Goal: Transaction & Acquisition: Subscribe to service/newsletter

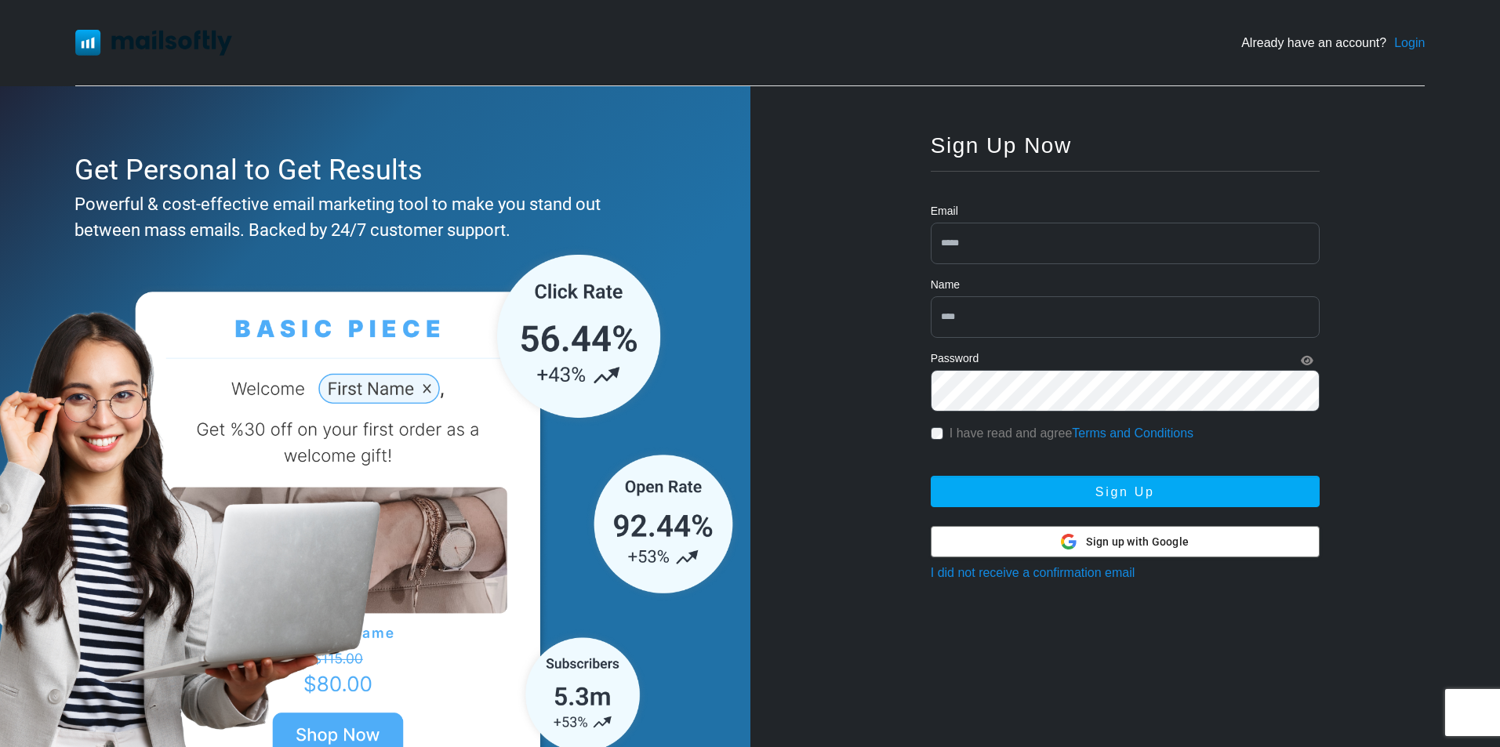
click at [1122, 543] on span "Sign up with Google" at bounding box center [1137, 542] width 103 height 16
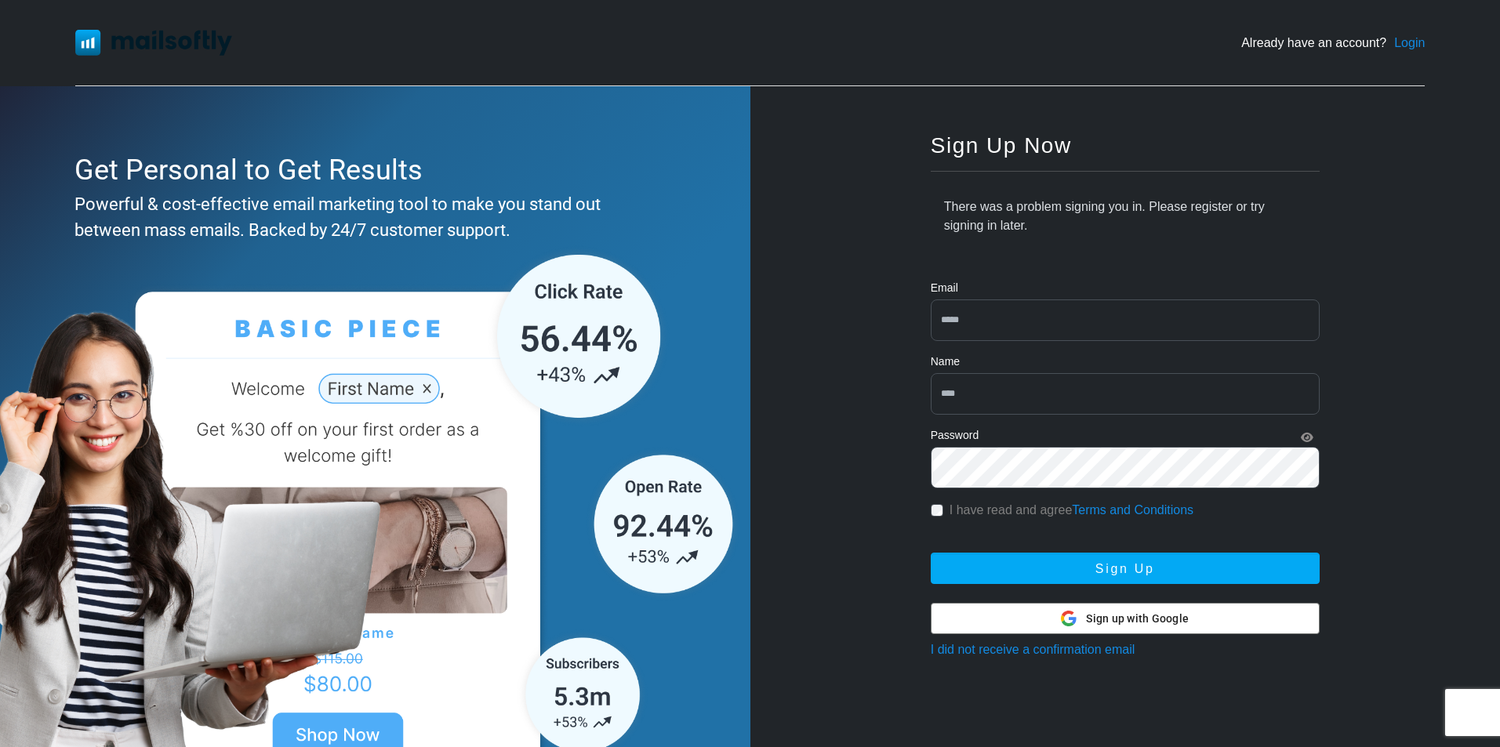
click at [1399, 34] on link "Login" at bounding box center [1409, 43] width 31 height 19
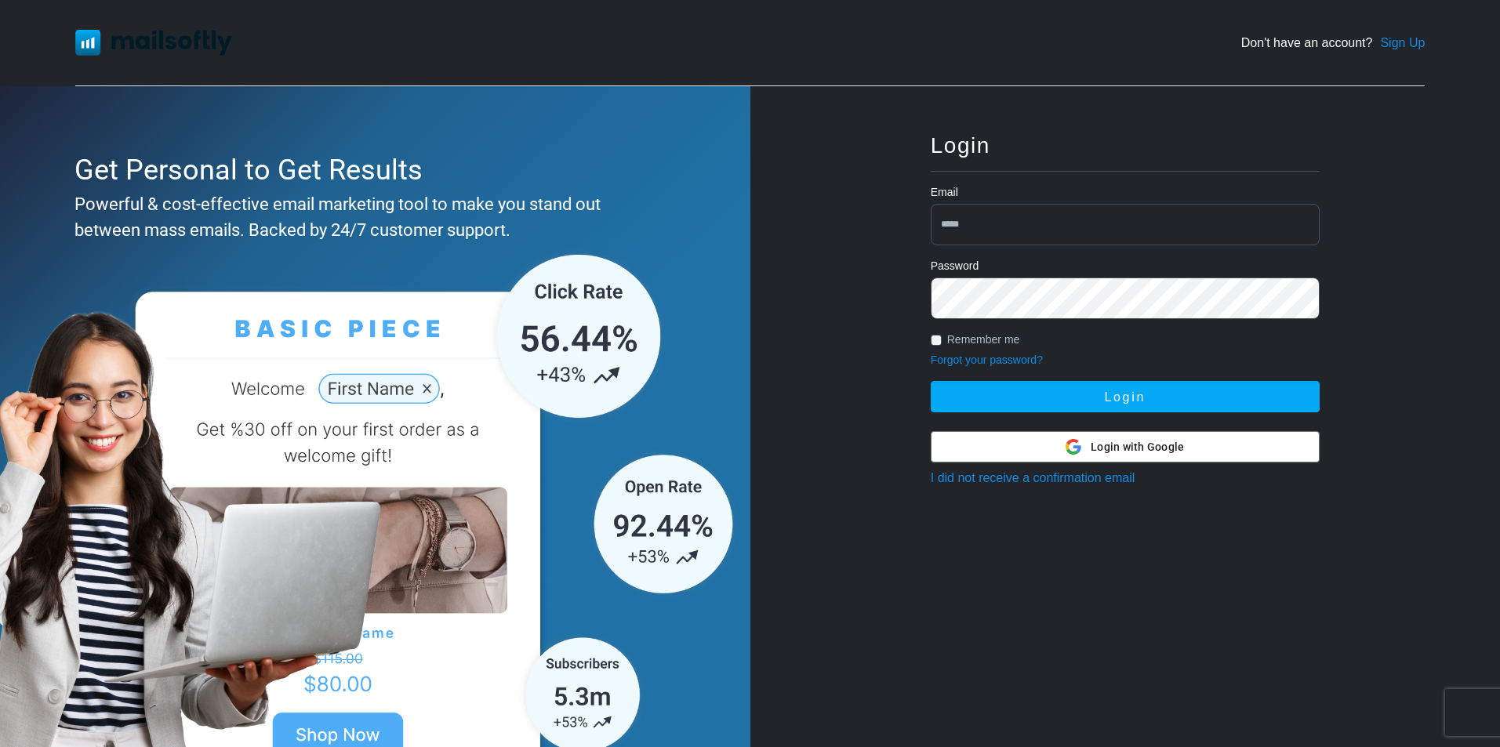
click at [1145, 453] on span "Login with Google" at bounding box center [1137, 447] width 93 height 16
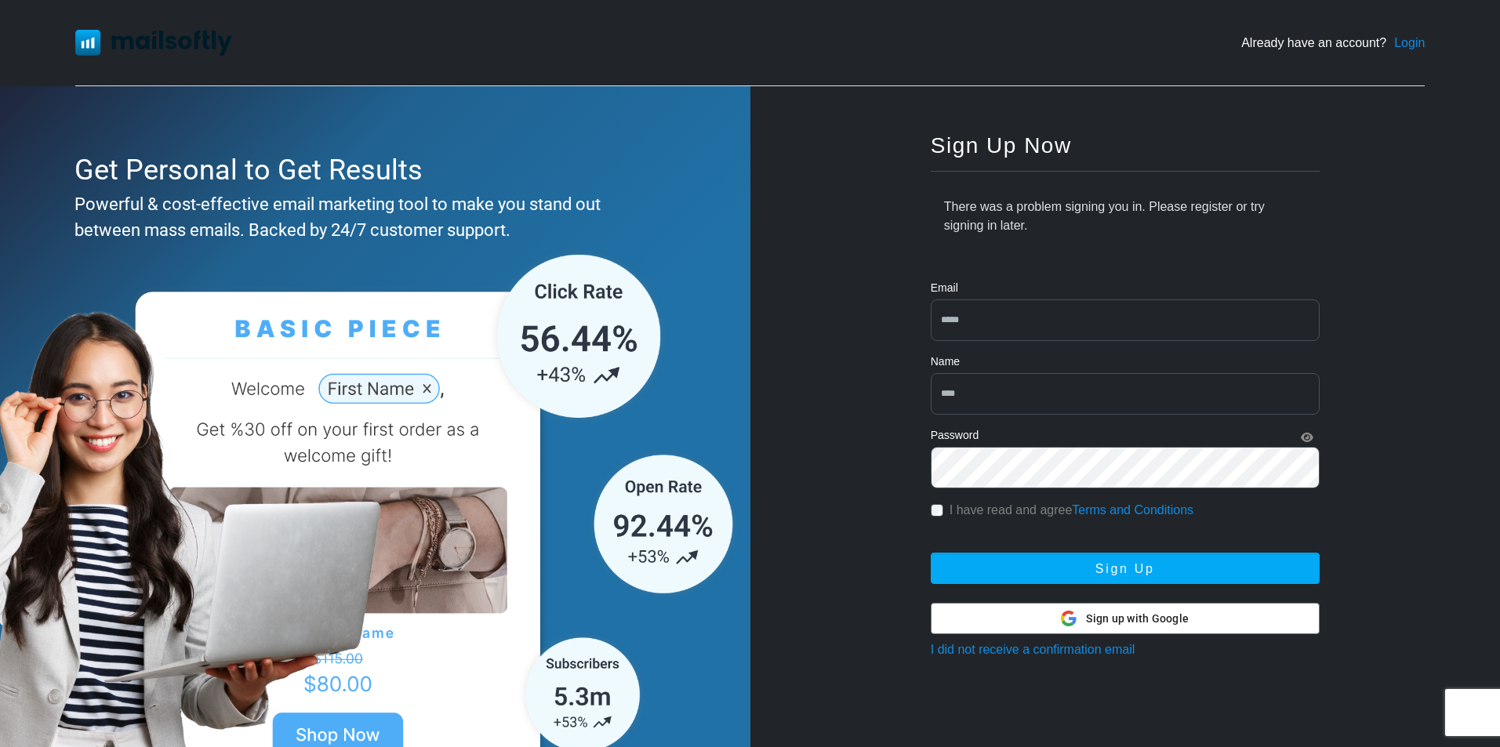
click at [1476, 448] on div "Sign Up Now There was a problem signing you in. Please register or try signing …" at bounding box center [1125, 451] width 750 height 731
click at [1410, 45] on link "Login" at bounding box center [1409, 43] width 31 height 19
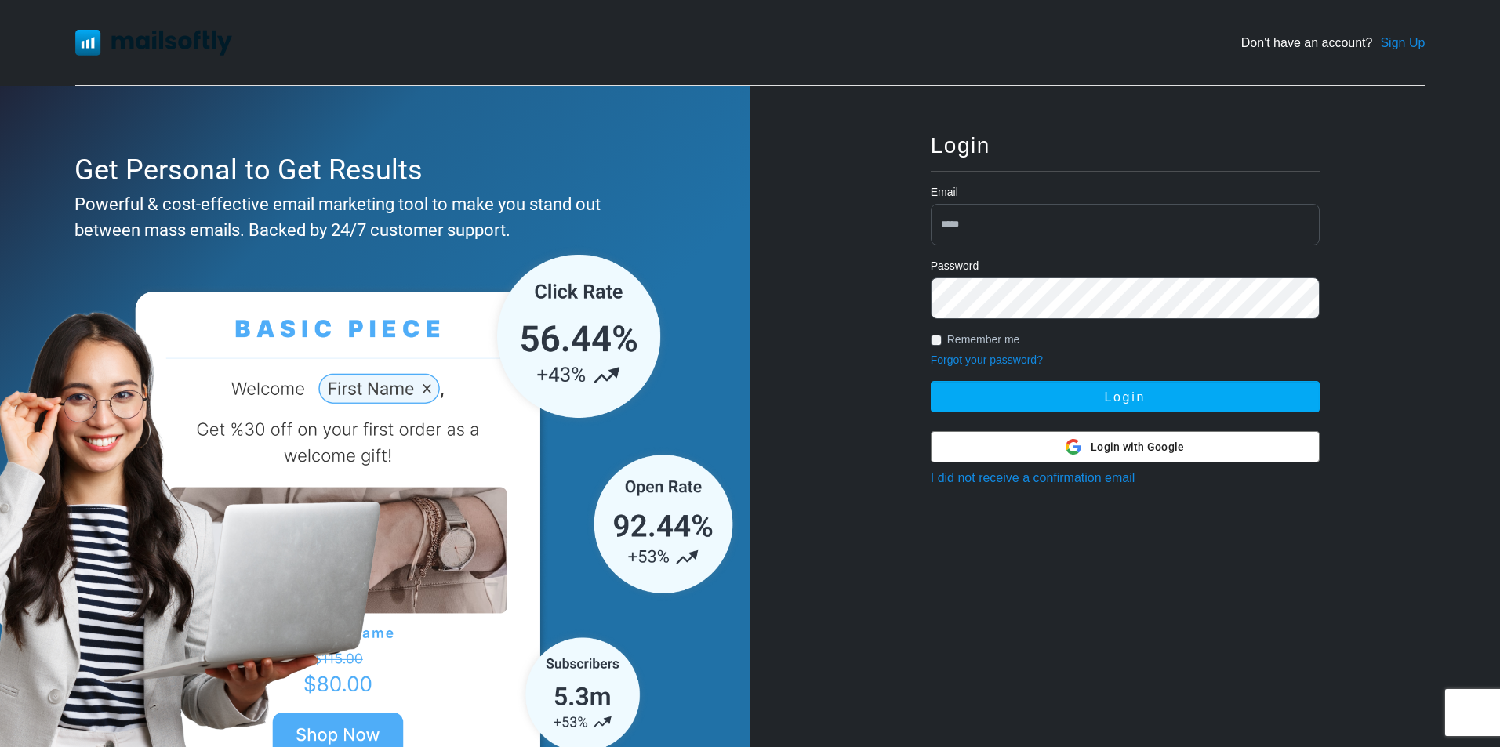
click at [1092, 476] on link "I did not receive a confirmation email" at bounding box center [1033, 477] width 205 height 13
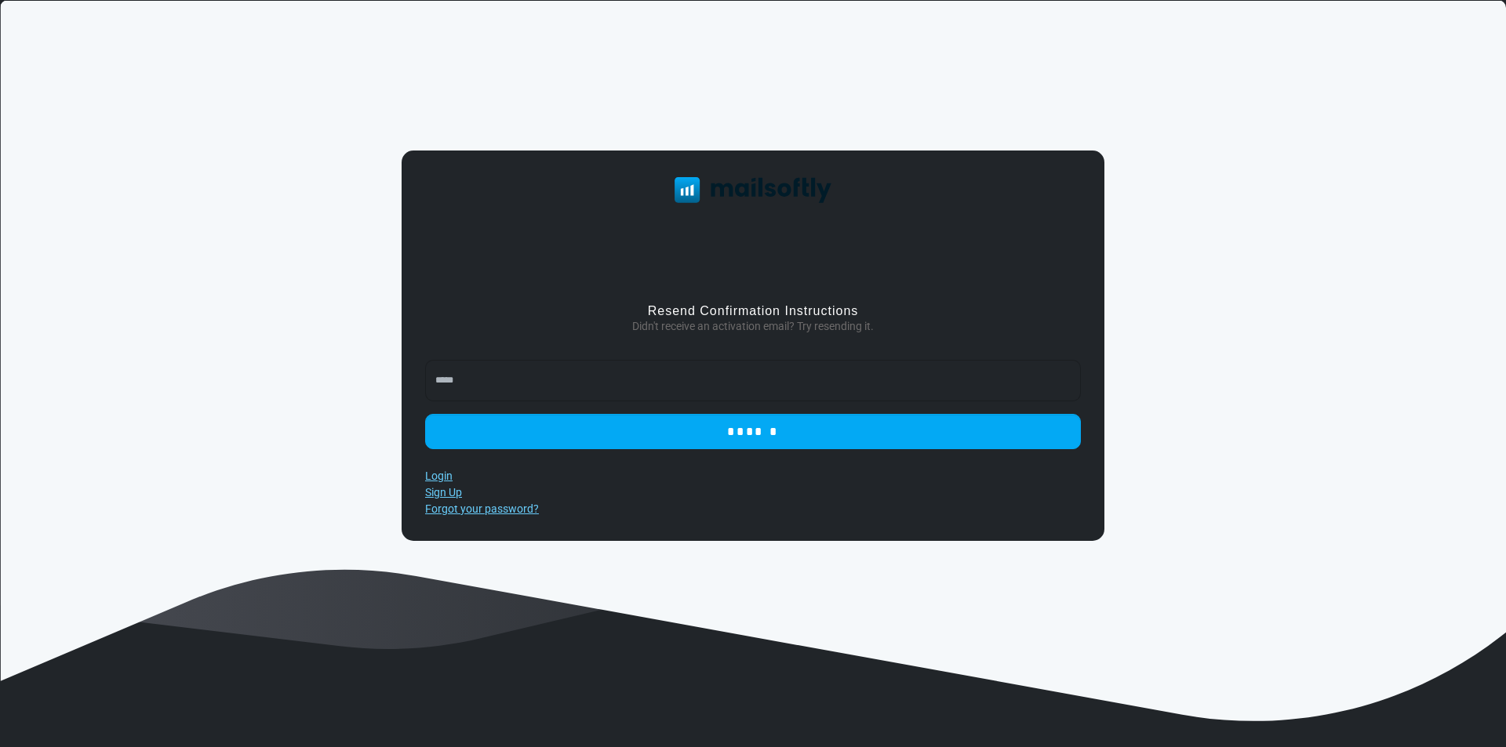
click at [818, 388] on input "email" at bounding box center [753, 381] width 656 height 42
click at [582, 372] on input "email" at bounding box center [753, 381] width 656 height 42
type input "**********"
click at [425, 414] on input "******" at bounding box center [753, 431] width 656 height 35
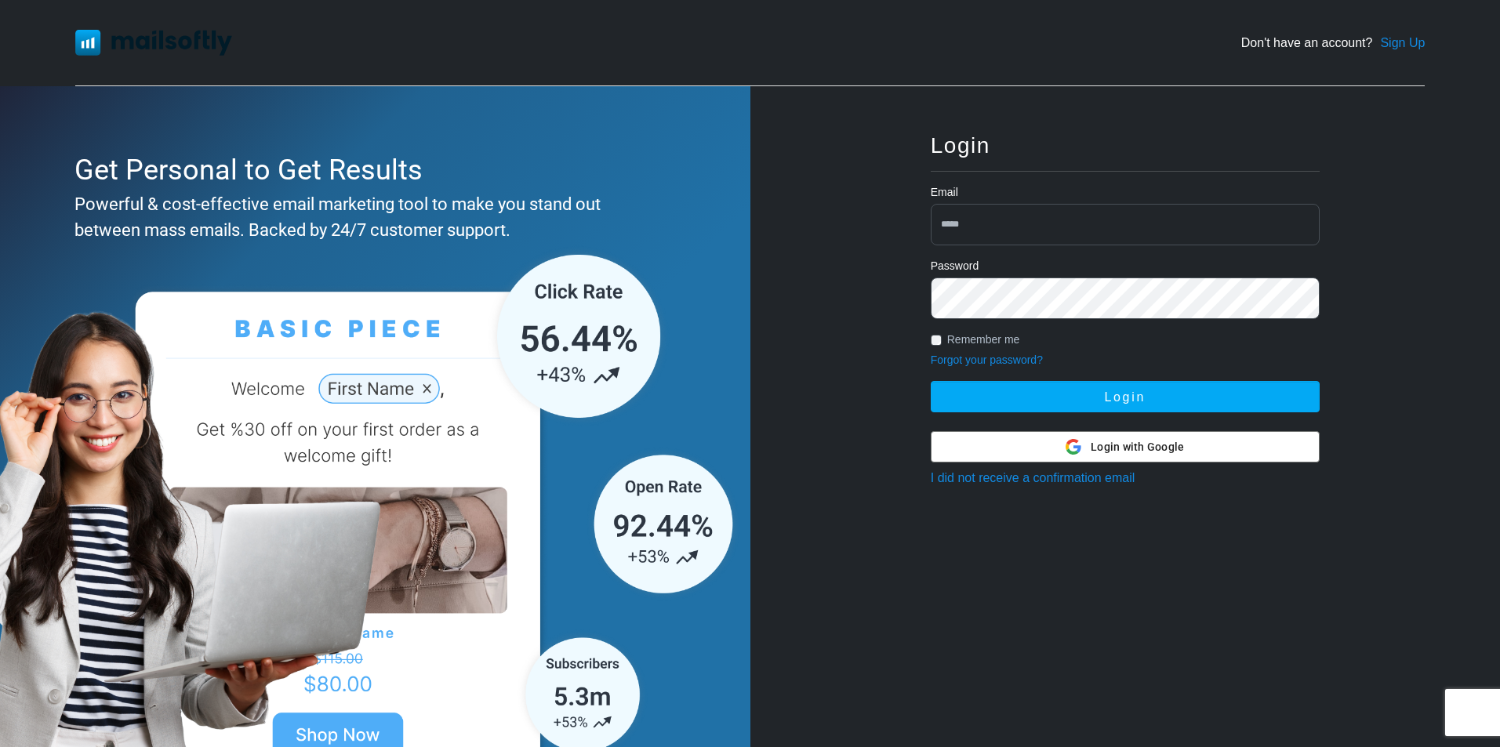
click at [1404, 37] on link "Sign Up" at bounding box center [1402, 43] width 45 height 19
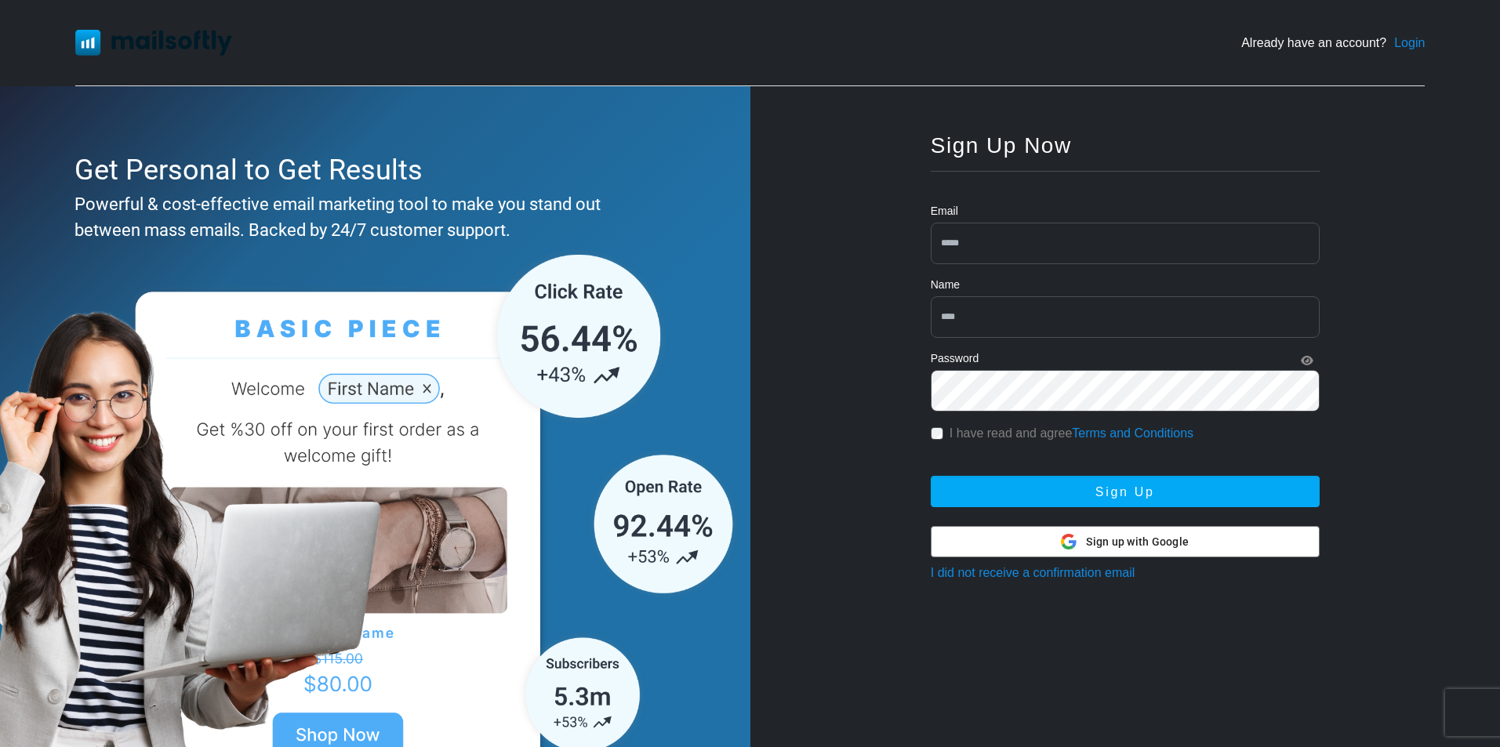
click at [1041, 234] on input "email" at bounding box center [1125, 244] width 389 height 42
type input "**********"
click at [997, 323] on input "text" at bounding box center [1125, 317] width 389 height 42
type input "*****"
click at [943, 432] on div "I have read and agree Terms and Conditions" at bounding box center [1125, 433] width 389 height 19
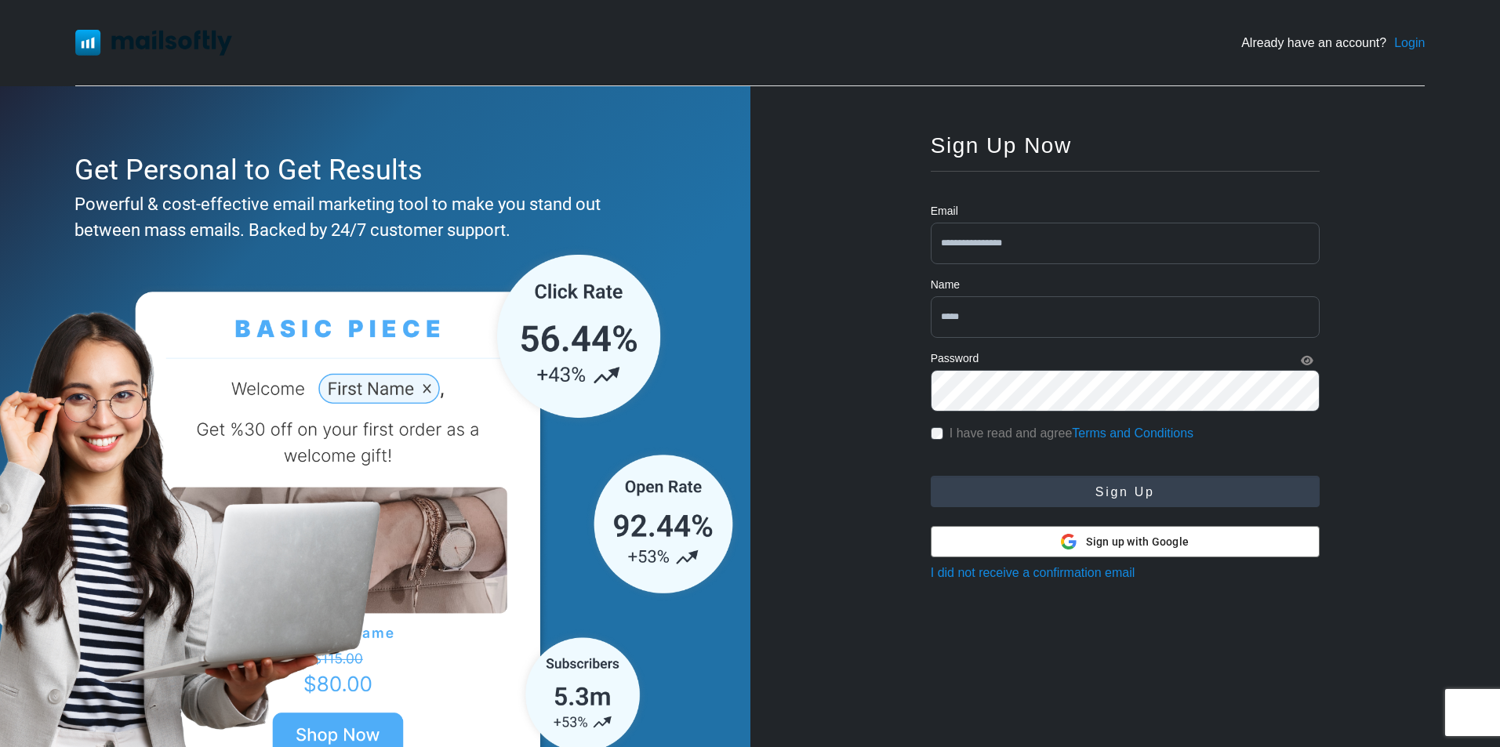
click at [1000, 481] on button "Sign Up" at bounding box center [1125, 491] width 389 height 31
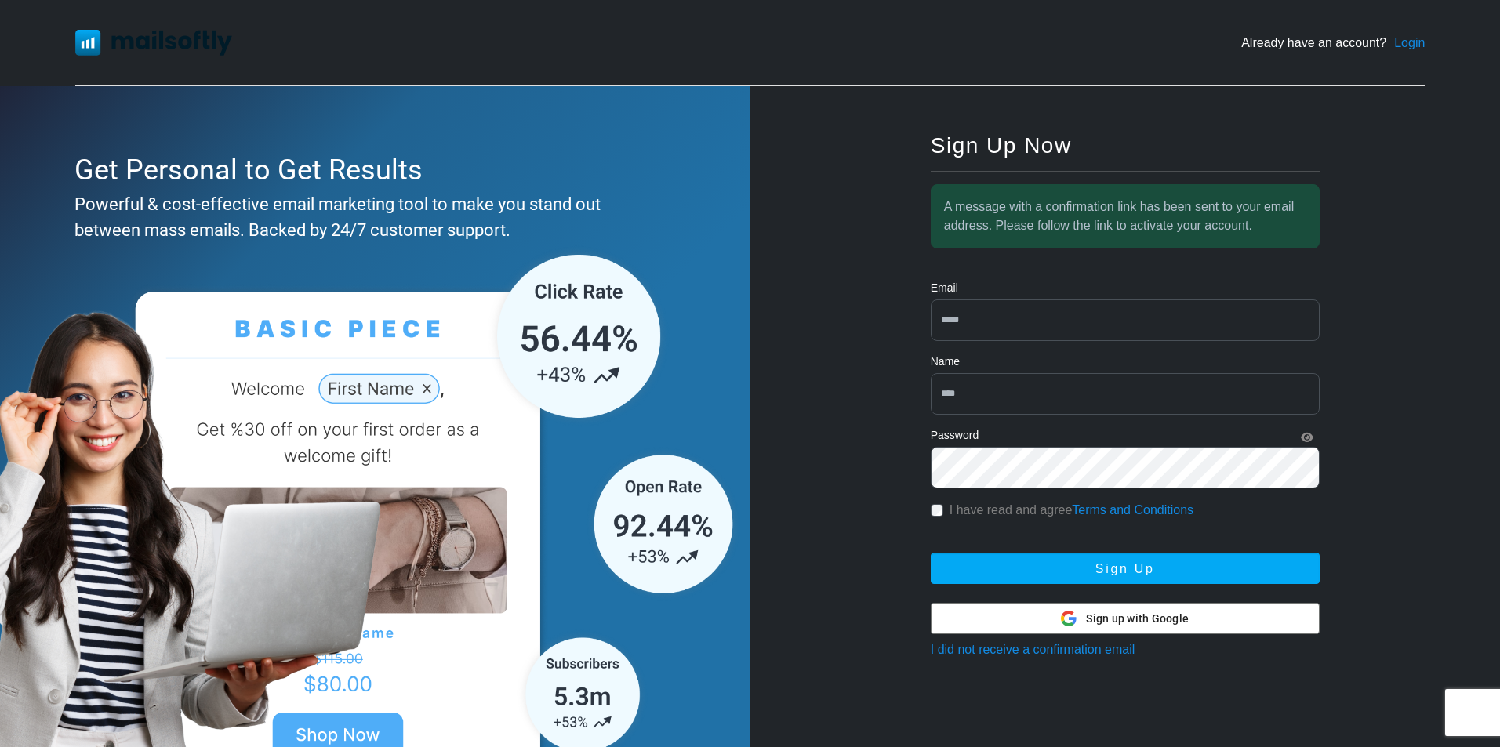
click at [1409, 39] on link "Login" at bounding box center [1409, 43] width 31 height 19
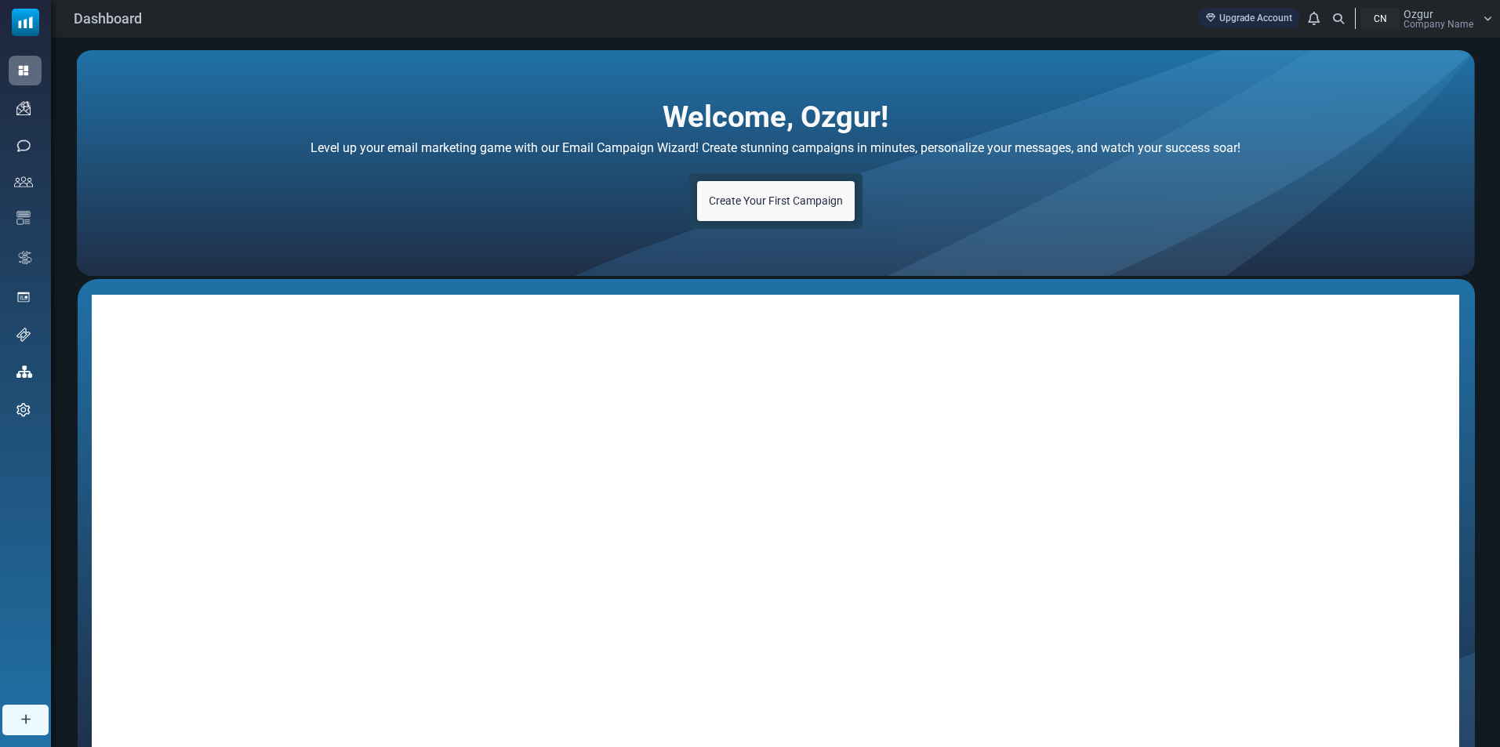
click at [1375, 20] on div "CN" at bounding box center [1379, 18] width 39 height 21
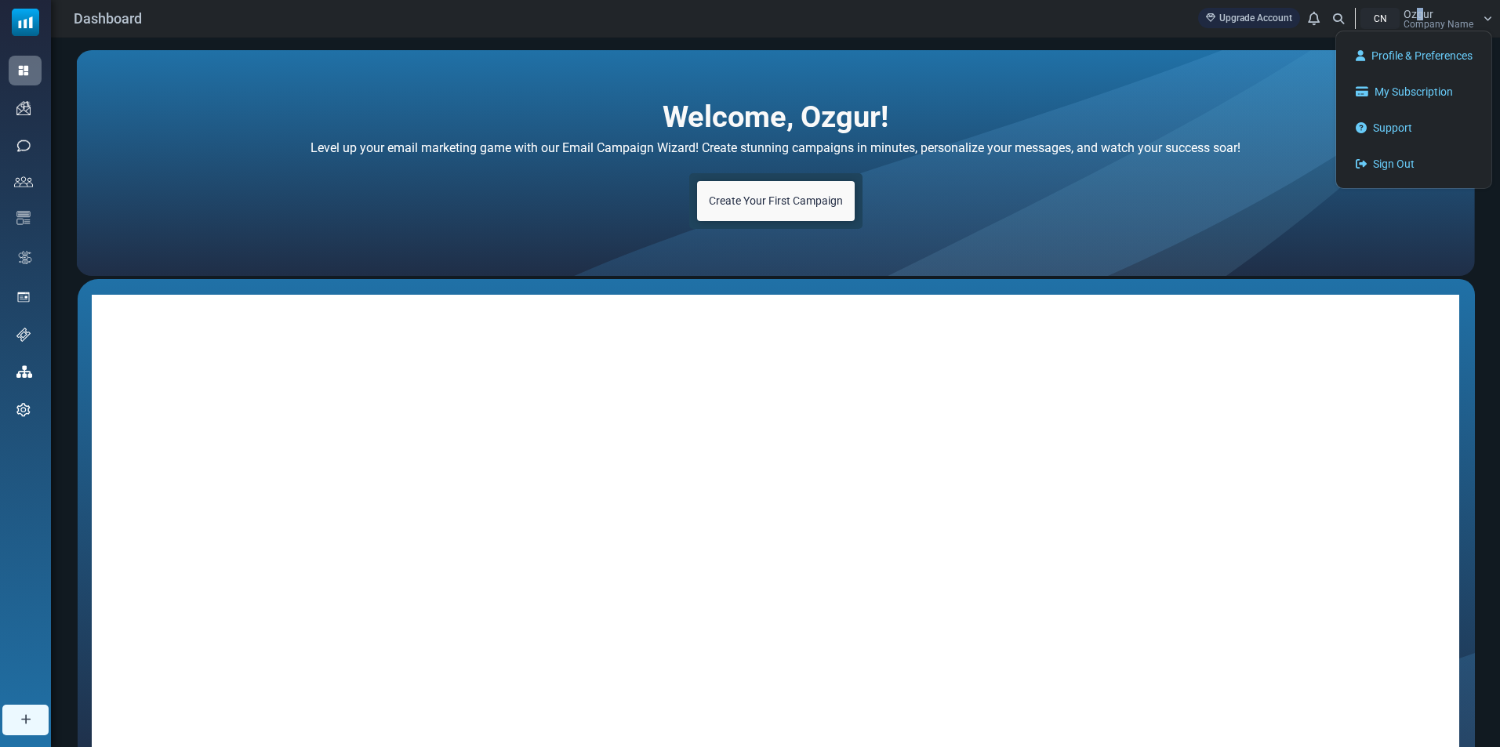
click at [1423, 17] on span "Ozgur" at bounding box center [1419, 14] width 30 height 11
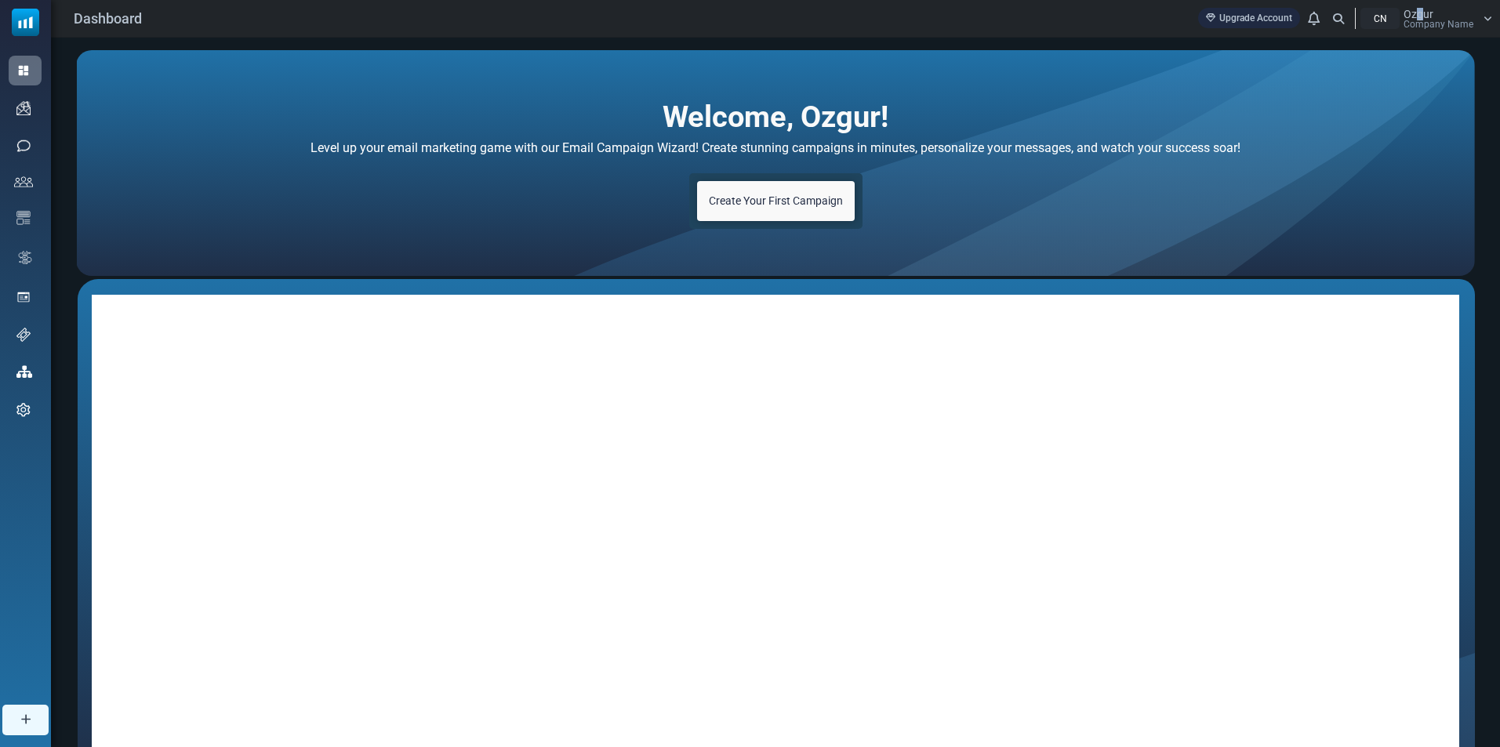
click at [1423, 17] on span "Ozgur" at bounding box center [1419, 14] width 30 height 11
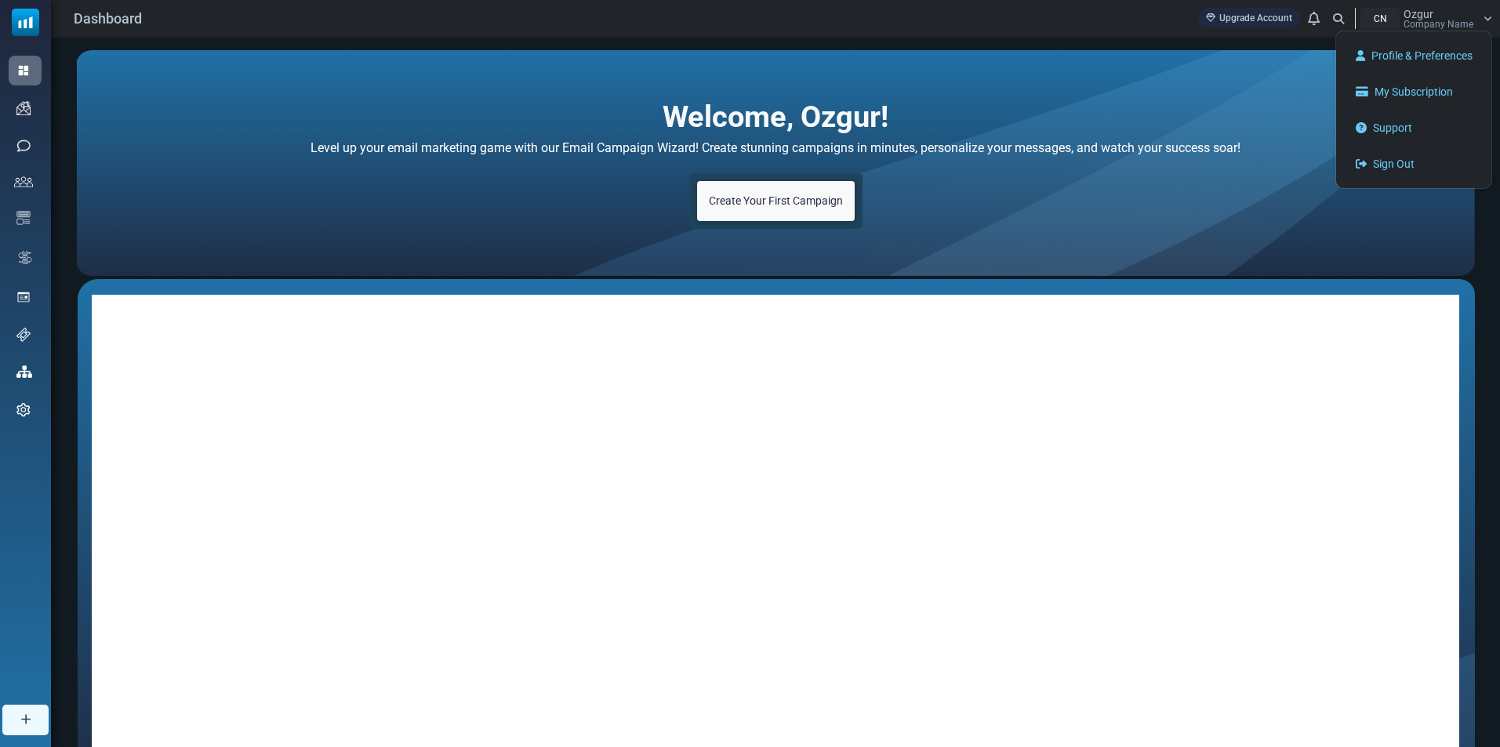
click at [1378, 19] on div "CN" at bounding box center [1379, 18] width 39 height 21
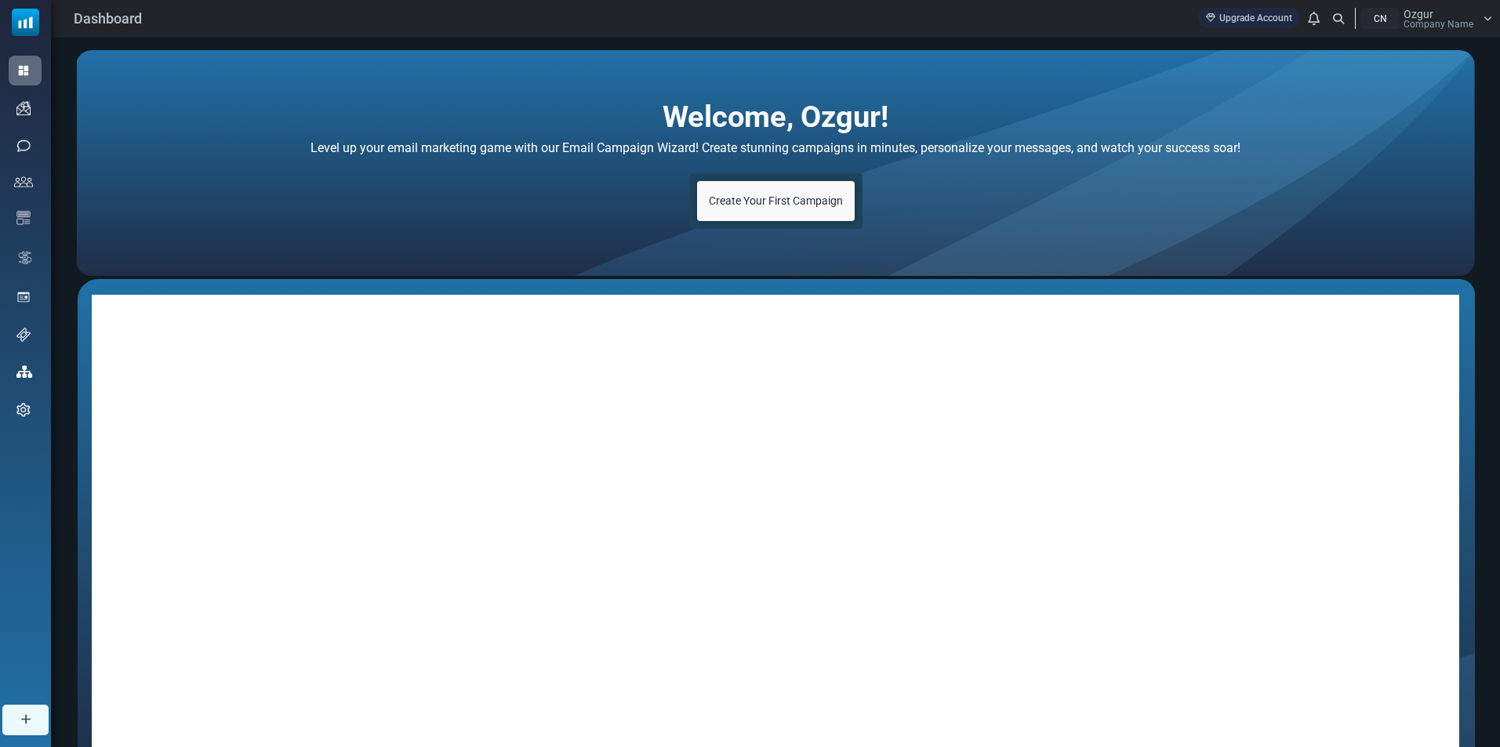
click at [1378, 23] on div "CN" at bounding box center [1379, 18] width 39 height 21
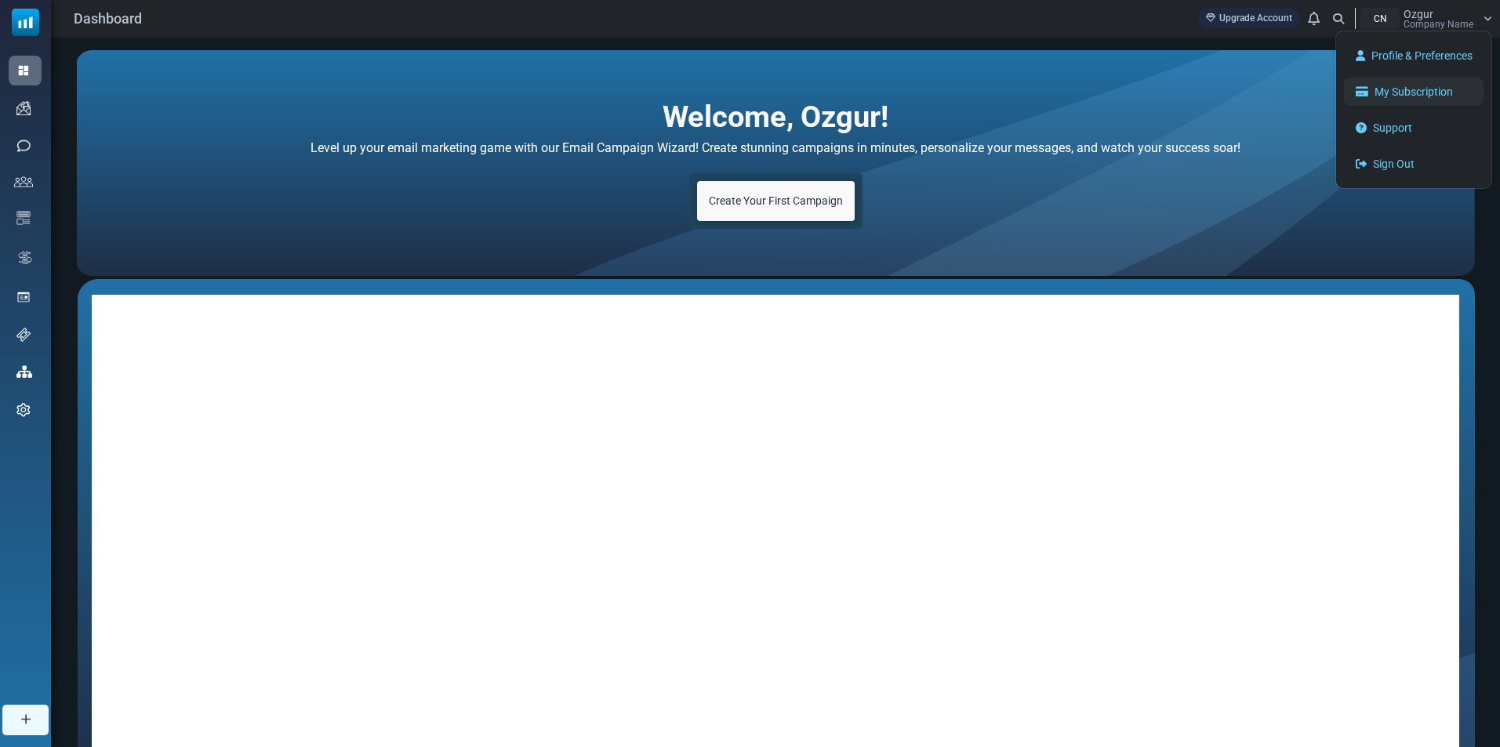
click at [1388, 80] on link "My Subscription" at bounding box center [1414, 92] width 140 height 28
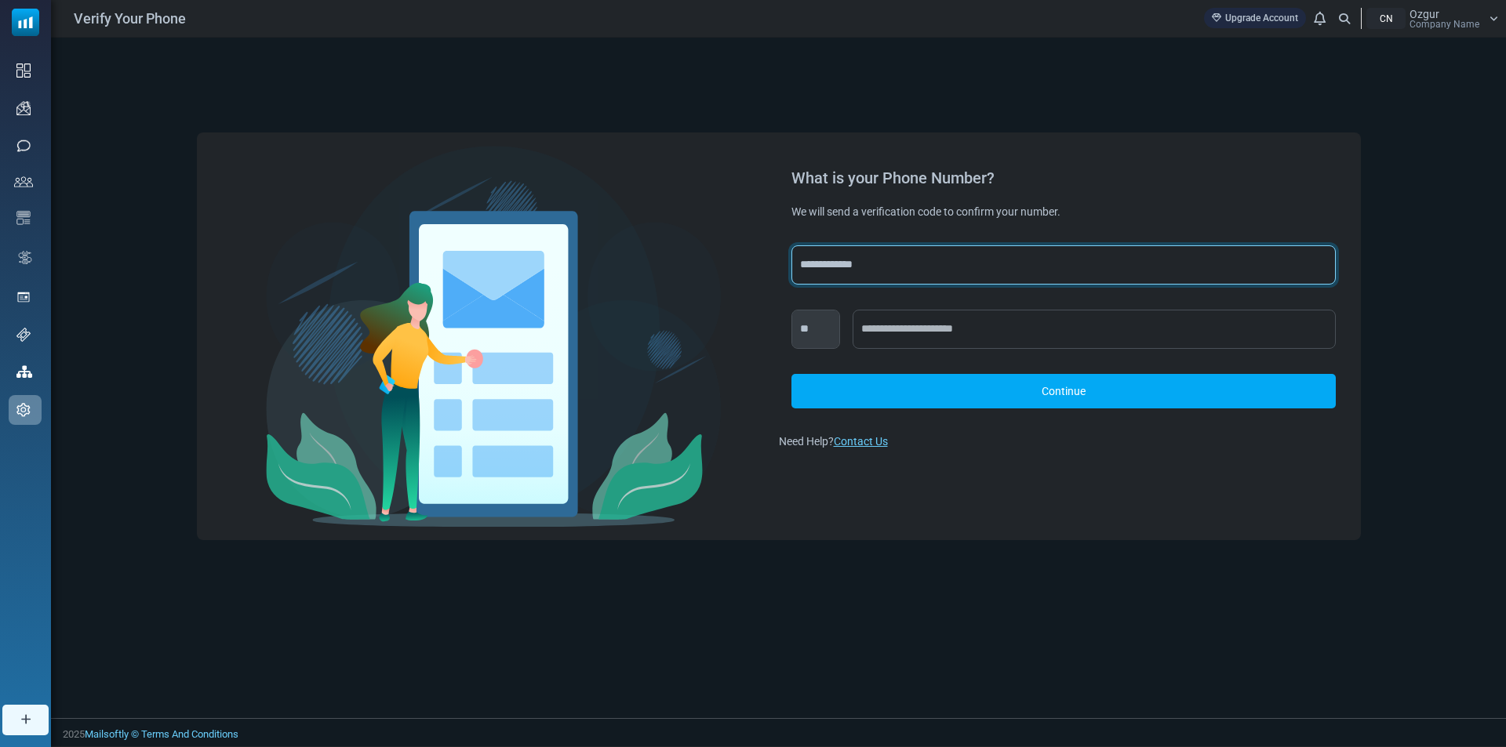
click at [941, 261] on select "**********" at bounding box center [1063, 264] width 544 height 39
select select "***"
click at [791, 245] on select "**********" at bounding box center [1063, 264] width 544 height 39
select select "***"
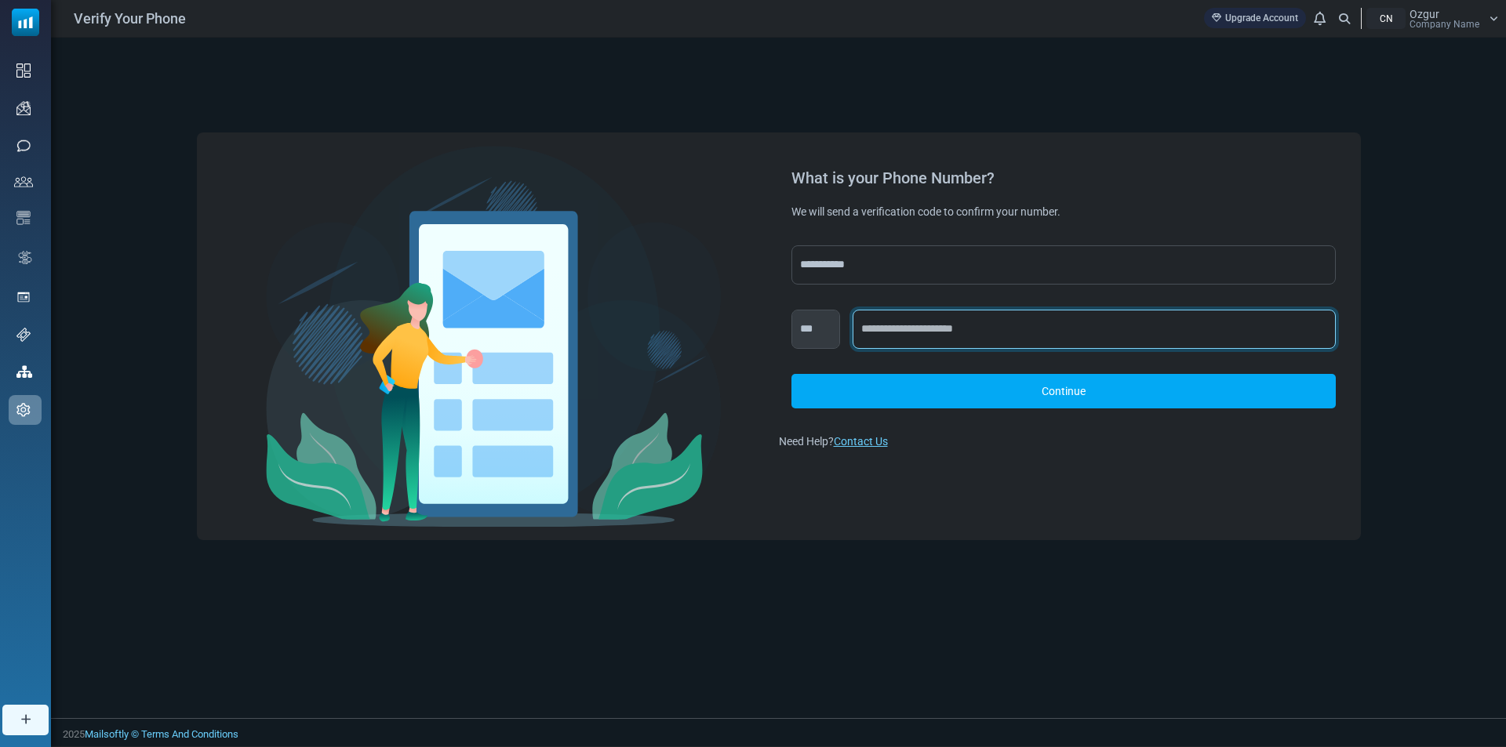
click at [917, 329] on input "text" at bounding box center [1093, 329] width 483 height 39
type input "**********"
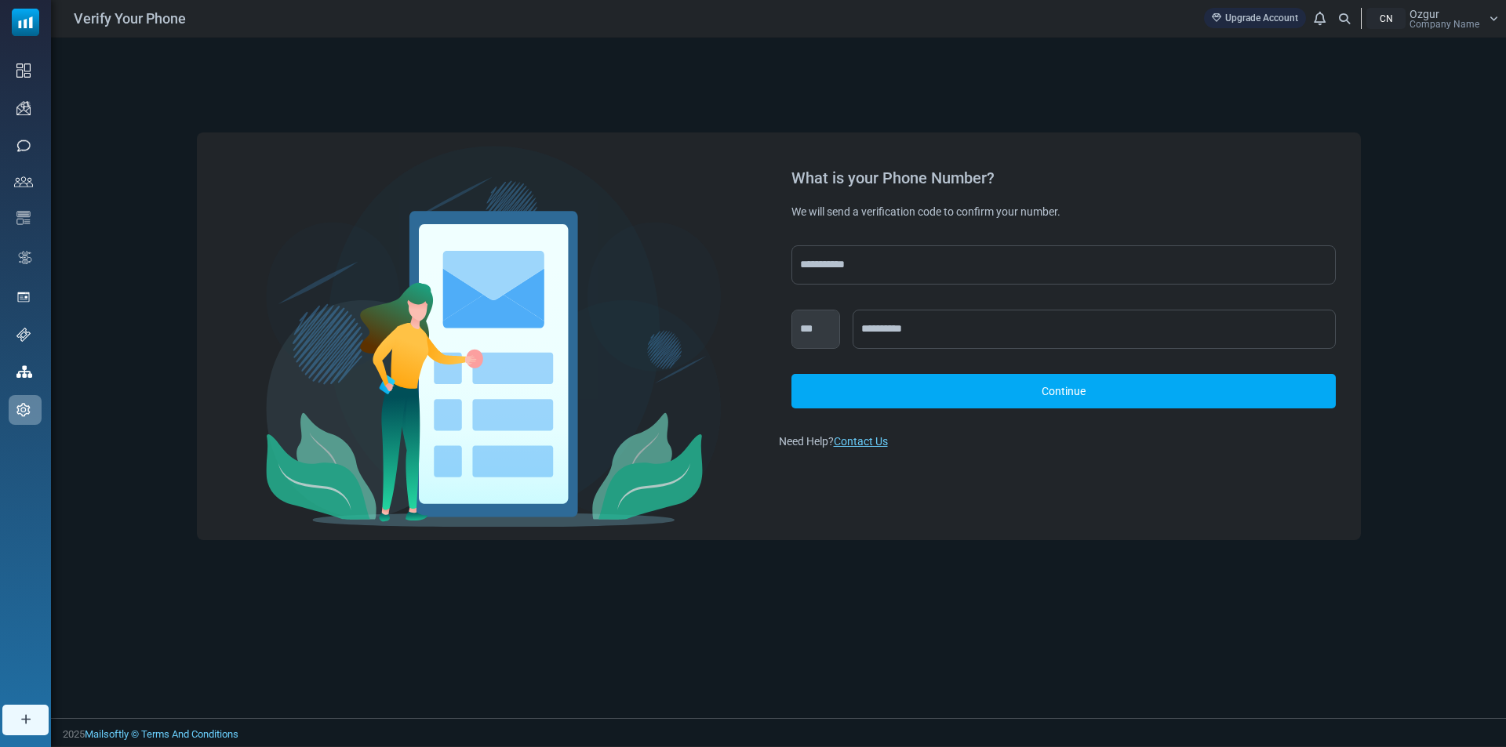
click at [979, 398] on link "Continue" at bounding box center [1063, 391] width 544 height 35
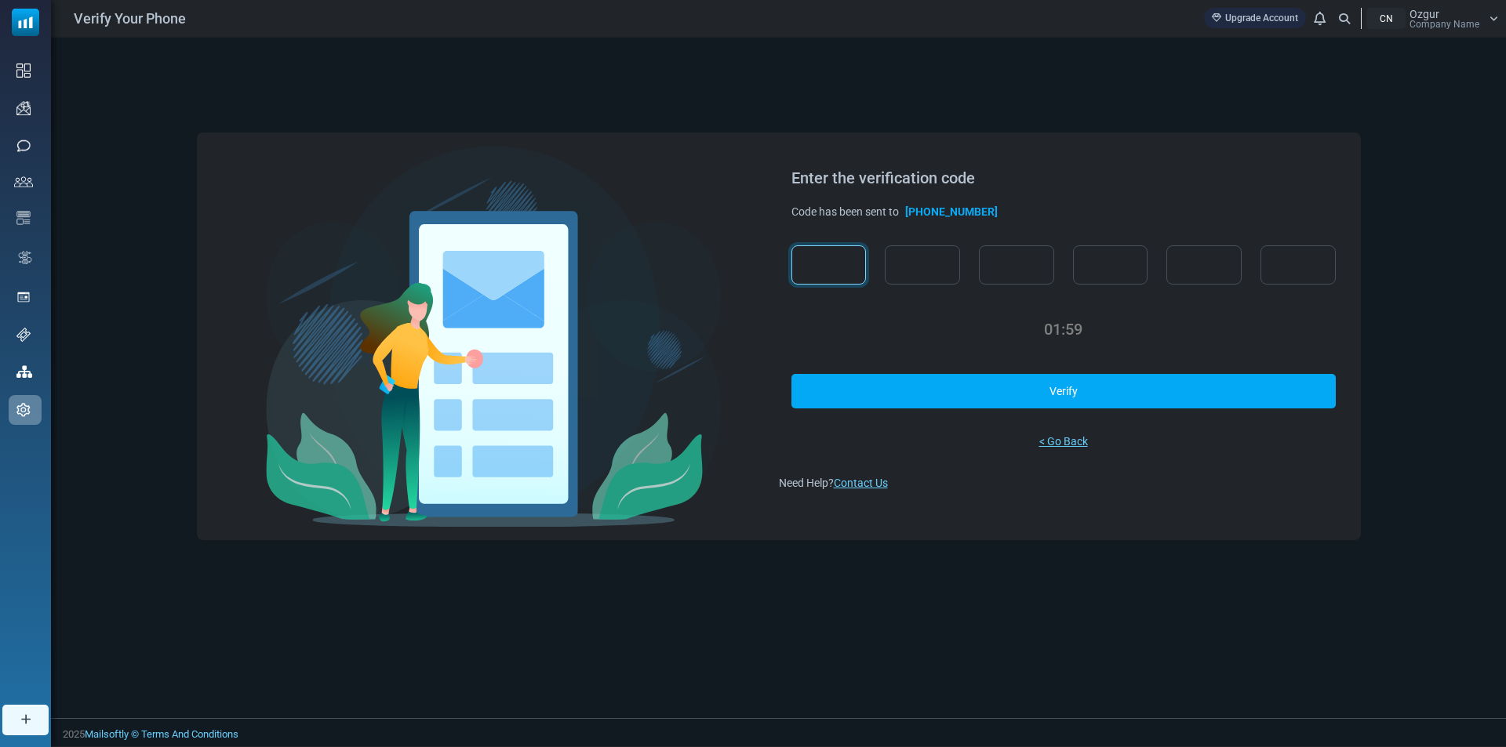
click at [856, 263] on input "text" at bounding box center [828, 264] width 75 height 39
type input "*"
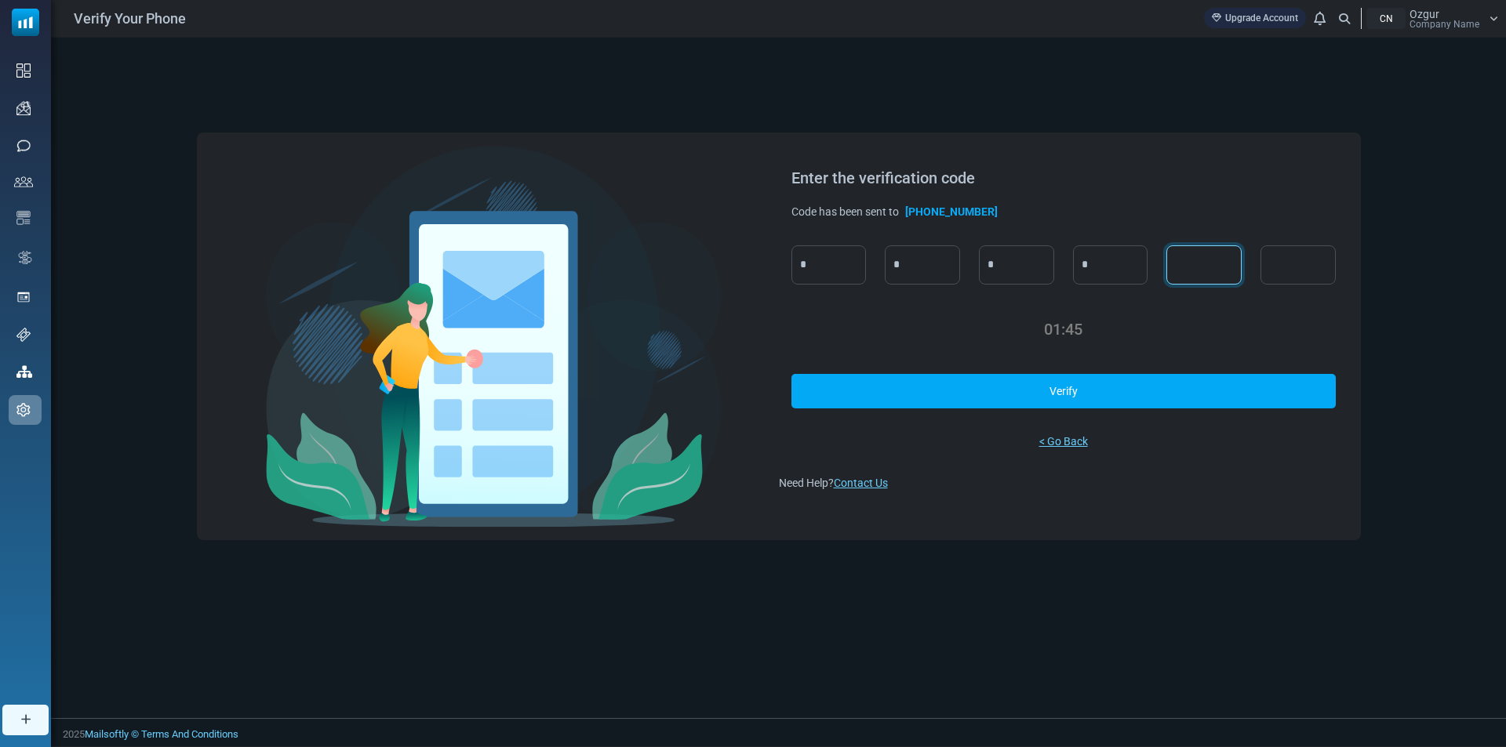
type input "*"
click at [919, 384] on link "Verify" at bounding box center [1063, 391] width 544 height 35
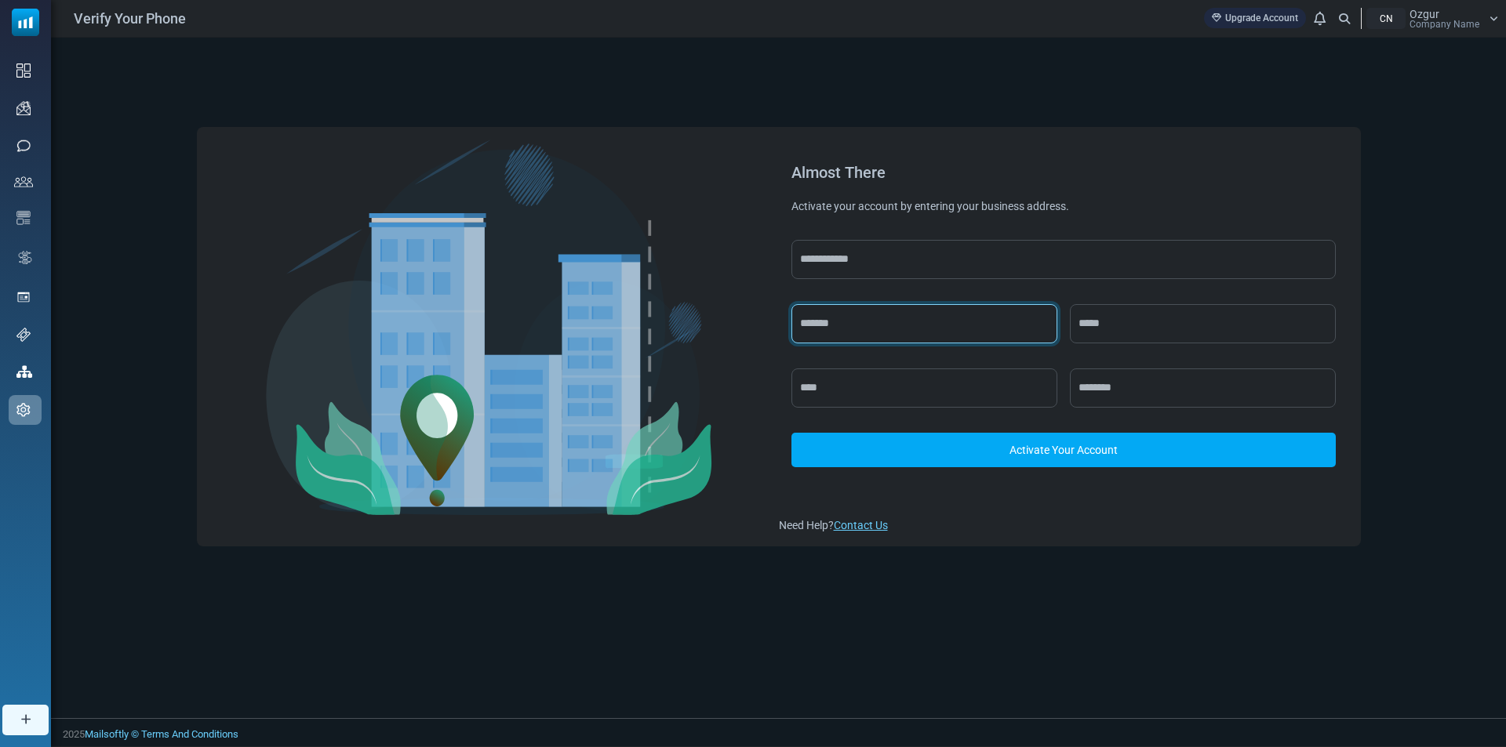
click at [874, 322] on input "text" at bounding box center [924, 323] width 266 height 39
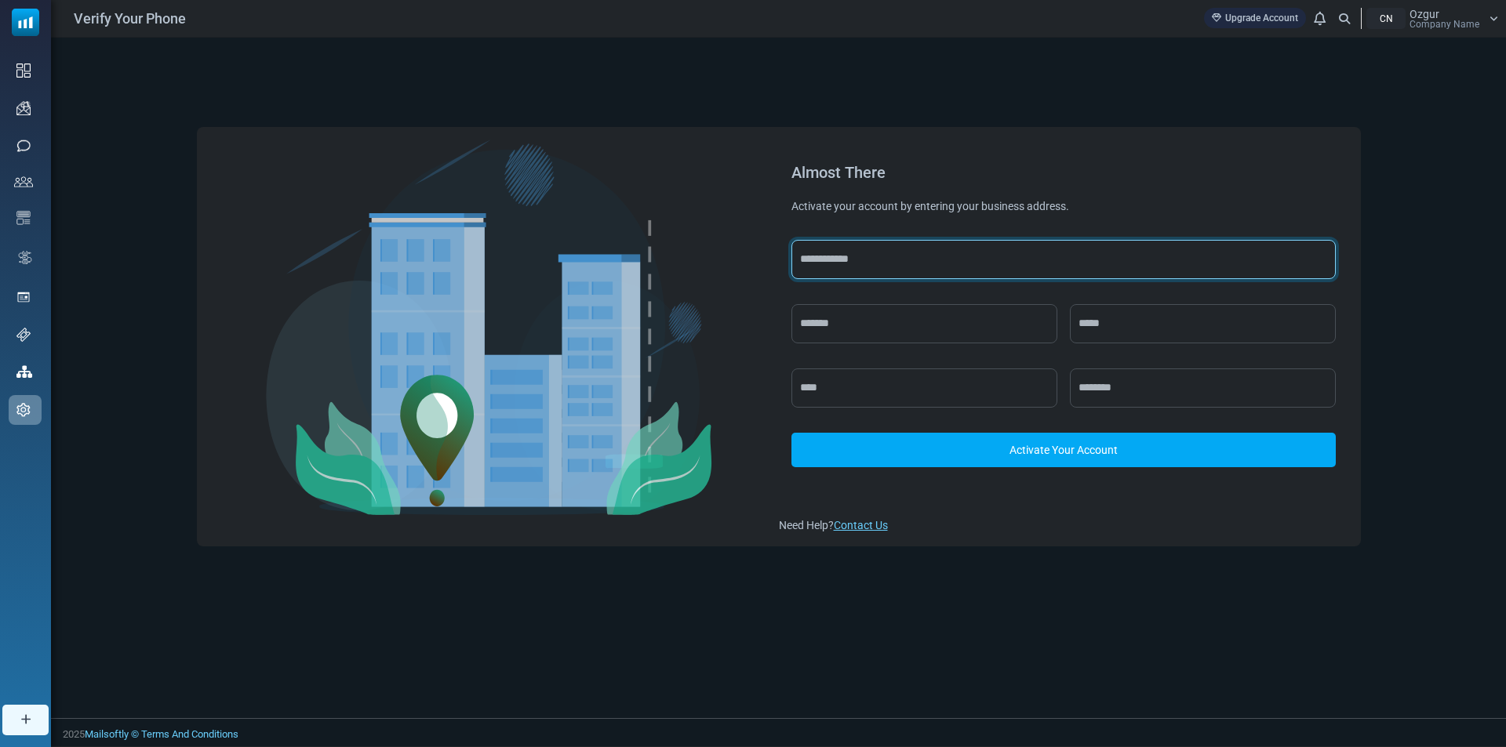
click at [883, 253] on input "text" at bounding box center [1063, 259] width 544 height 39
type input "******"
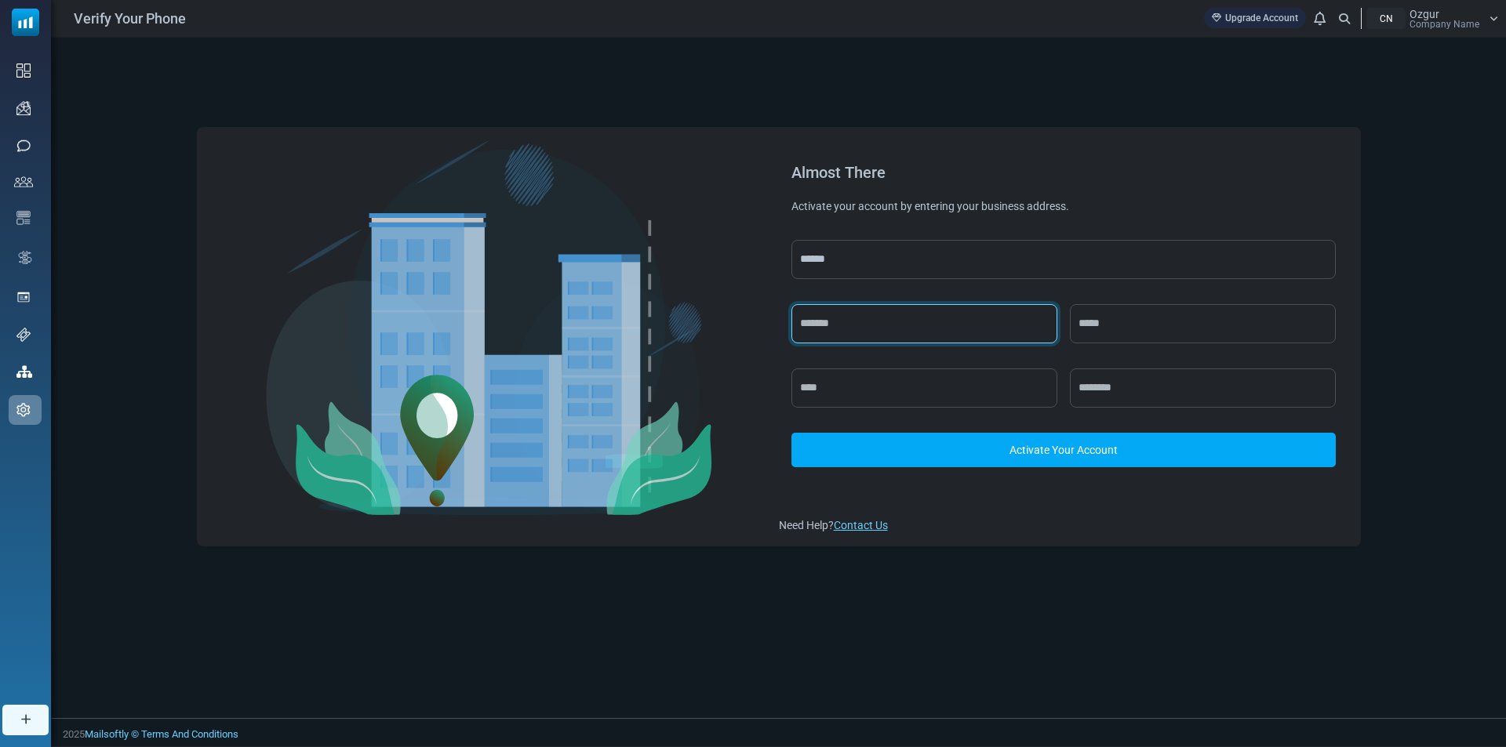
click at [844, 325] on input "text" at bounding box center [924, 323] width 266 height 39
type input "*******"
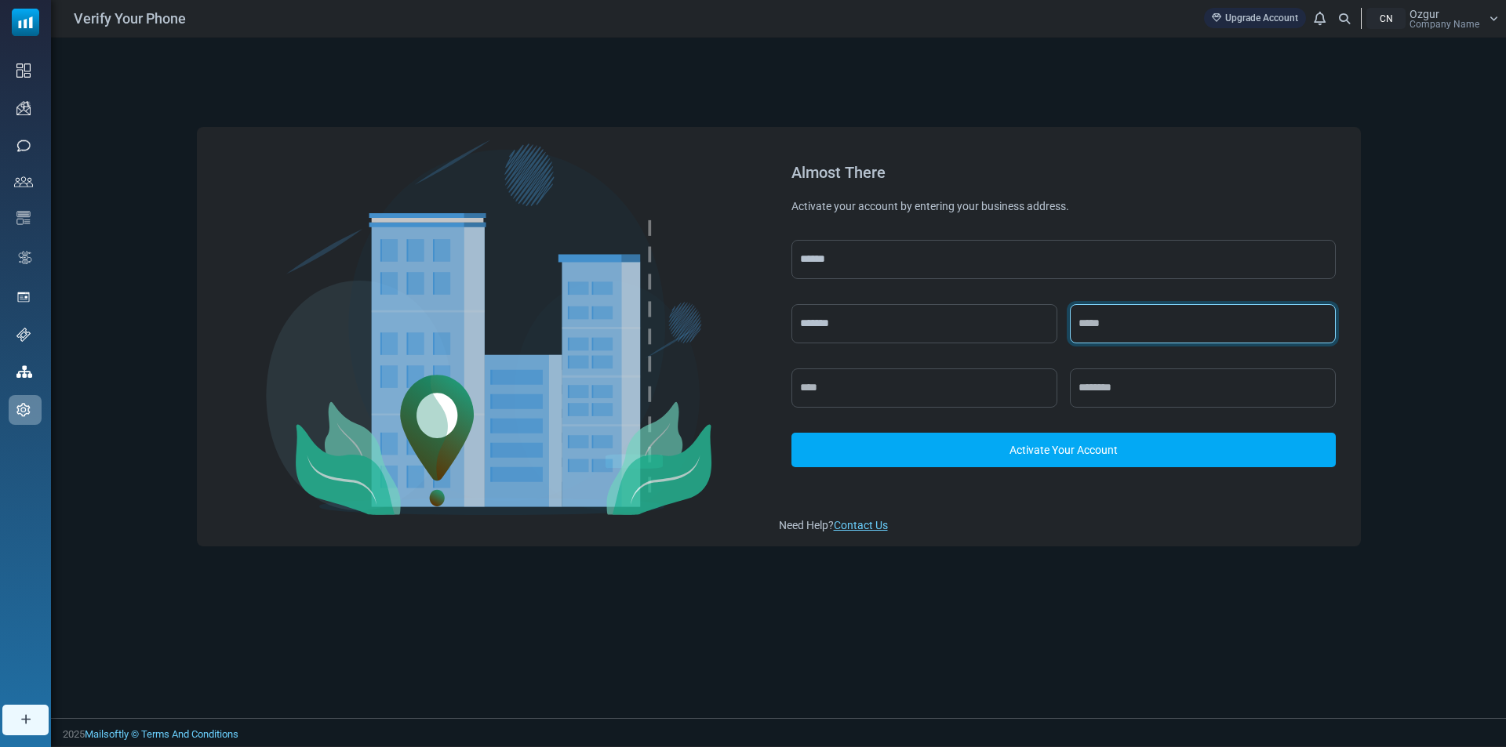
type input "*****"
type input "*********"
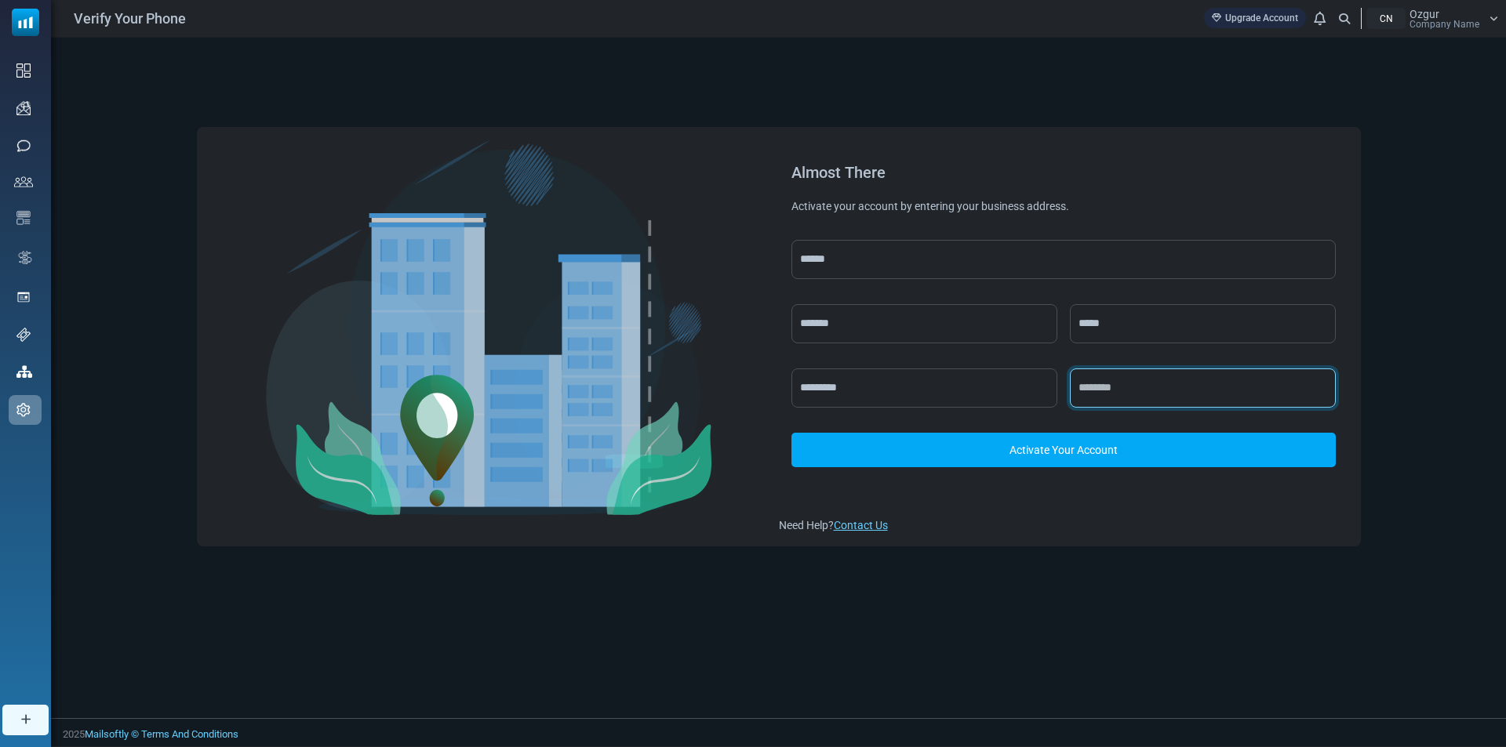
click at [1114, 389] on input "text" at bounding box center [1203, 388] width 266 height 39
type input "*****"
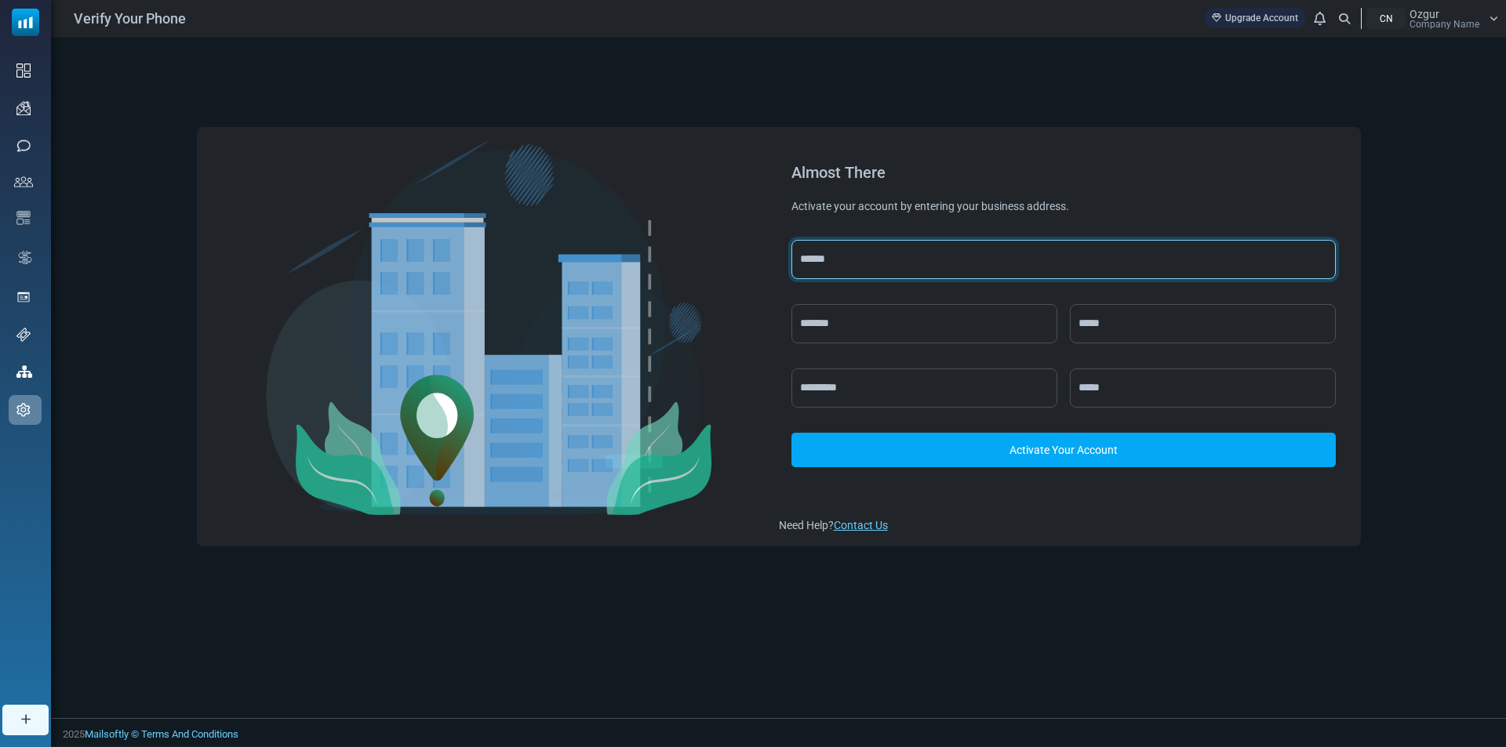
click at [906, 261] on input "******" at bounding box center [1063, 259] width 544 height 39
type input "**********"
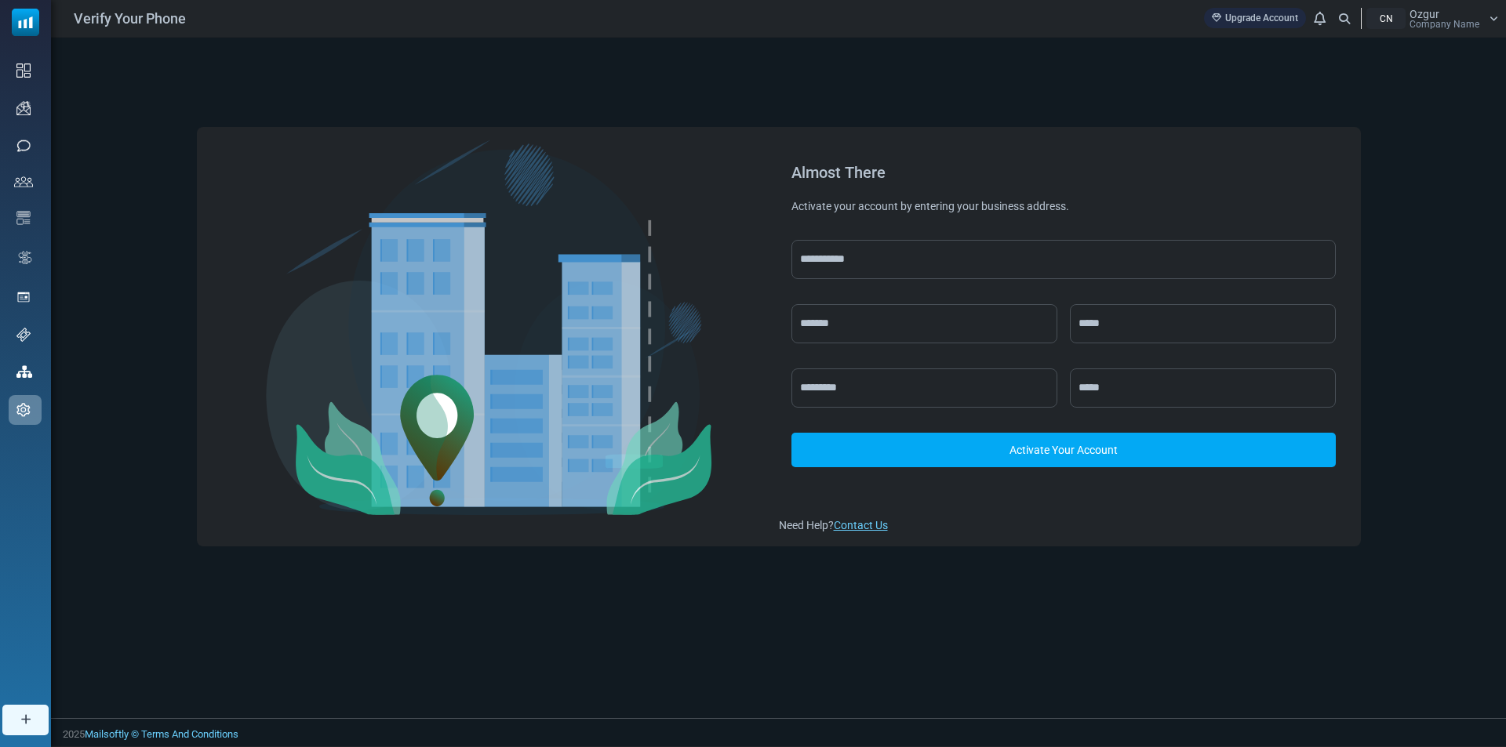
click at [986, 455] on link "Activate Your Account" at bounding box center [1063, 450] width 544 height 35
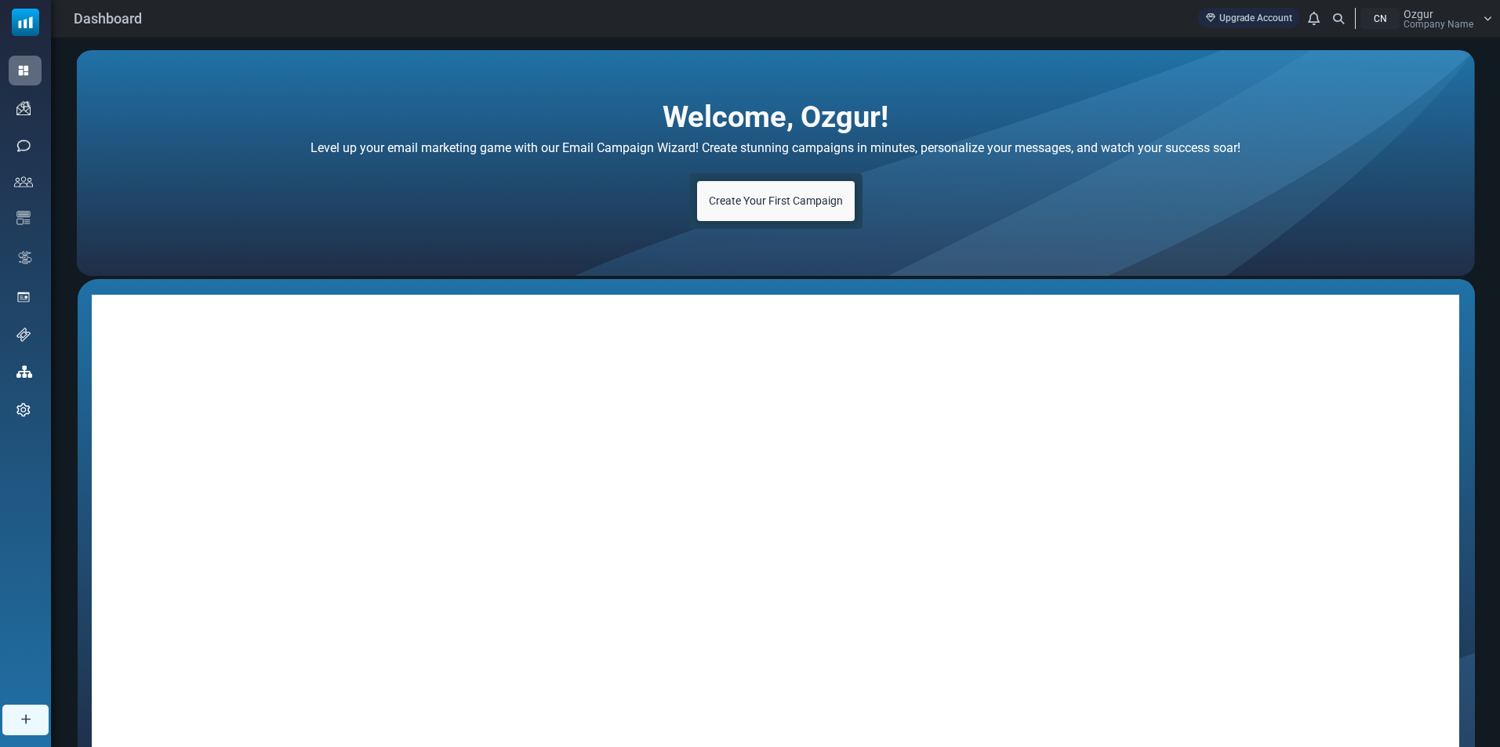
drag, startPoint x: 1442, startPoint y: 7, endPoint x: 1406, endPoint y: 54, distance: 59.3
click at [1442, 9] on div "Ozgur Company Name" at bounding box center [1439, 19] width 70 height 20
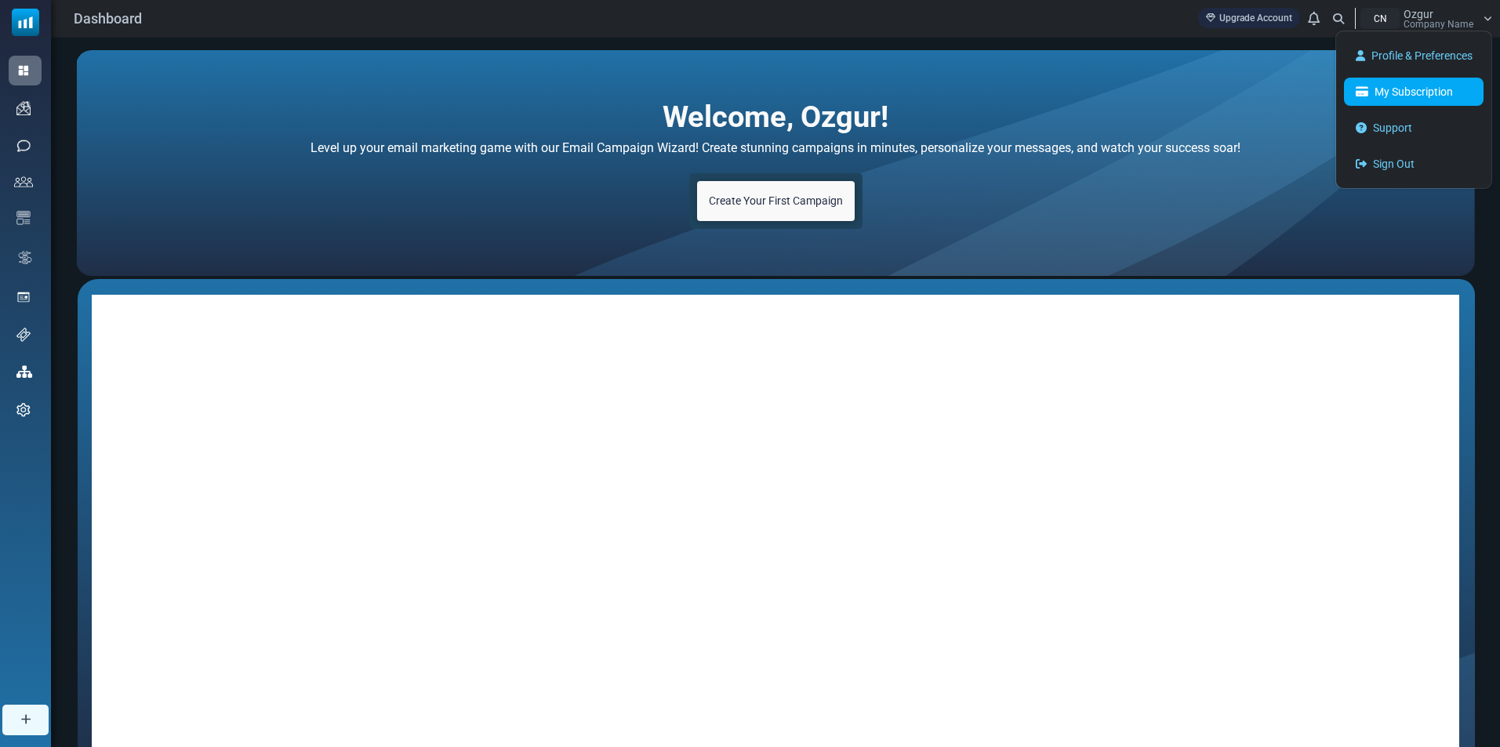
click at [1373, 92] on link "My Subscription" at bounding box center [1414, 92] width 140 height 28
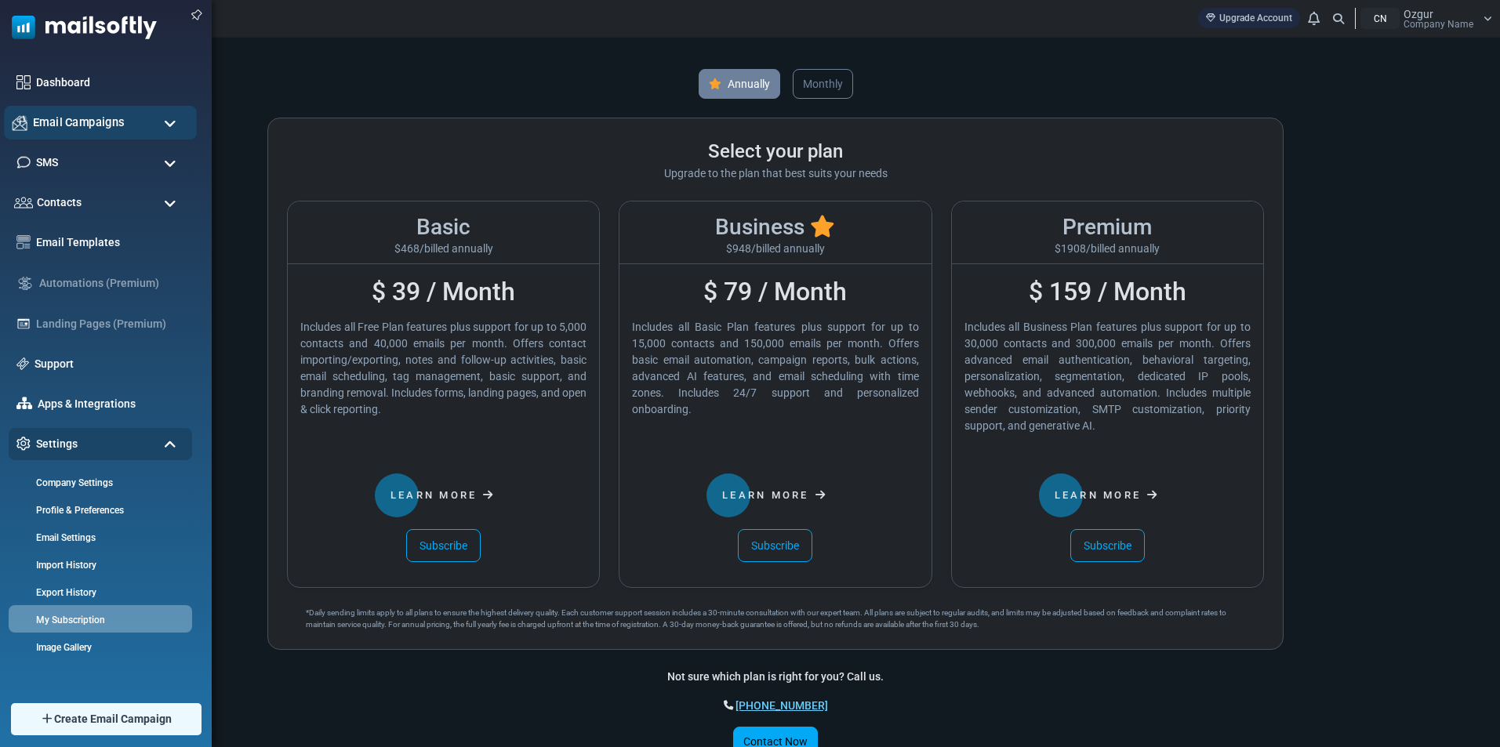
click at [66, 125] on span "Email Campaigns" at bounding box center [79, 122] width 92 height 17
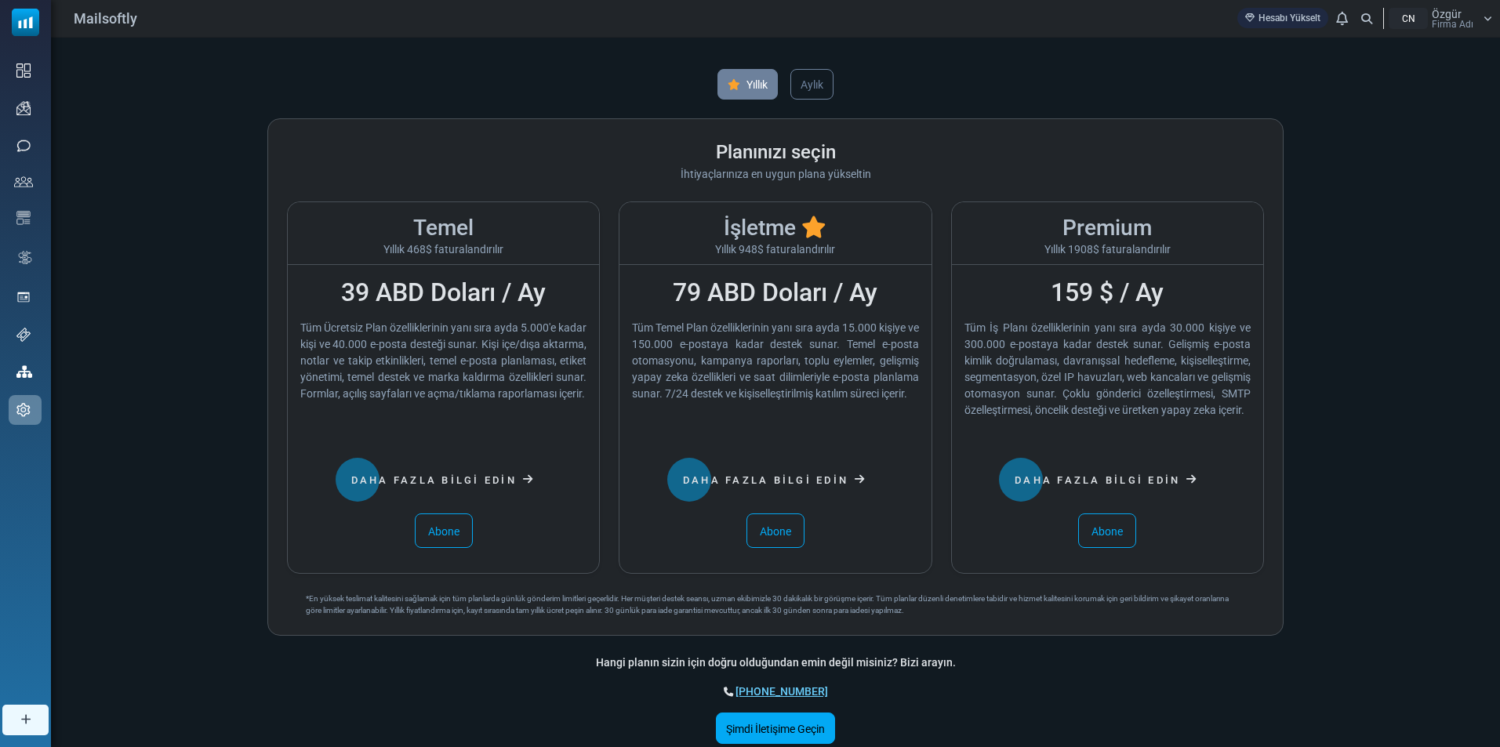
click at [188, 101] on div "Yıllık Aylık Planınızı seçin İhtiyaçlarınıza en uygun plana yükseltin Temel Yıl…" at bounding box center [775, 397] width 1449 height 719
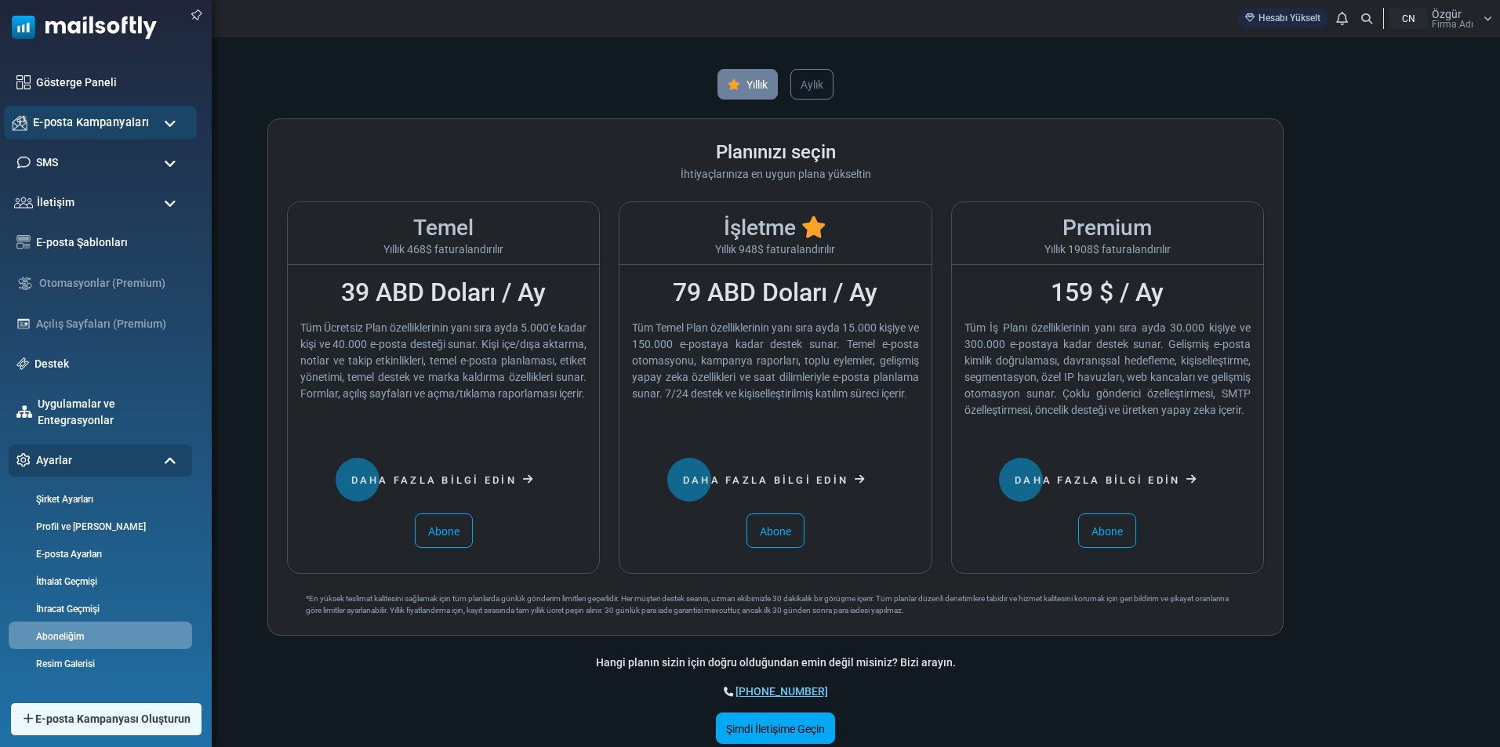
click at [158, 120] on div "E-posta Kampanyaları" at bounding box center [100, 123] width 193 height 34
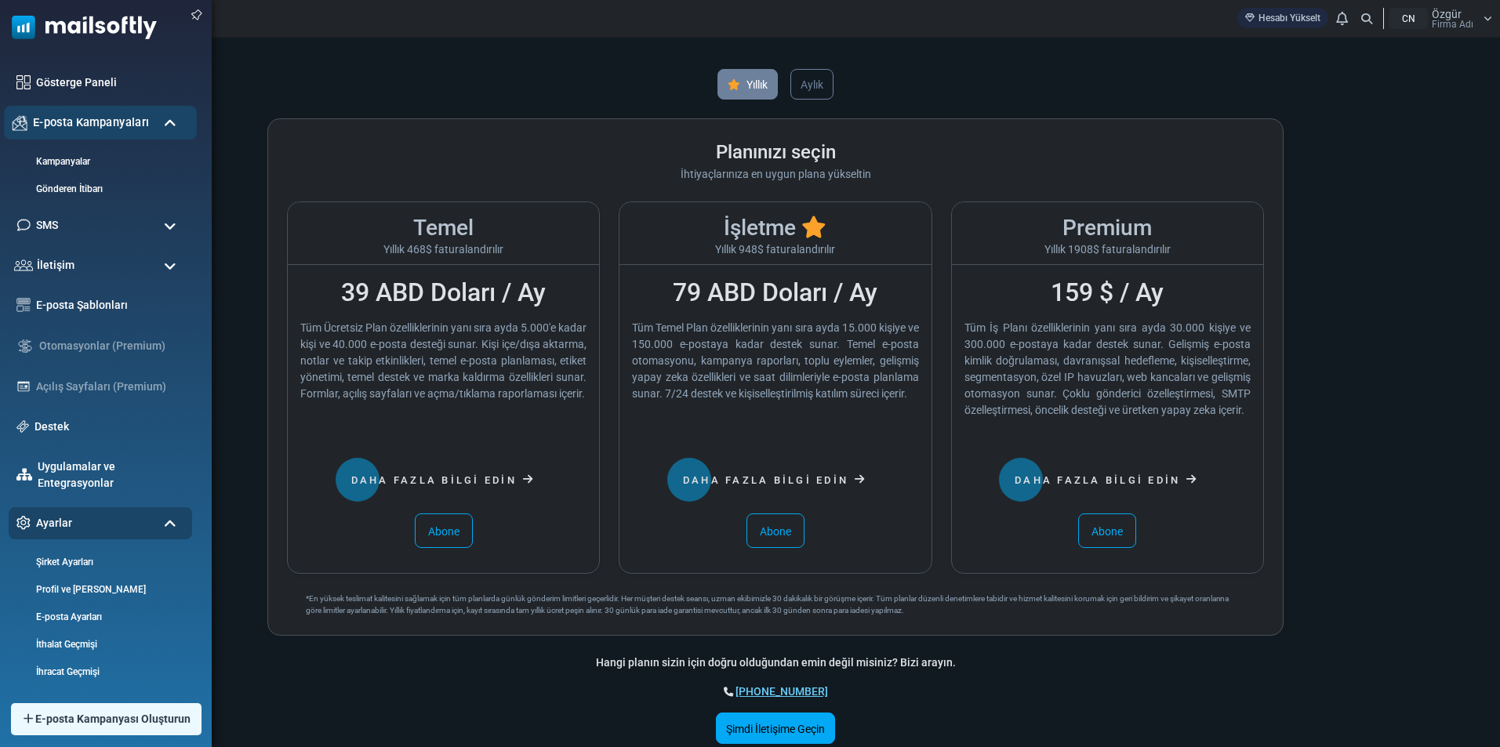
click at [162, 122] on div "E-posta Kampanyaları" at bounding box center [100, 123] width 193 height 34
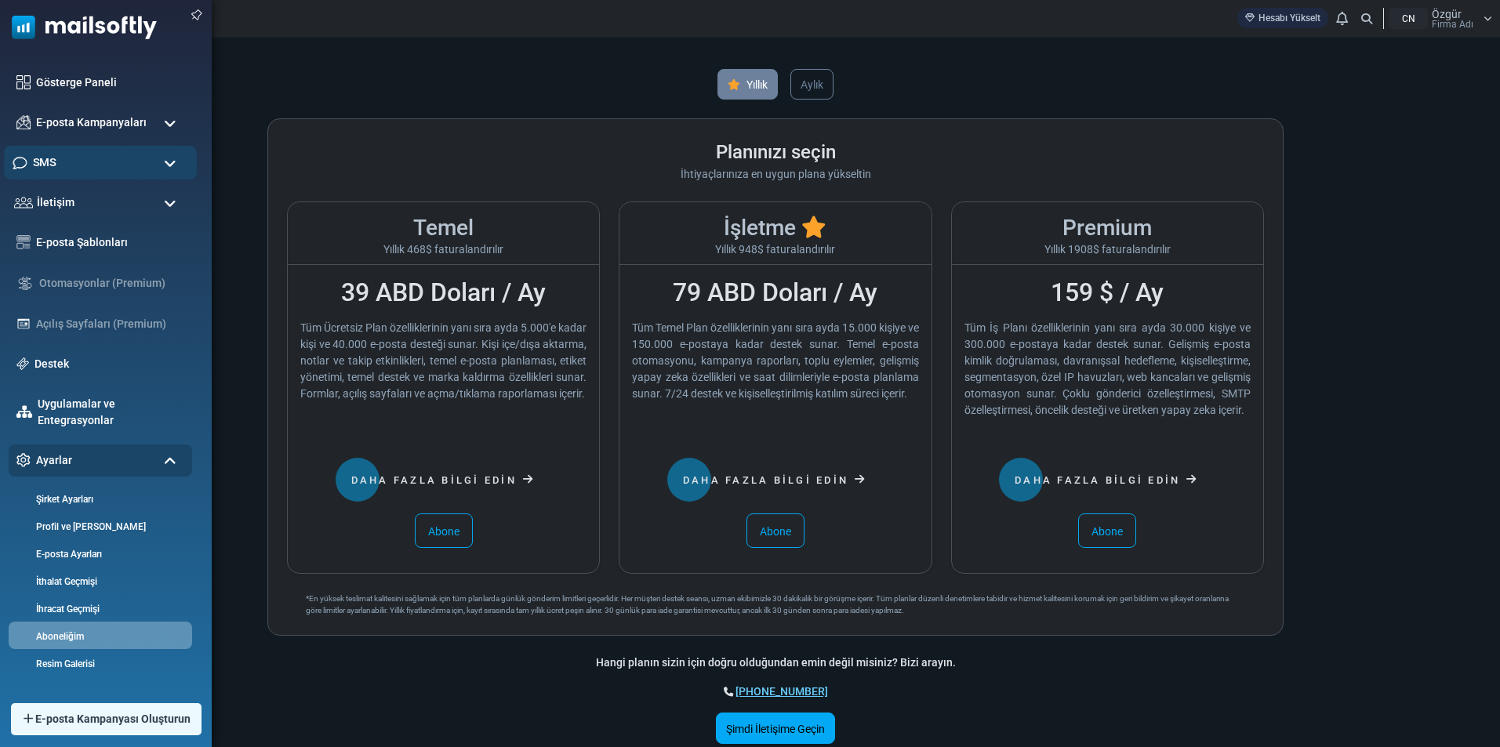
click at [164, 155] on div "SMS" at bounding box center [100, 163] width 193 height 34
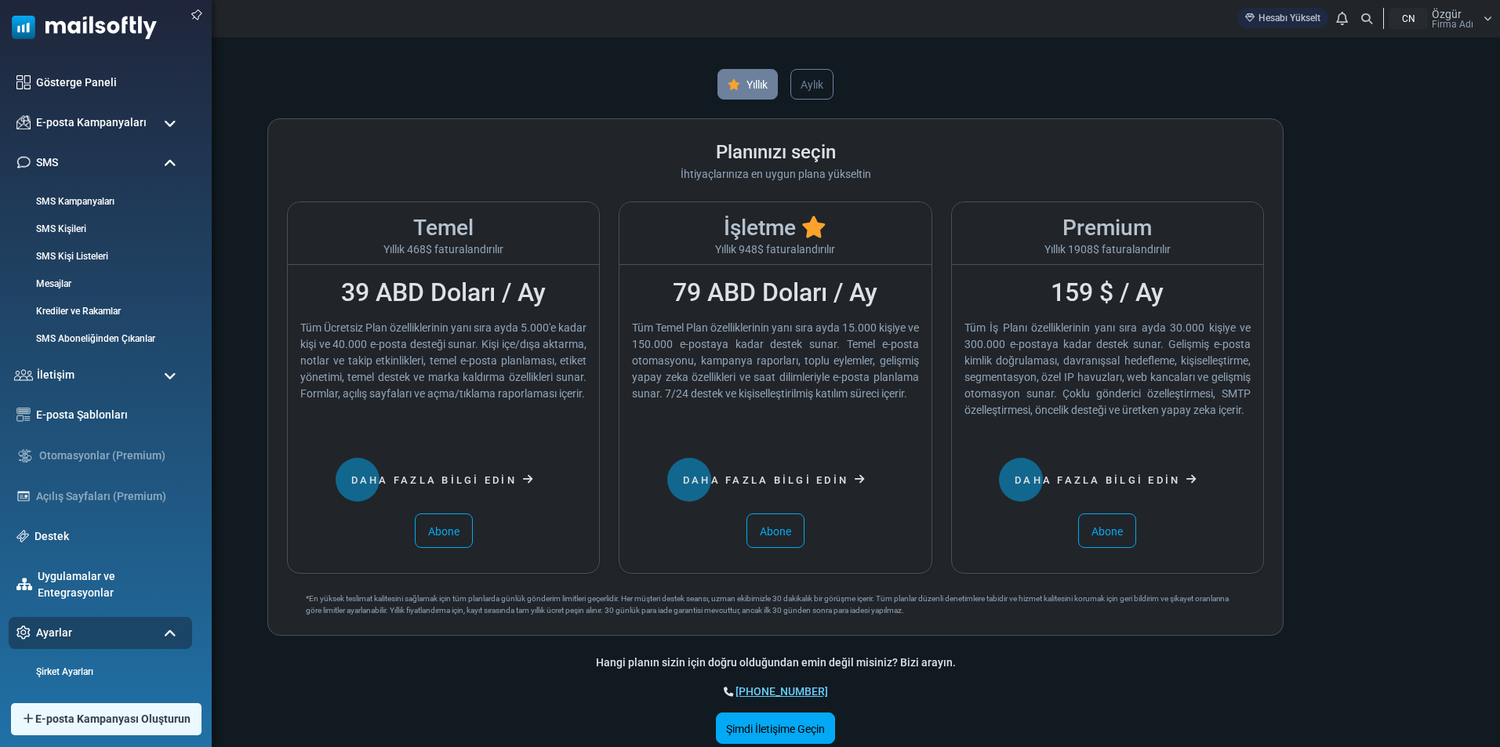
click at [165, 158] on span at bounding box center [170, 164] width 13 height 14
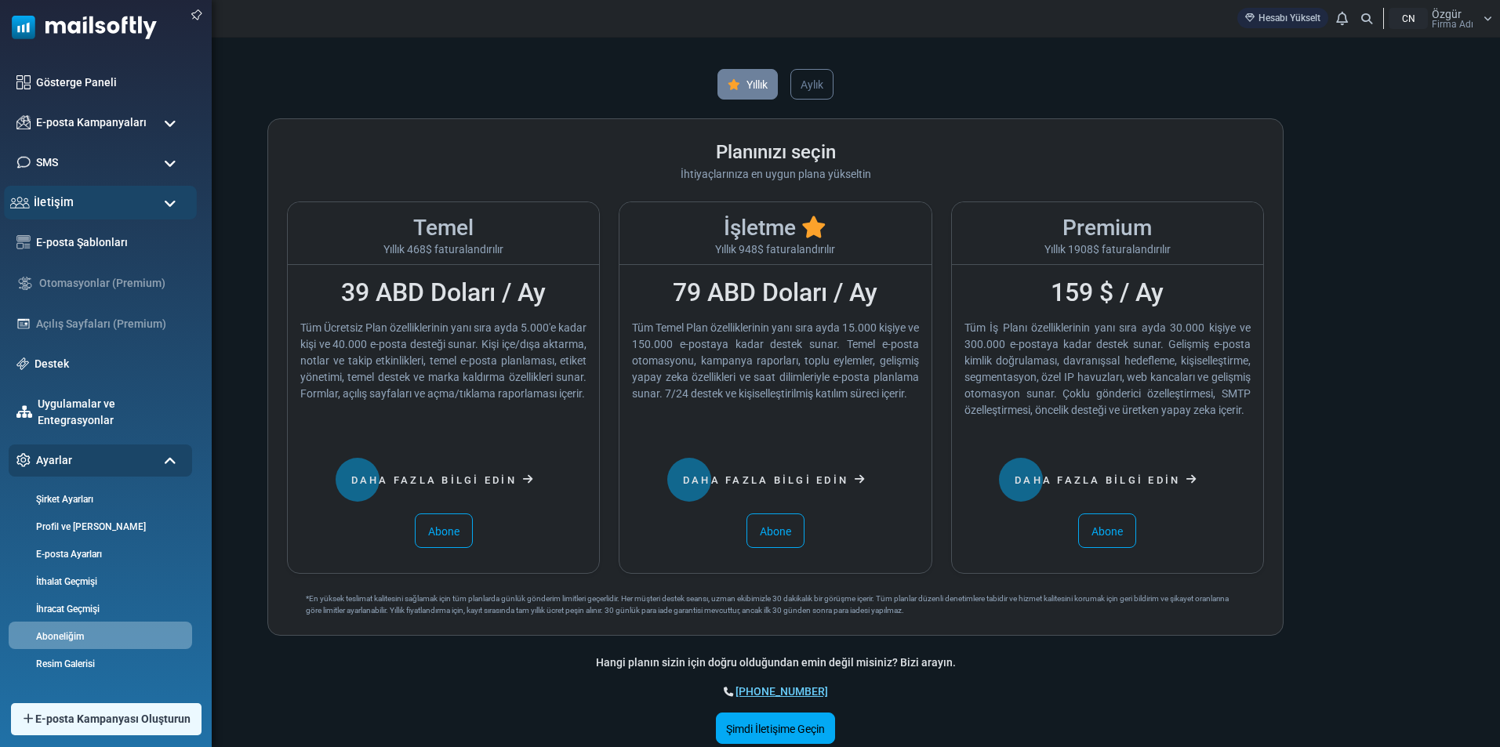
click at [158, 199] on div "İletişim" at bounding box center [100, 203] width 193 height 34
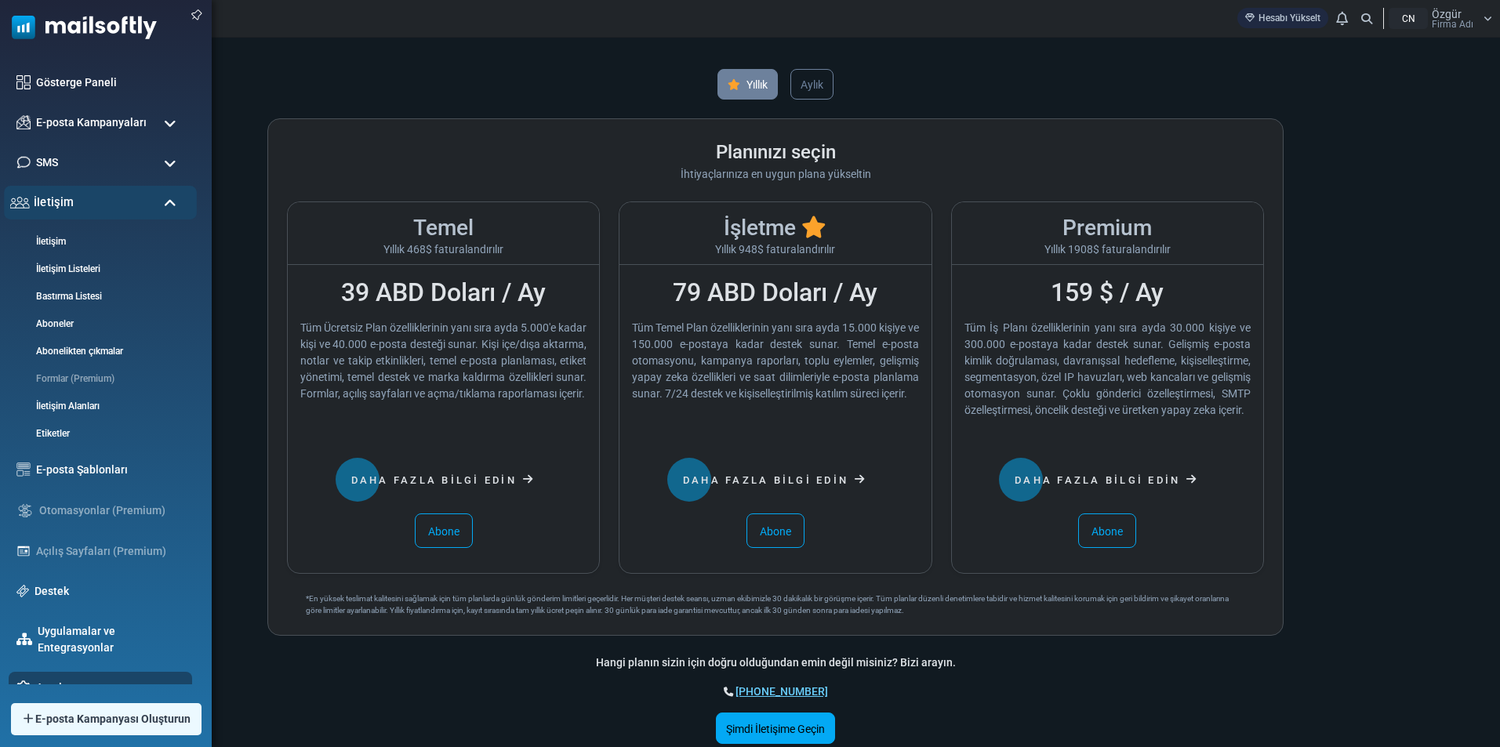
click at [163, 203] on div "İletişim" at bounding box center [100, 203] width 193 height 34
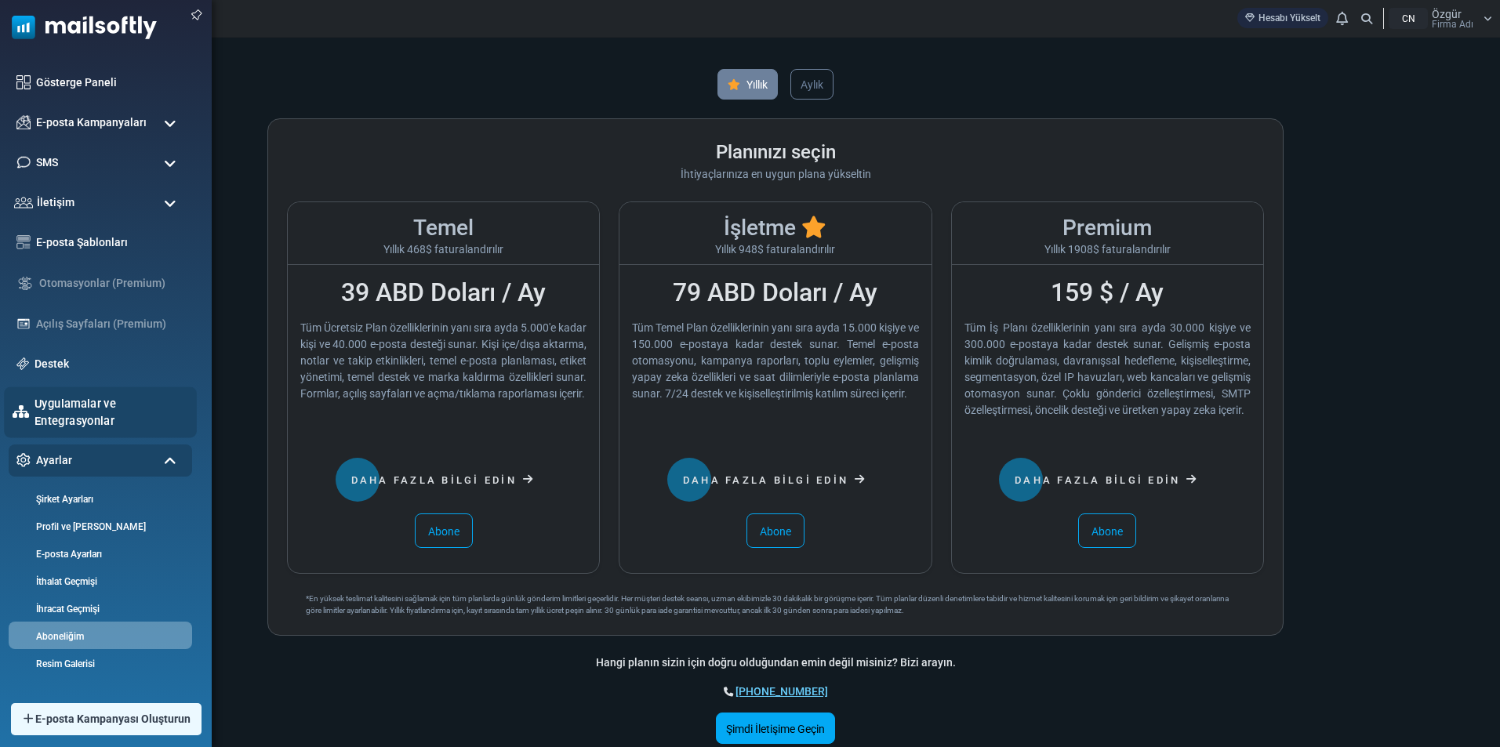
scroll to position [35, 0]
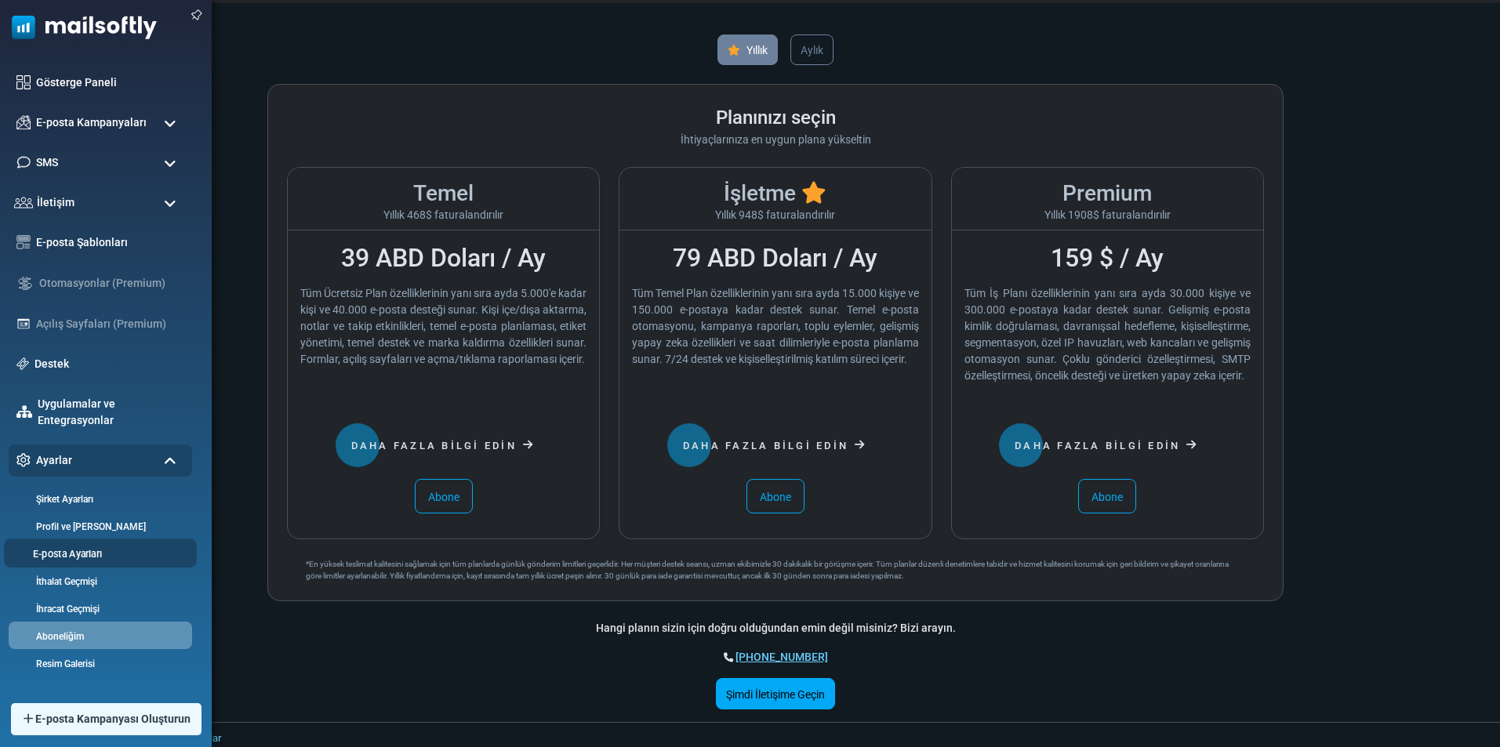
click at [112, 550] on link "E-posta Ayarları" at bounding box center [98, 554] width 188 height 15
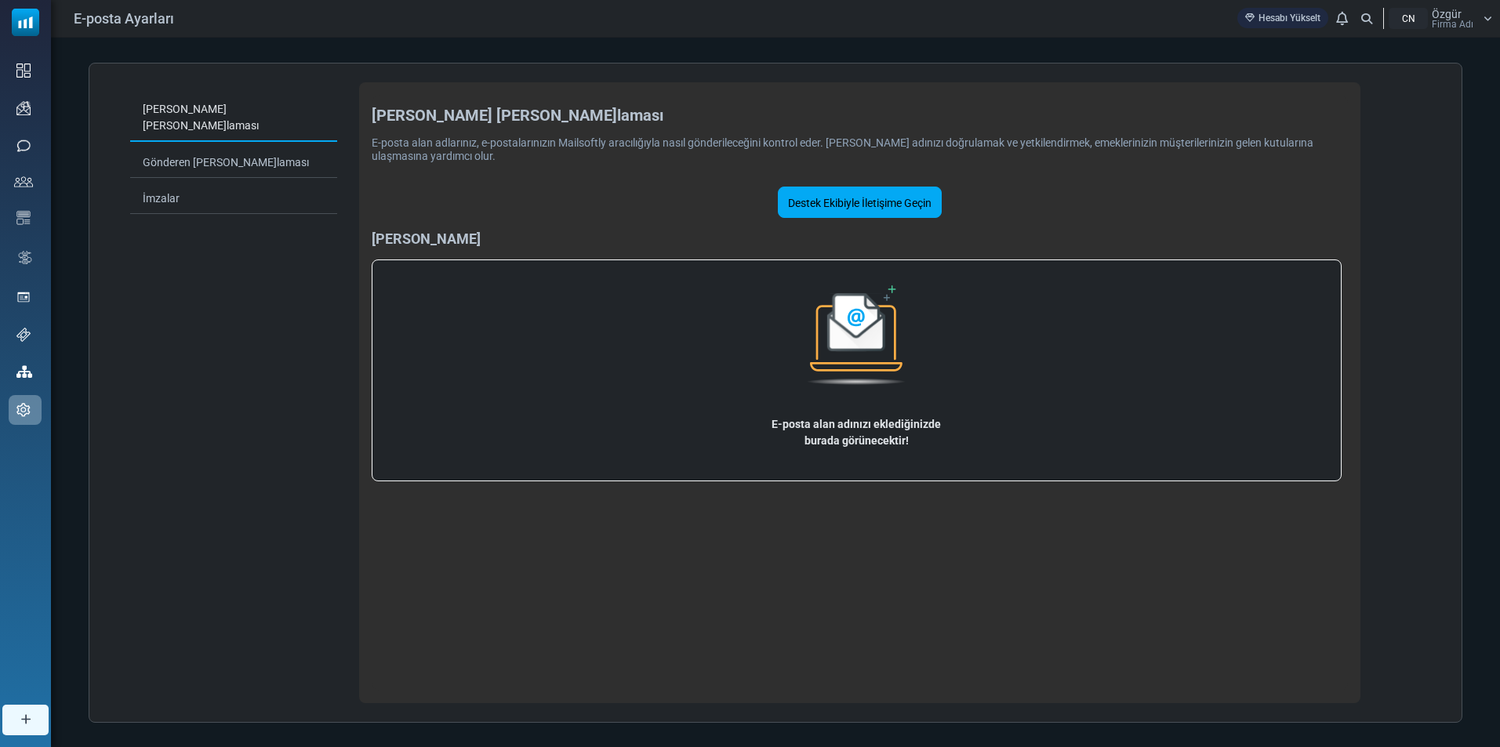
click at [449, 134] on div "E-posta alan adlarınız, e-postalarınızın Mailsoftly aracılığıyla nasıl gönderil…" at bounding box center [860, 146] width 976 height 33
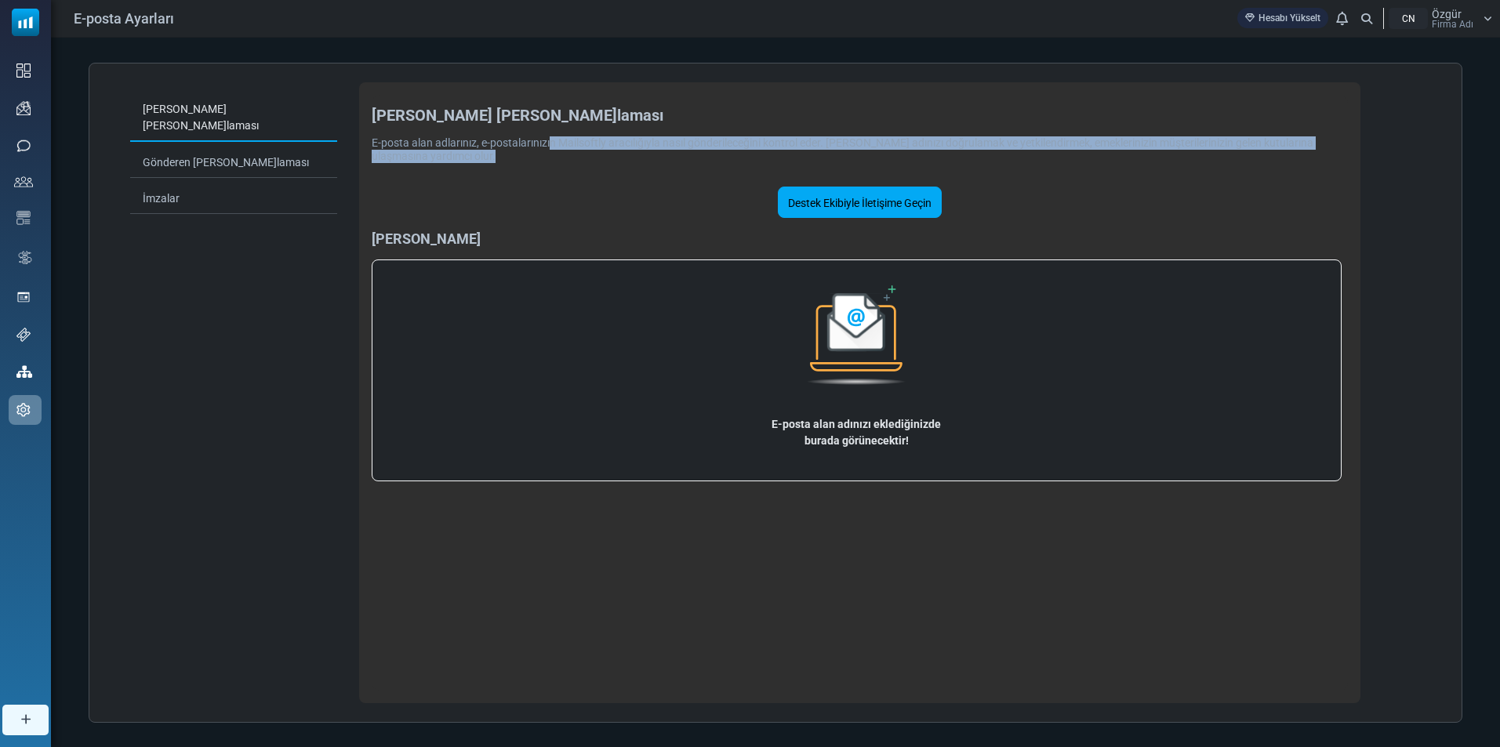
drag, startPoint x: 513, startPoint y: 133, endPoint x: 696, endPoint y: 155, distance: 184.1
click at [695, 154] on div "E-posta alan adlarınız, e-postalarınızın Mailsoftly aracılığıyla nasıl gönderil…" at bounding box center [860, 146] width 976 height 33
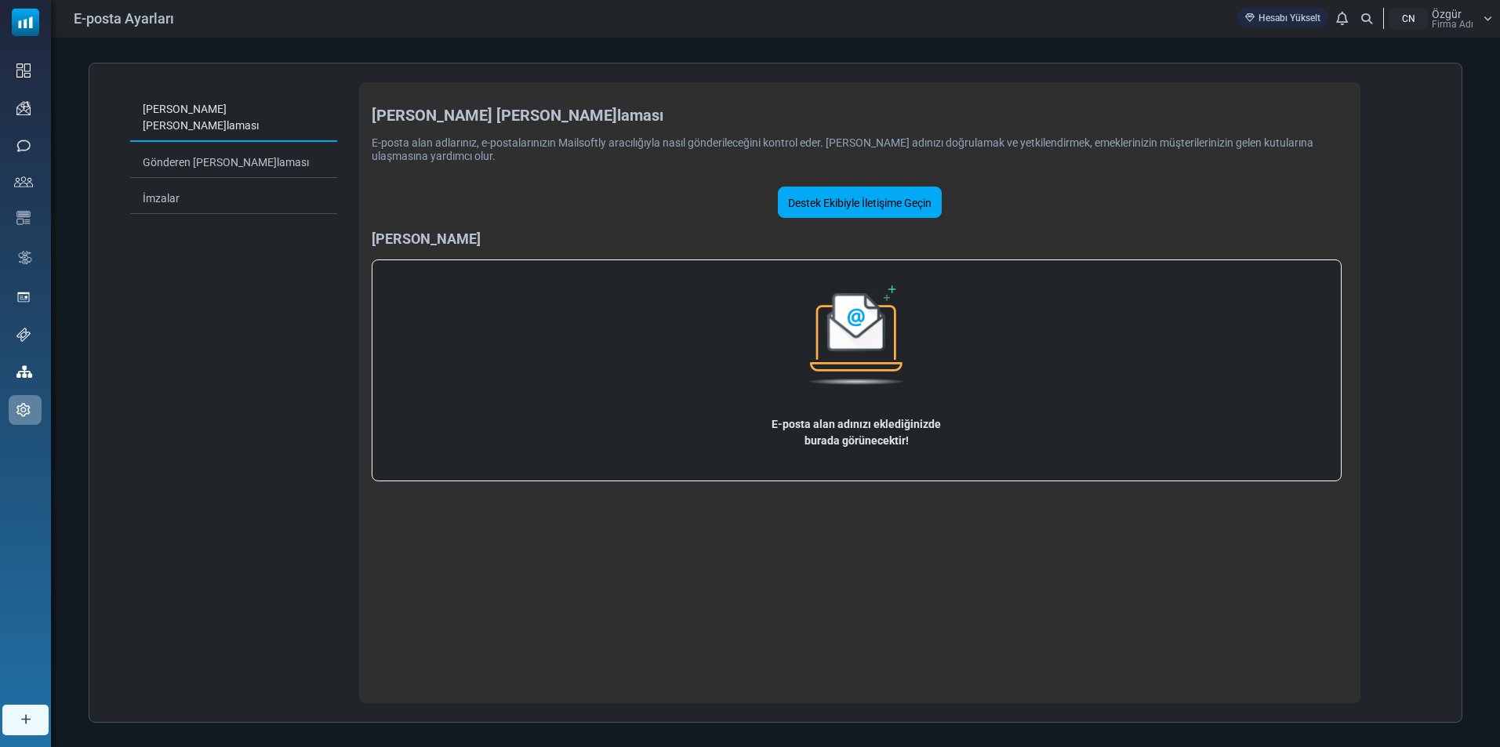
click at [849, 427] on font "E-posta alan adınızı eklediğinizde" at bounding box center [856, 424] width 169 height 13
click at [859, 441] on font "burada görünecektir!" at bounding box center [857, 440] width 104 height 13
click at [844, 337] on img at bounding box center [856, 335] width 125 height 125
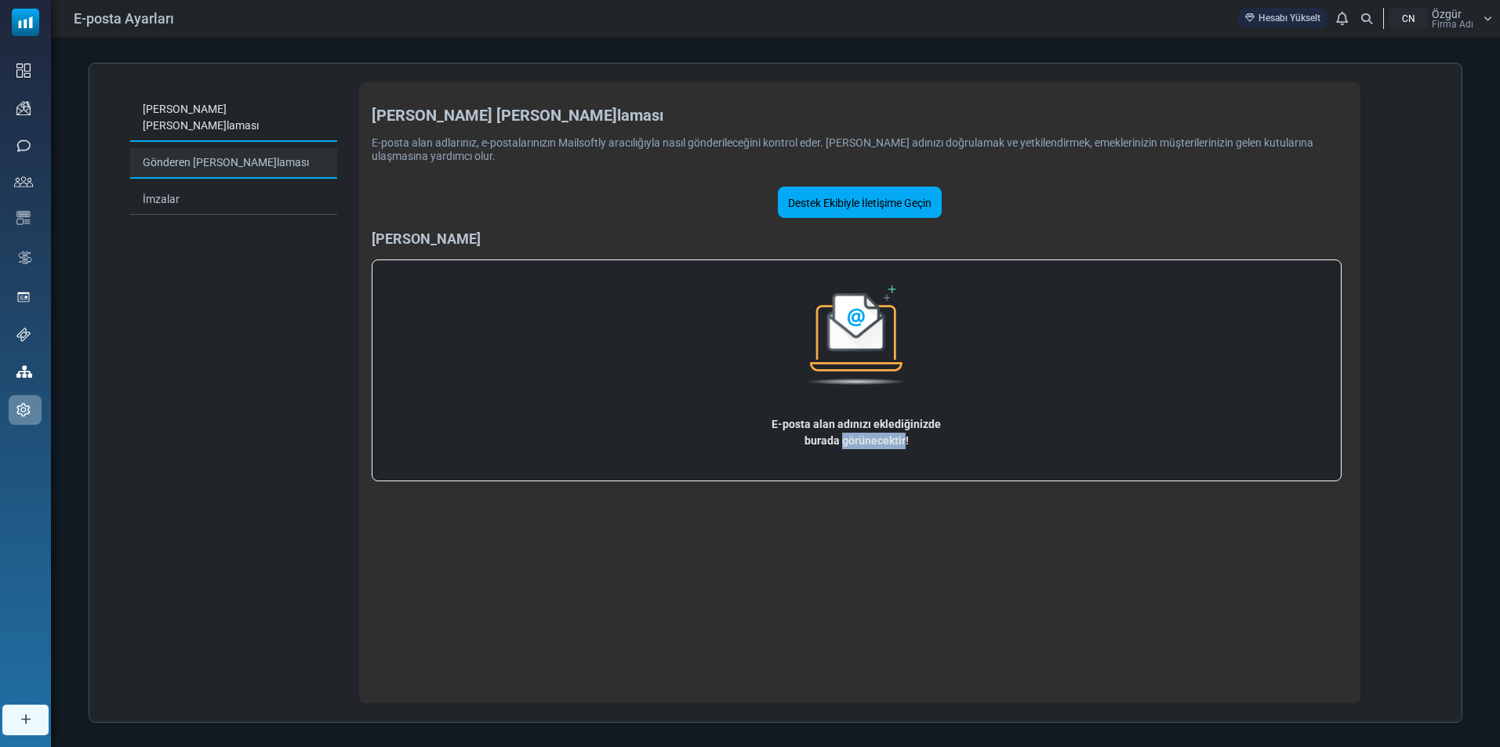
click at [178, 156] on font "Gönderen Kimlik Doğrulaması" at bounding box center [226, 162] width 166 height 13
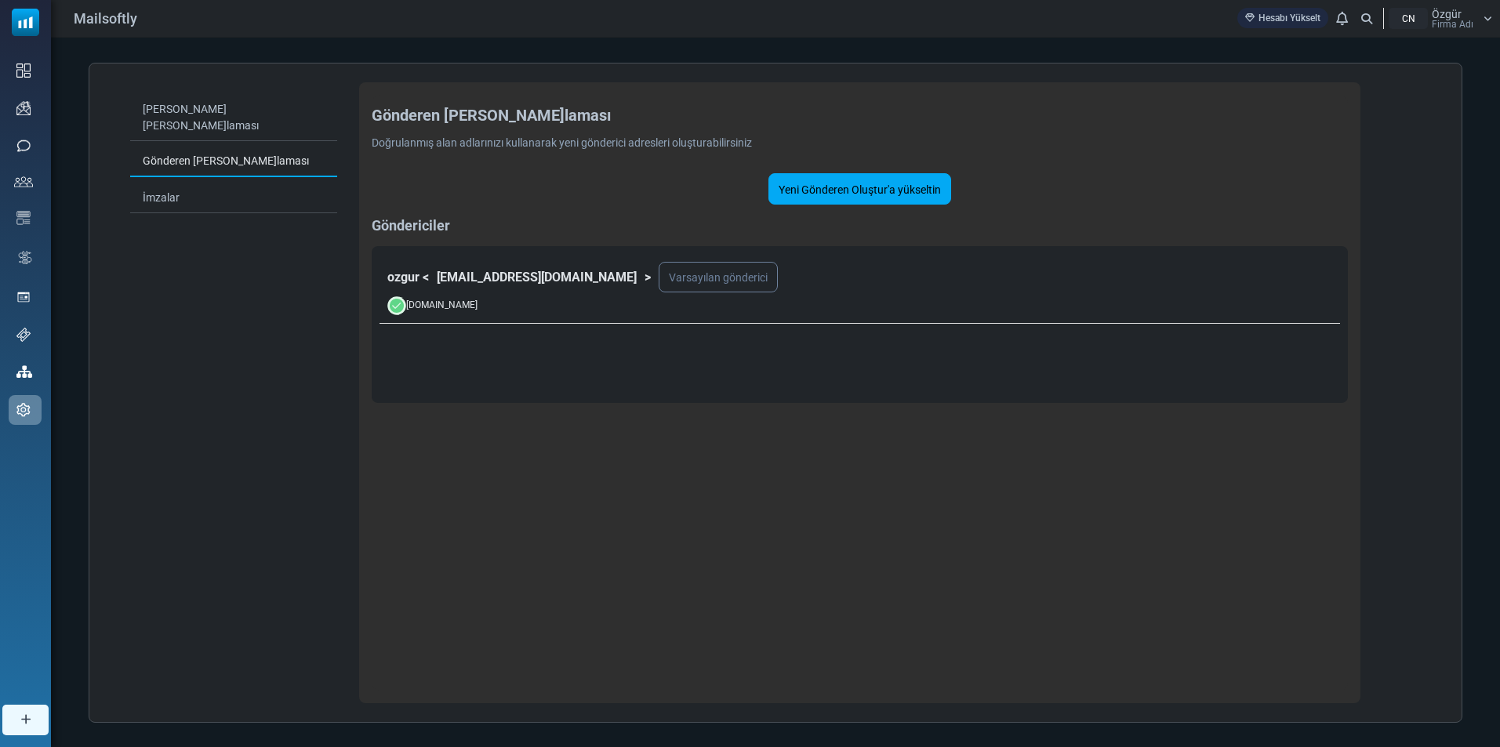
click at [485, 404] on div "Gönderen [PERSON_NAME]laması Doğrulanmış alan adlarınızı kullanarak yeni gönder…" at bounding box center [860, 393] width 976 height 596
click at [270, 183] on link "İmzalar" at bounding box center [233, 198] width 207 height 31
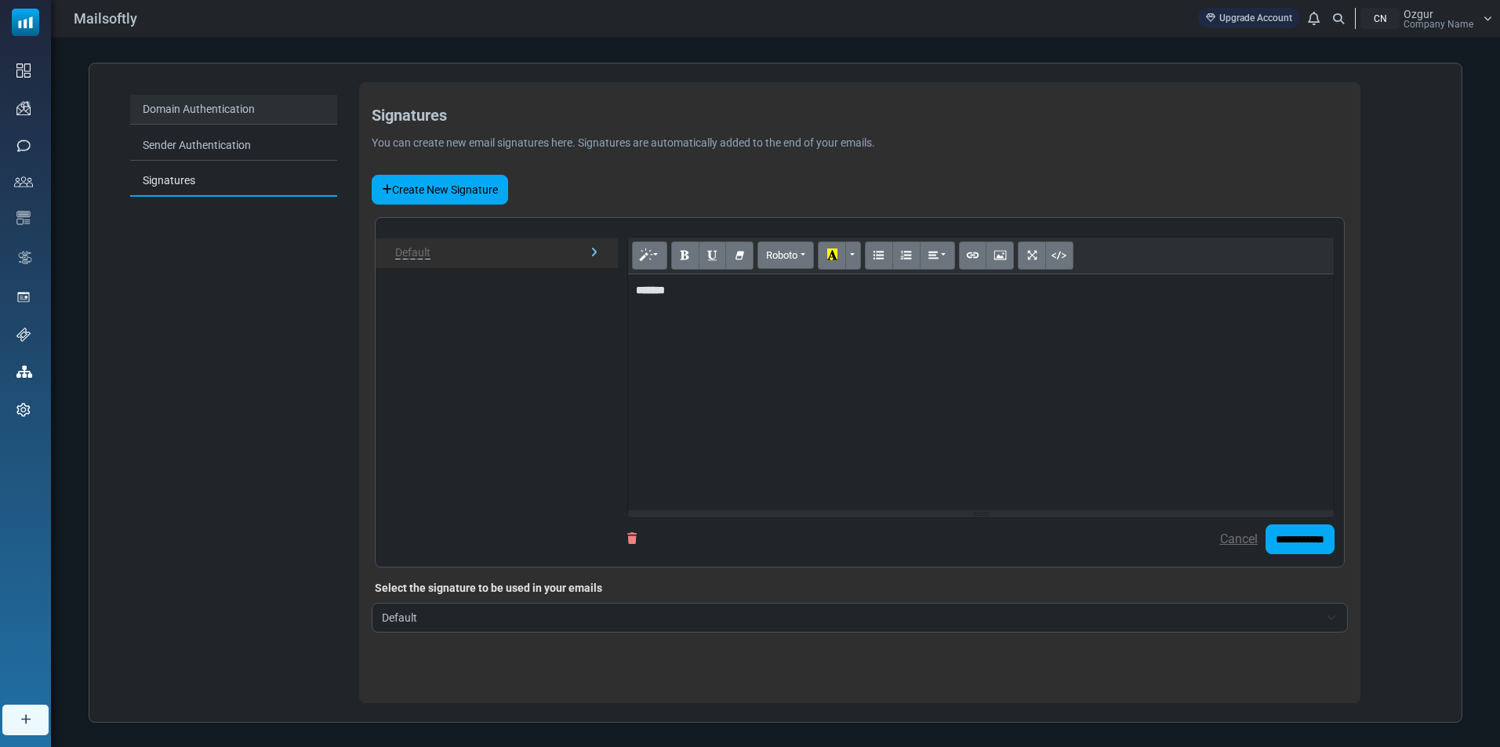
click at [180, 105] on link "Domain Authentication" at bounding box center [233, 110] width 207 height 30
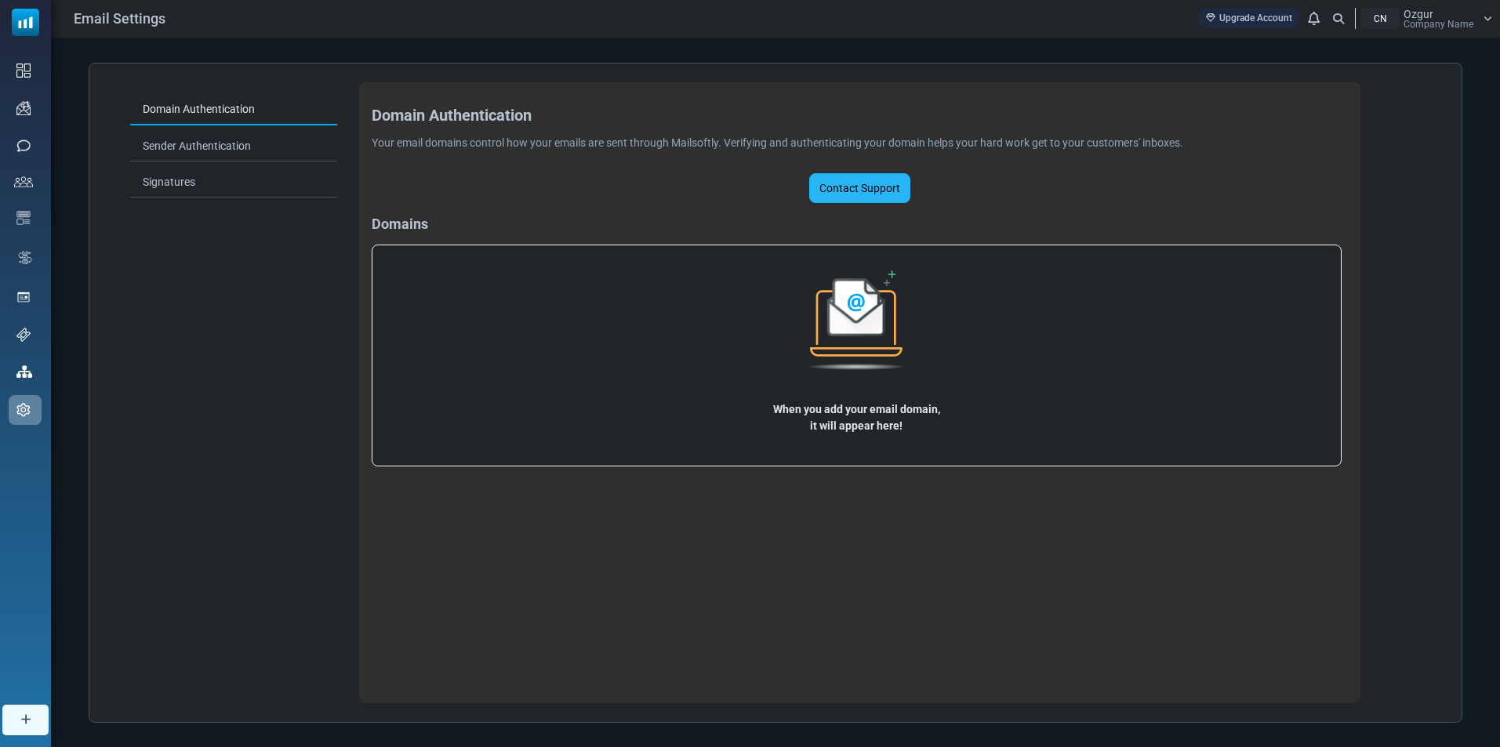
click at [841, 192] on link "Contact Support" at bounding box center [859, 188] width 101 height 30
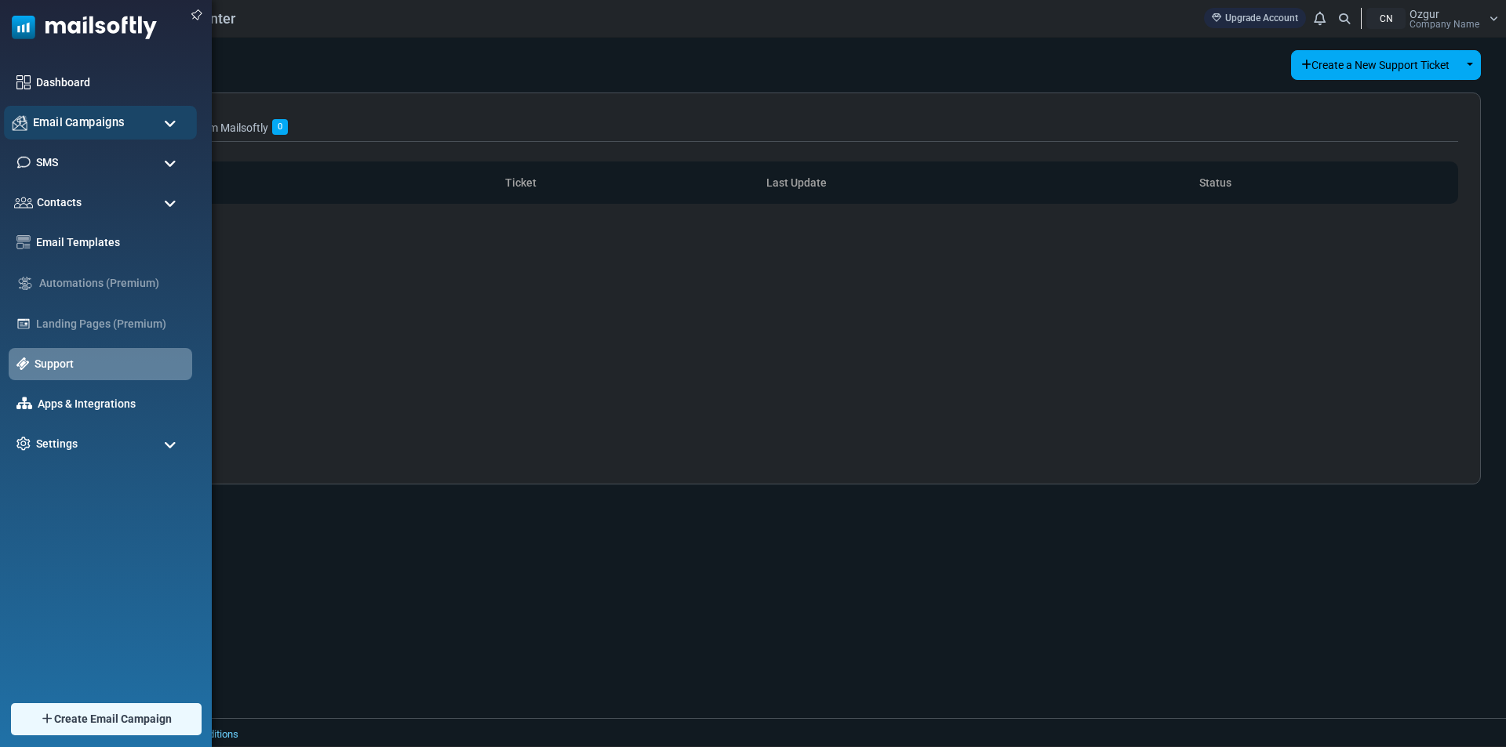
click at [78, 118] on span "Email Campaigns" at bounding box center [79, 122] width 92 height 17
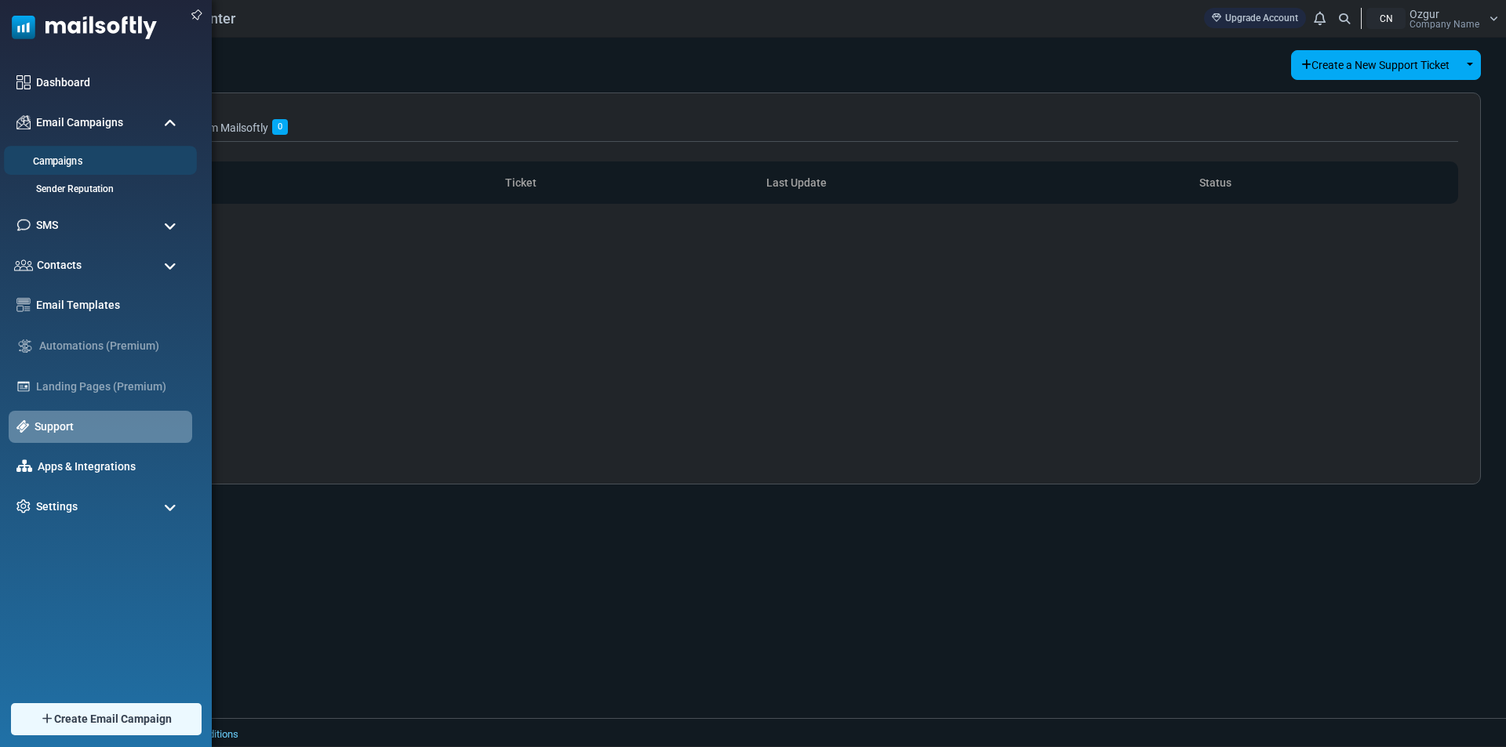
click at [93, 156] on li "Campaigns" at bounding box center [100, 160] width 193 height 29
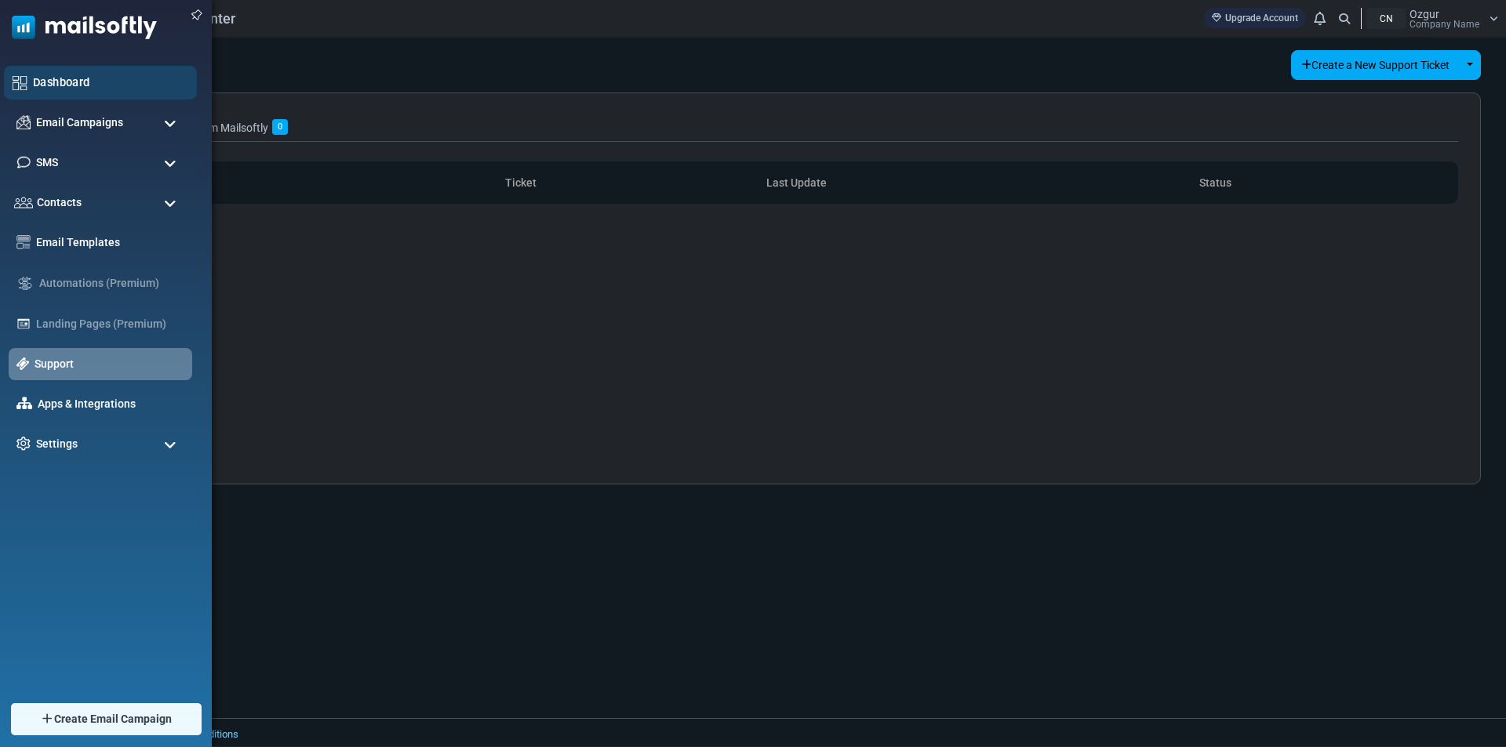
click at [74, 96] on div "Dashboard" at bounding box center [100, 83] width 193 height 34
drag, startPoint x: 65, startPoint y: 123, endPoint x: 72, endPoint y: 155, distance: 32.9
click at [65, 124] on span "Email Campaigns" at bounding box center [79, 122] width 92 height 17
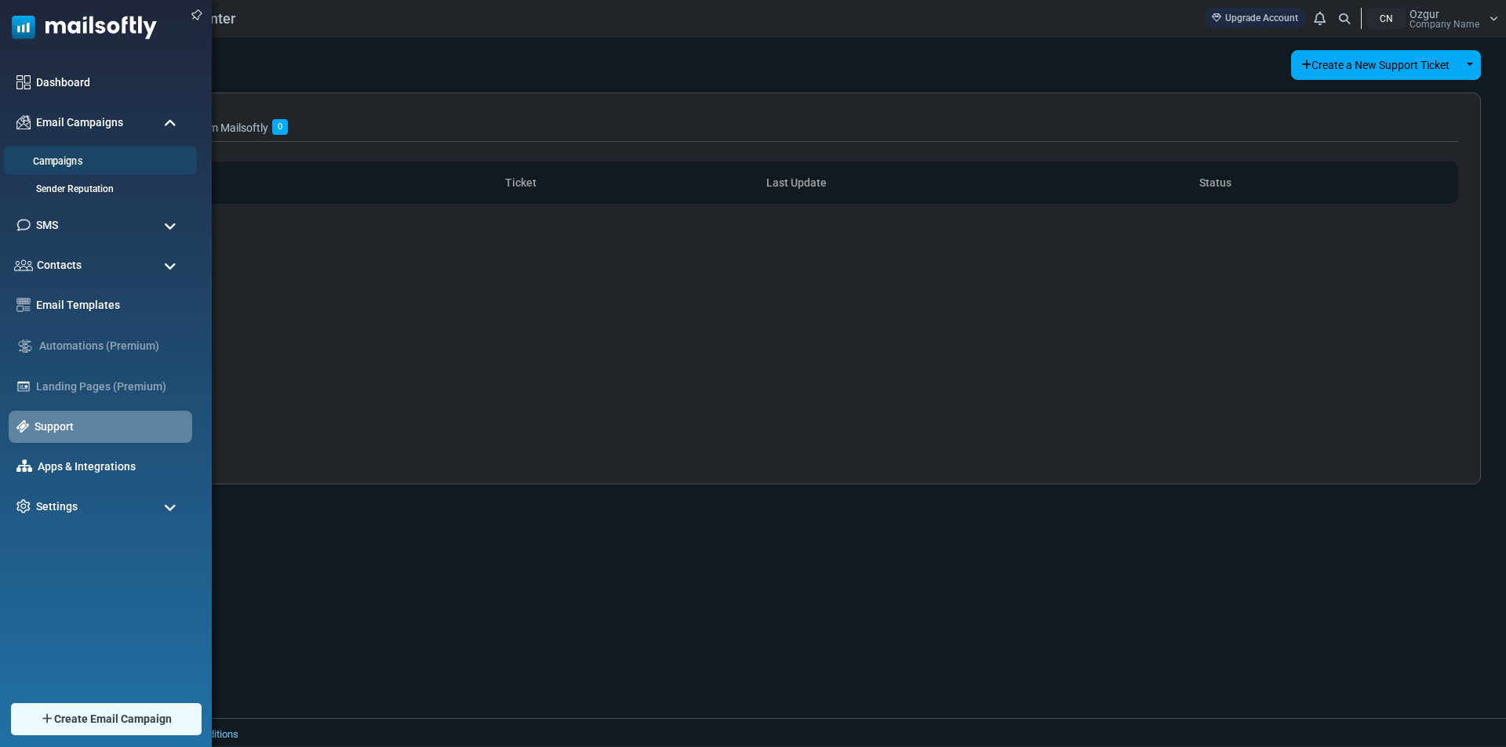
click at [64, 169] on link "Campaigns" at bounding box center [98, 161] width 188 height 15
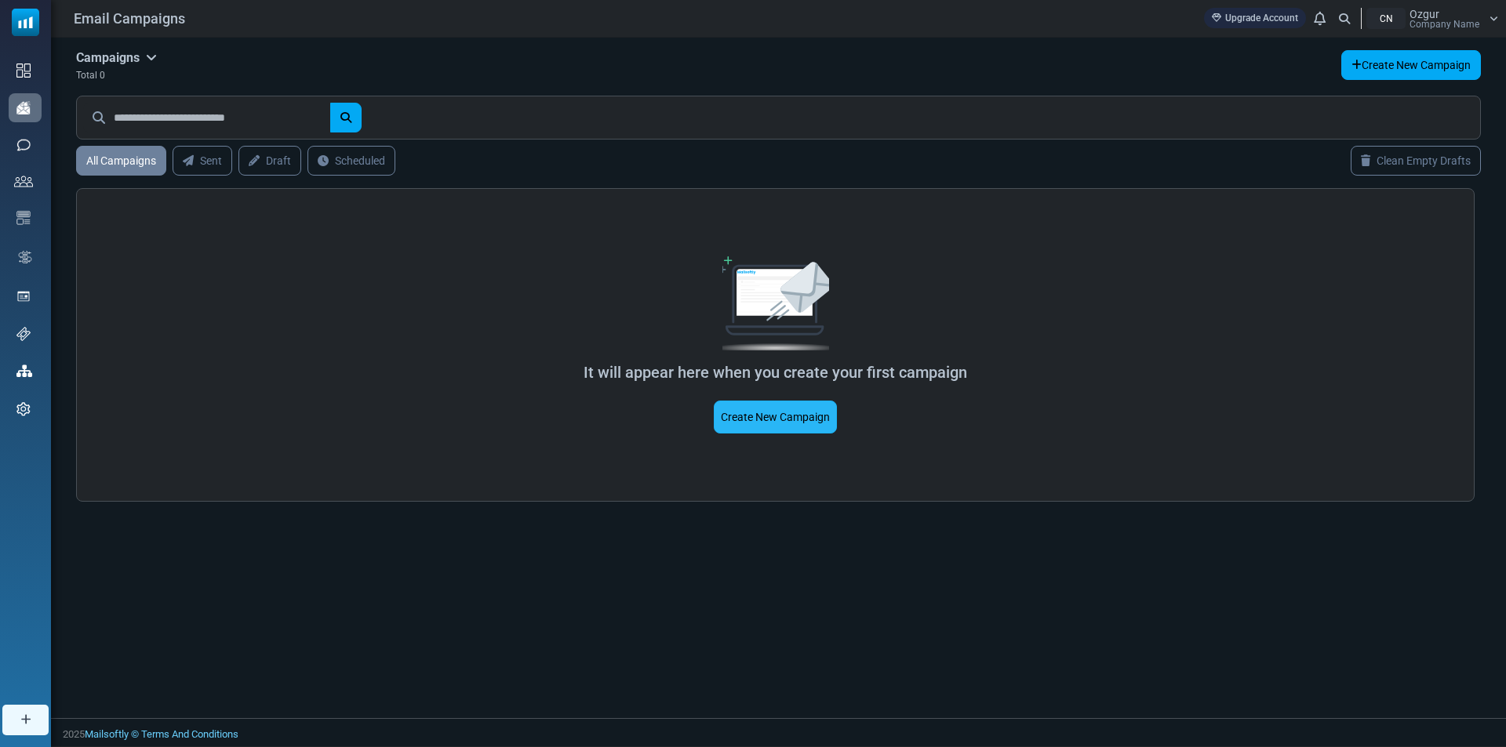
click at [807, 413] on link "Create New Campaign" at bounding box center [775, 417] width 123 height 33
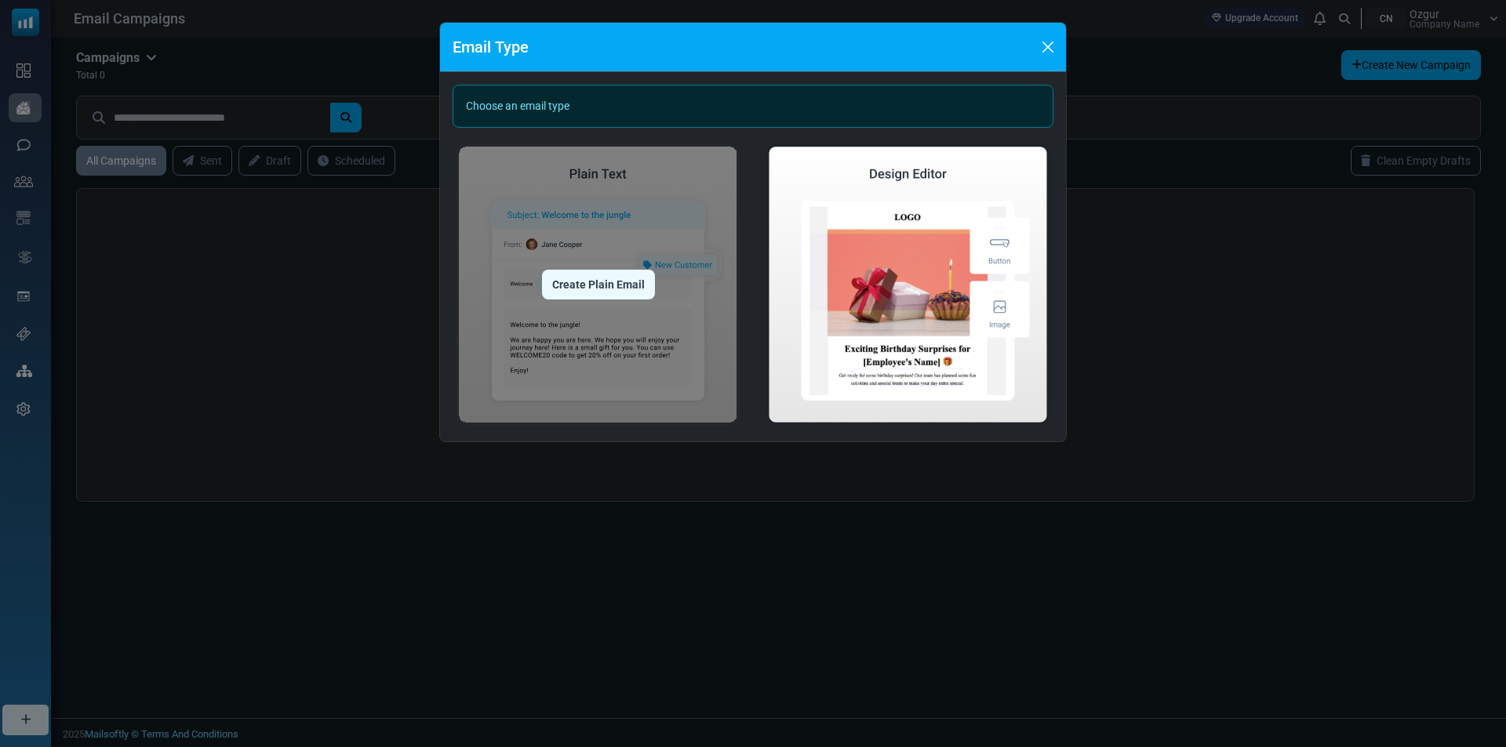
click at [602, 282] on div "Create Plain Email" at bounding box center [598, 285] width 113 height 30
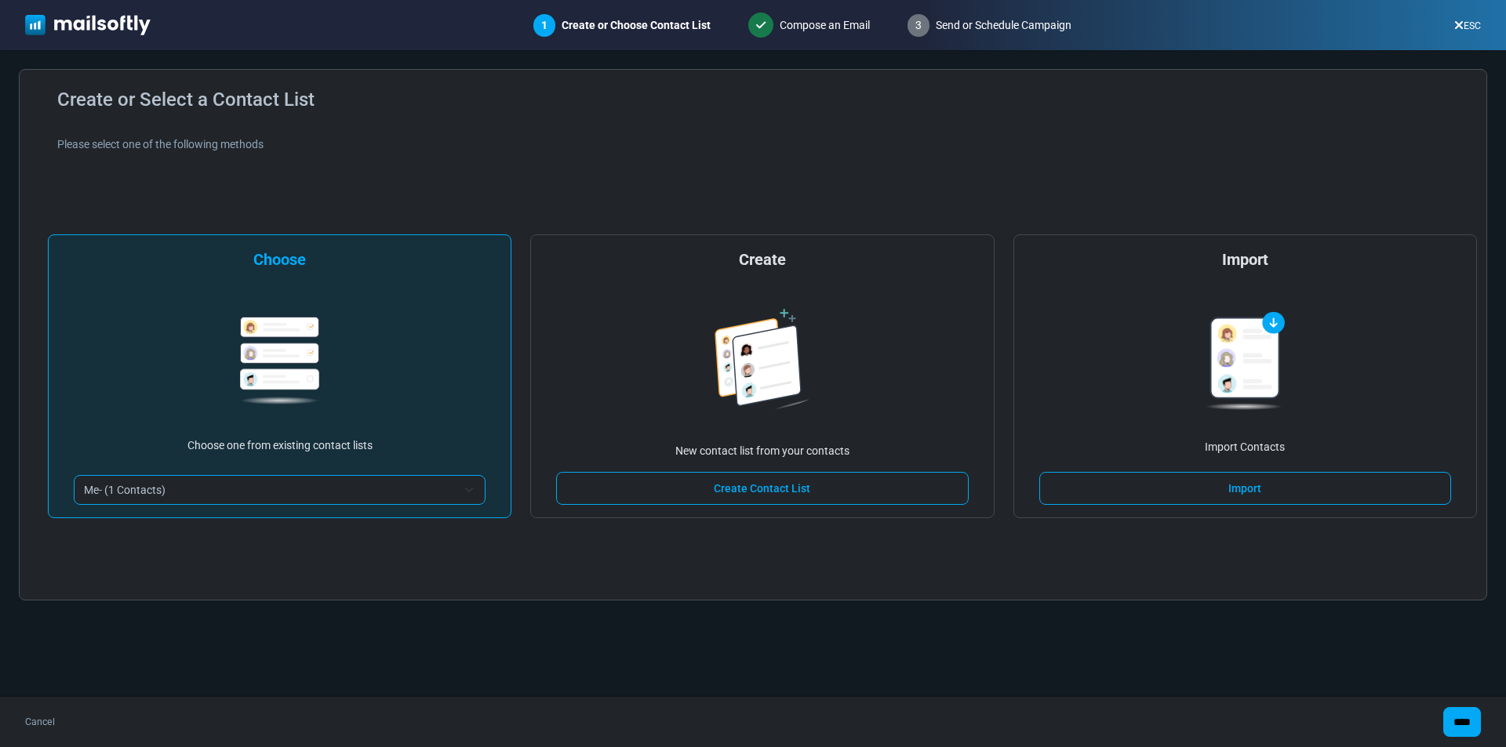
click at [456, 491] on span "Me- (1 Contacts)" at bounding box center [270, 490] width 372 height 19
click at [457, 490] on span "Me- (1 Contacts)" at bounding box center [280, 490] width 412 height 30
click at [297, 340] on img at bounding box center [279, 361] width 79 height 88
drag, startPoint x: 274, startPoint y: 258, endPoint x: 337, endPoint y: 271, distance: 64.0
click at [274, 259] on div "Choose" at bounding box center [279, 260] width 53 height 24
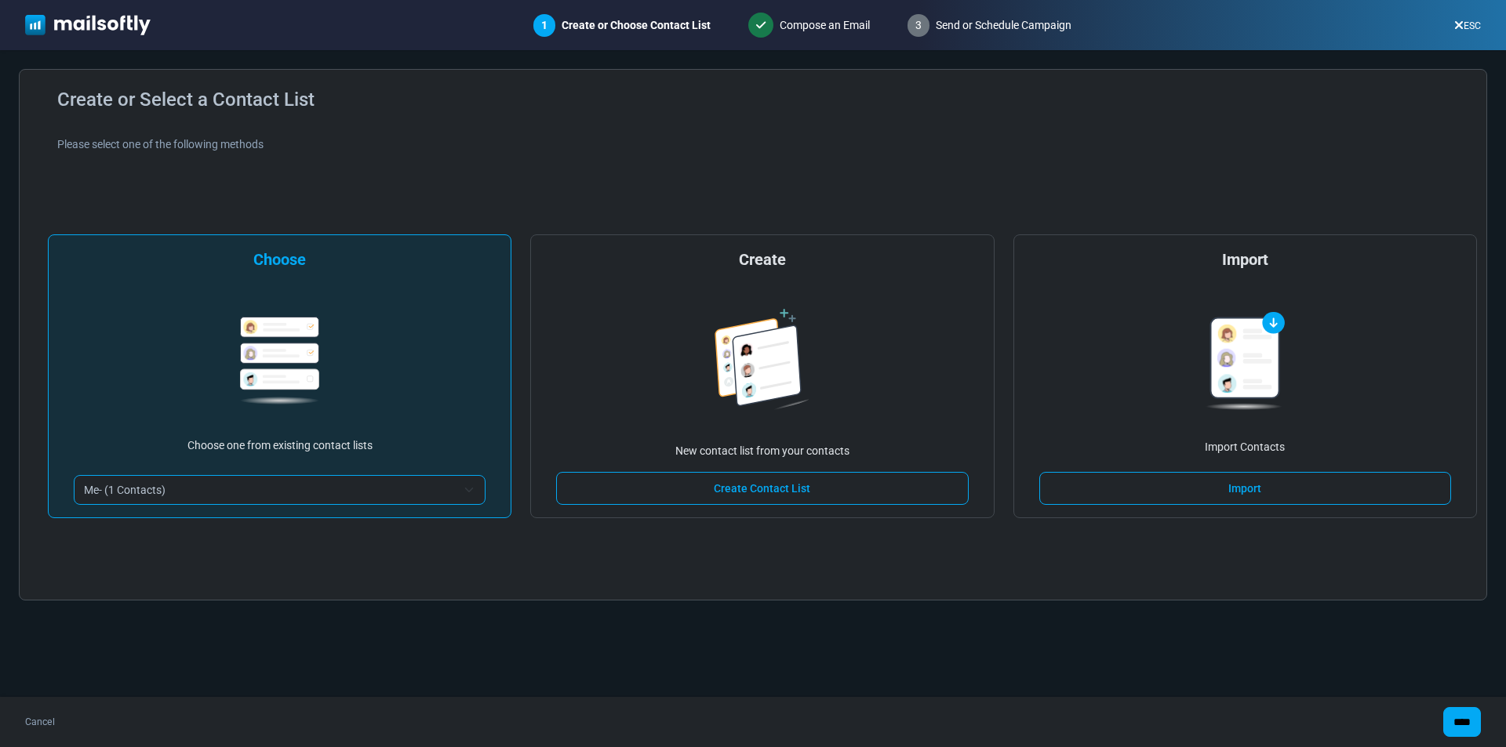
click at [335, 333] on div "**********" at bounding box center [279, 376] width 463 height 284
click at [226, 492] on span "Me- (1 Contacts)" at bounding box center [270, 490] width 372 height 19
click at [259, 445] on p "Choose one from existing contact lists" at bounding box center [279, 446] width 185 height 16
click at [1457, 717] on input "****" at bounding box center [1462, 722] width 38 height 30
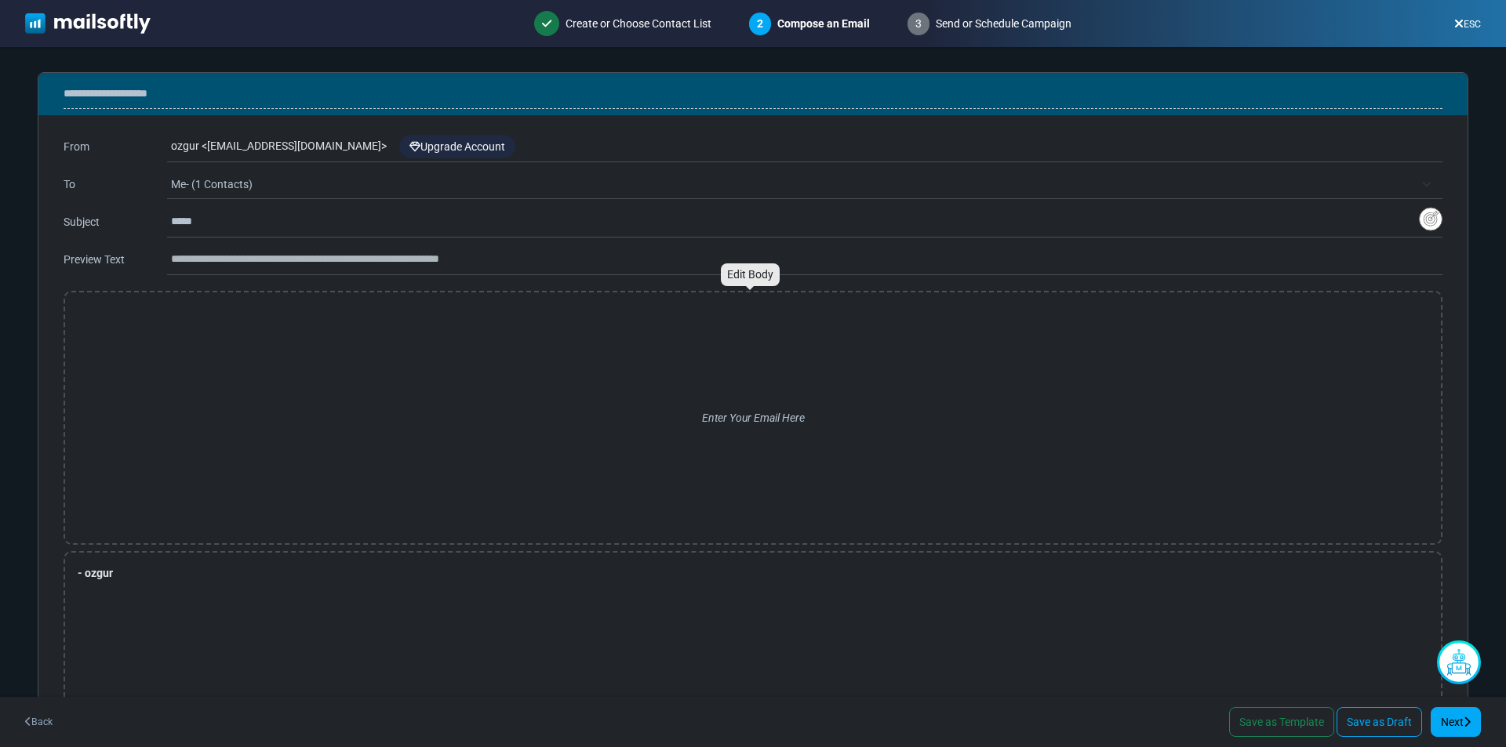
click at [211, 325] on div "Enter Your Email Here" at bounding box center [753, 418] width 1350 height 226
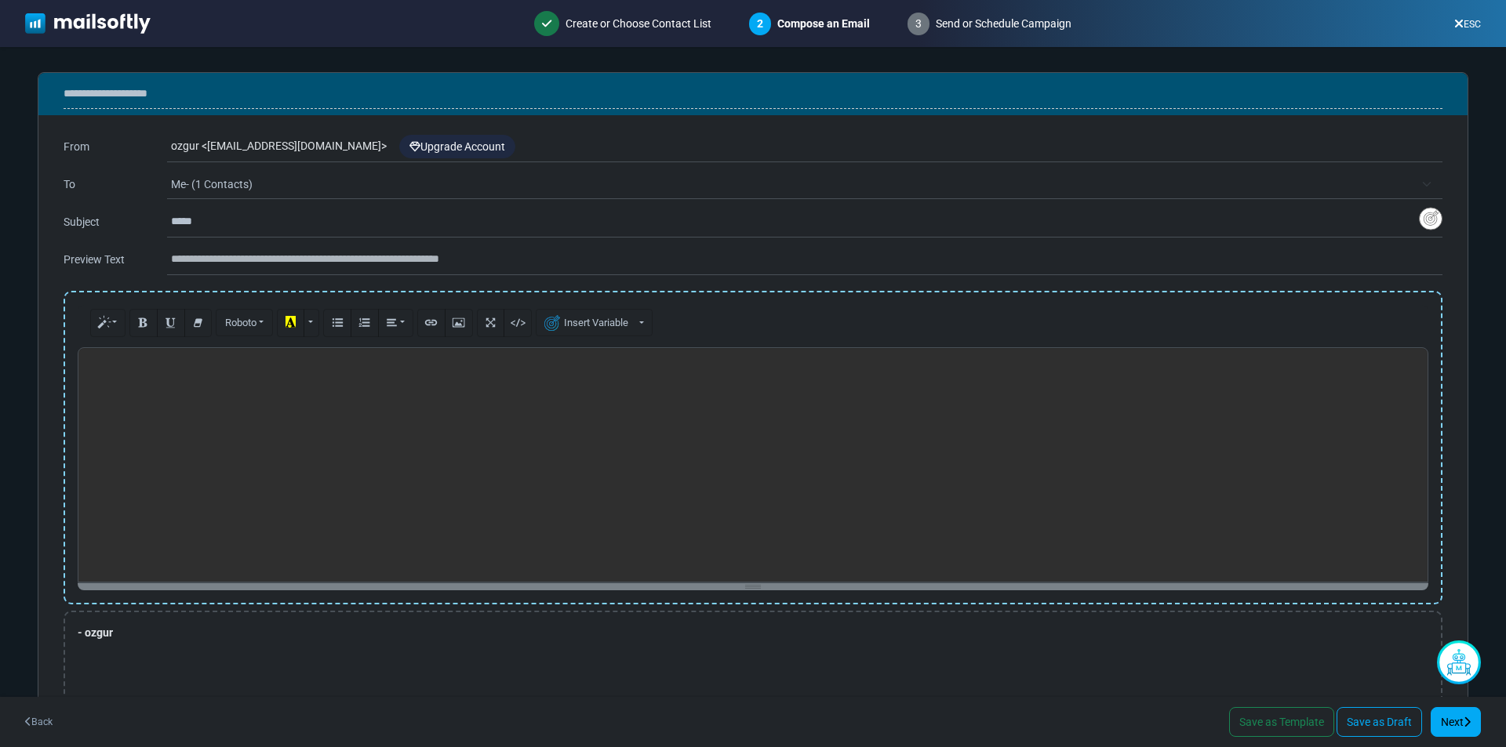
click at [239, 188] on span "Me- (1 Contacts)" at bounding box center [792, 184] width 1243 height 19
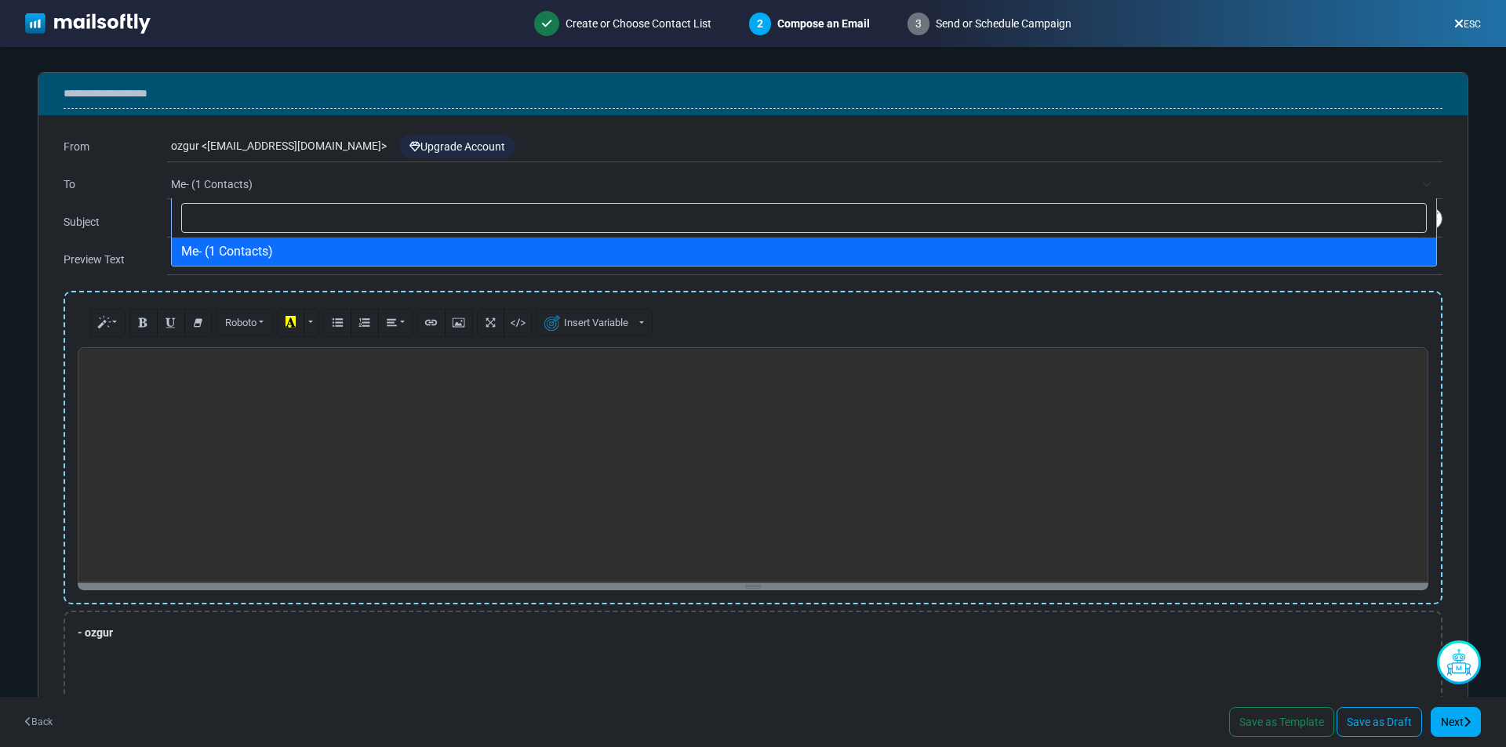
click at [238, 189] on span "Me- (1 Contacts)" at bounding box center [792, 184] width 1243 height 19
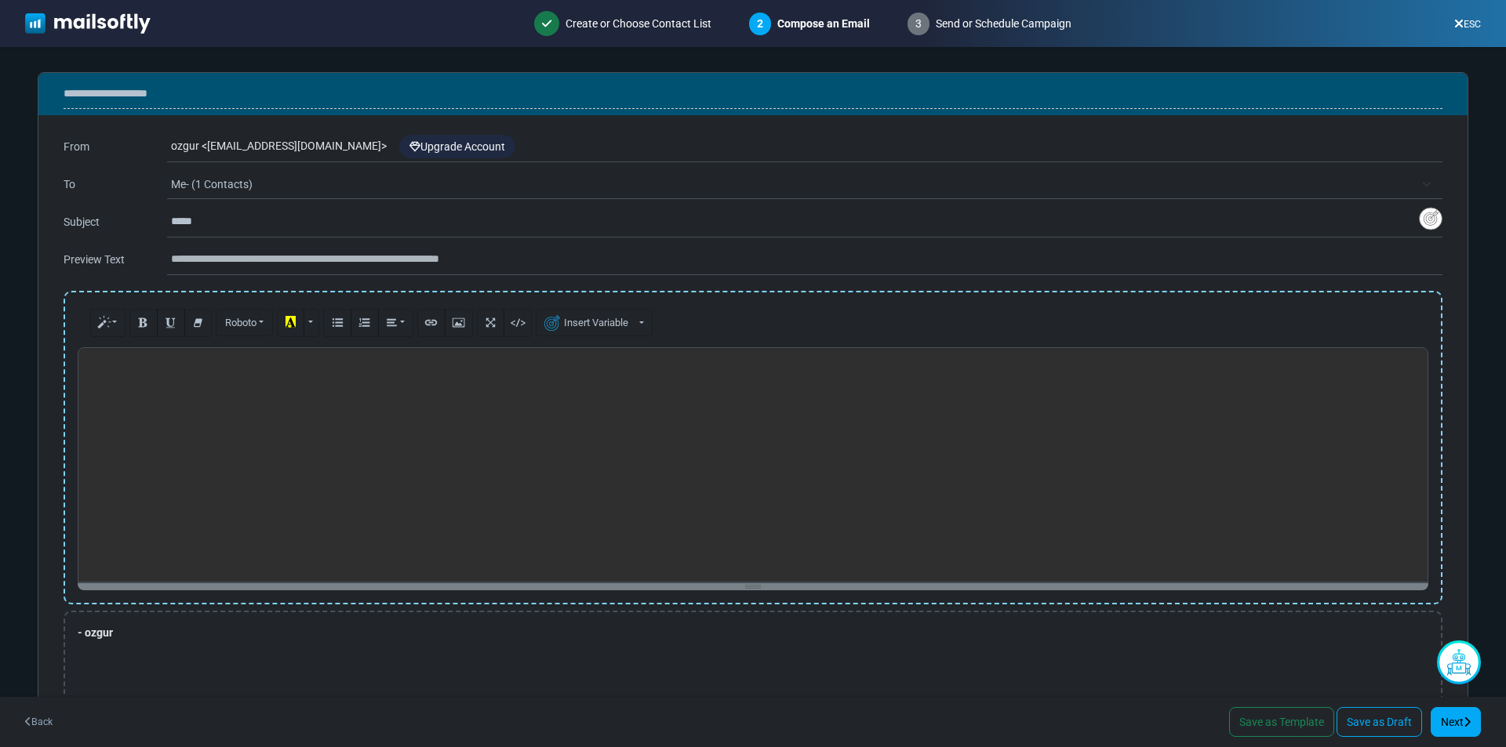
click at [236, 188] on span "Me- (1 Contacts)" at bounding box center [792, 184] width 1243 height 19
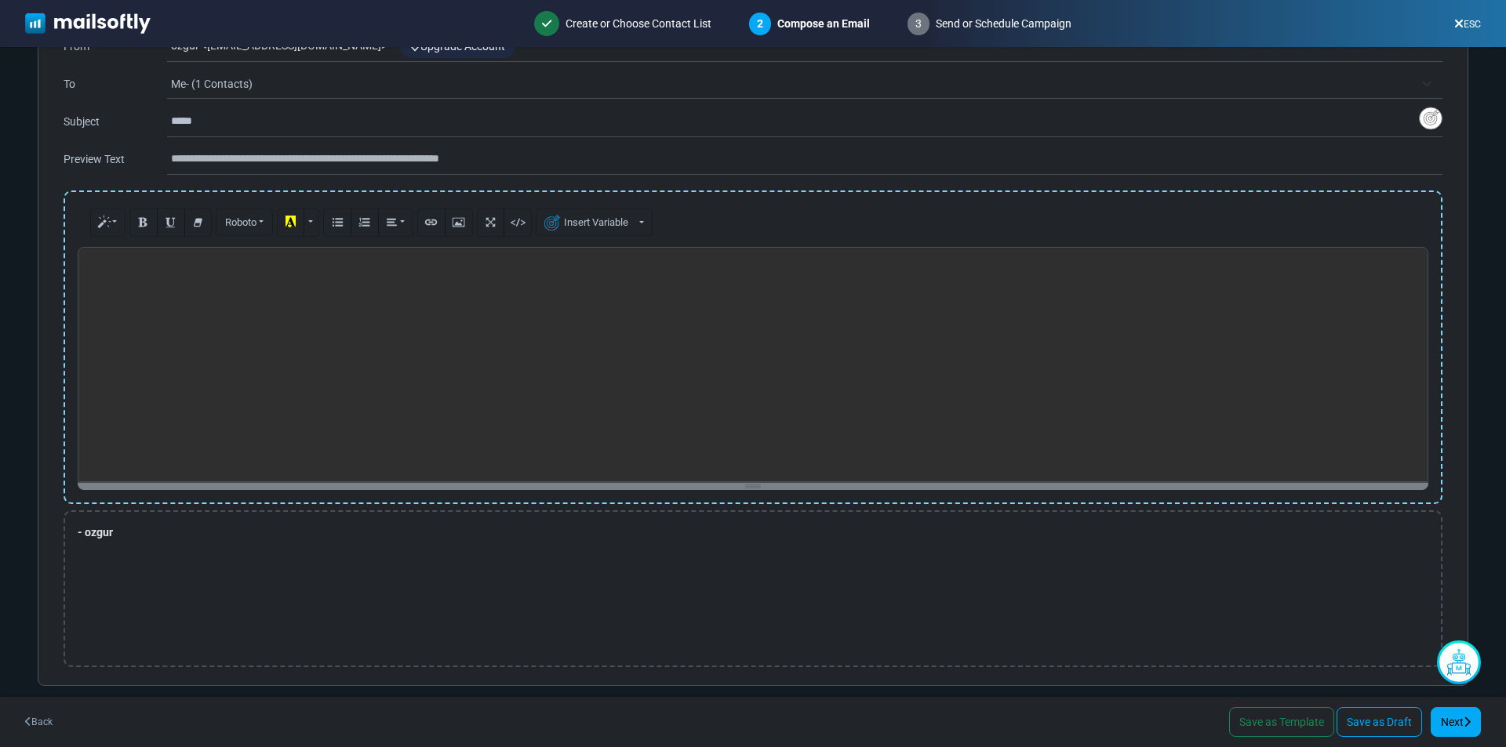
scroll to position [102, 0]
click at [671, 338] on div at bounding box center [753, 362] width 1350 height 235
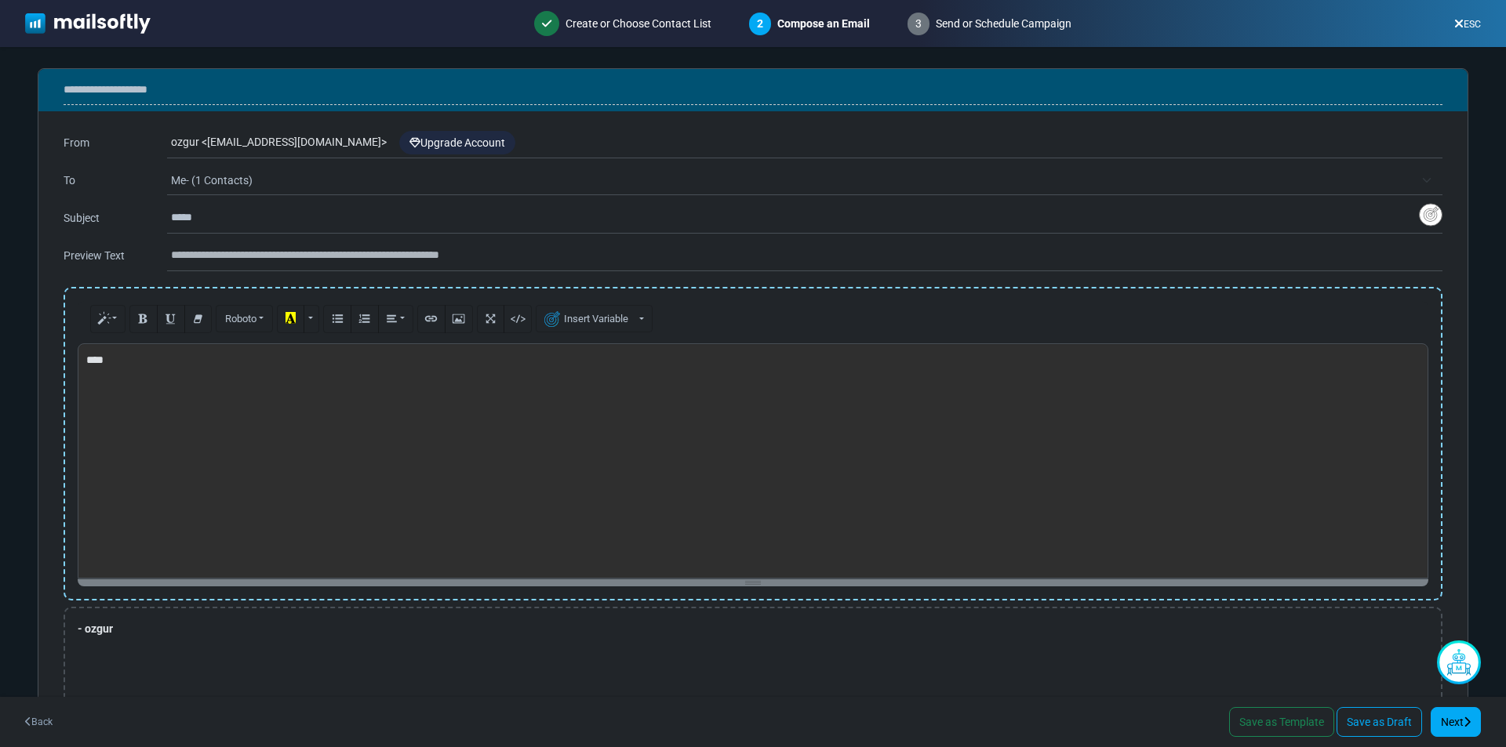
scroll to position [0, 0]
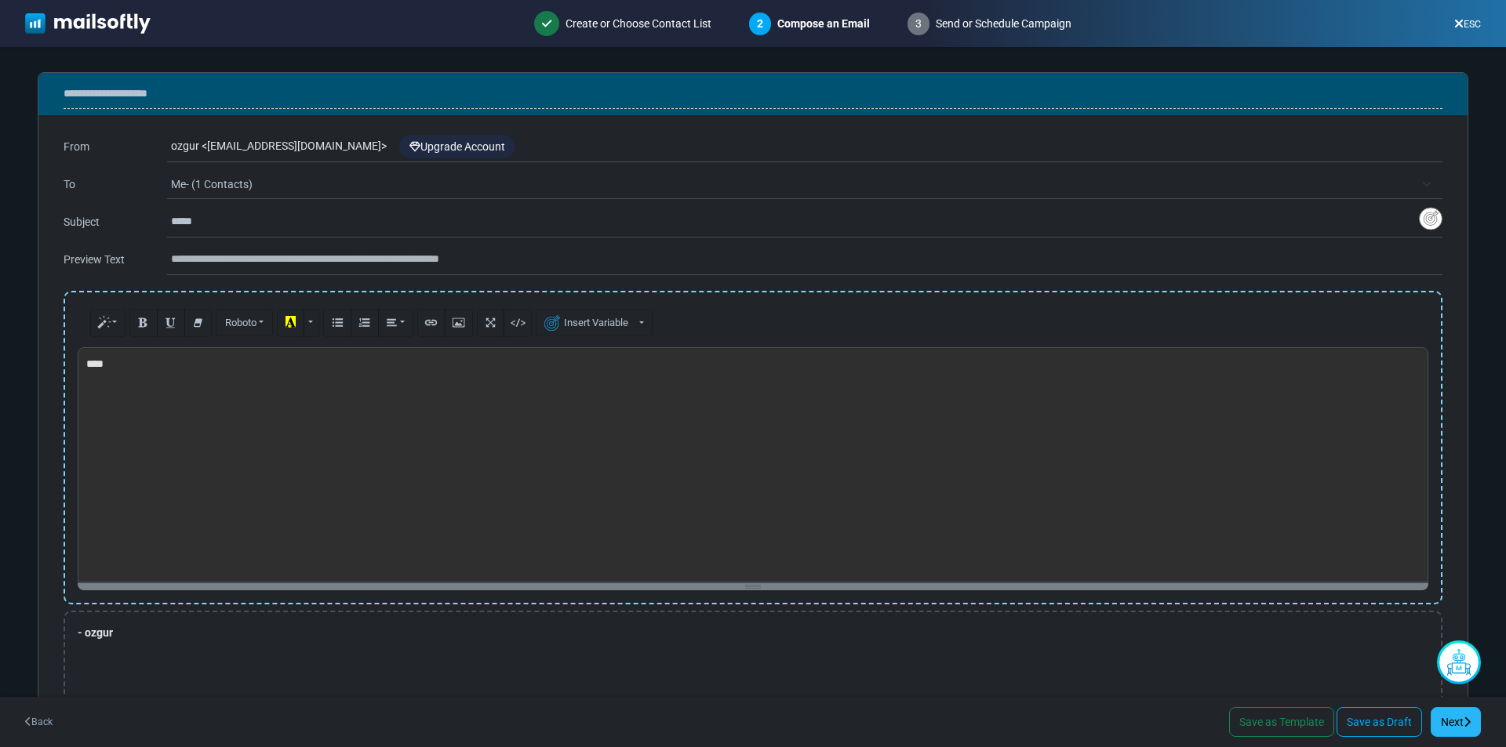
click at [1440, 717] on link "Next" at bounding box center [1455, 722] width 50 height 30
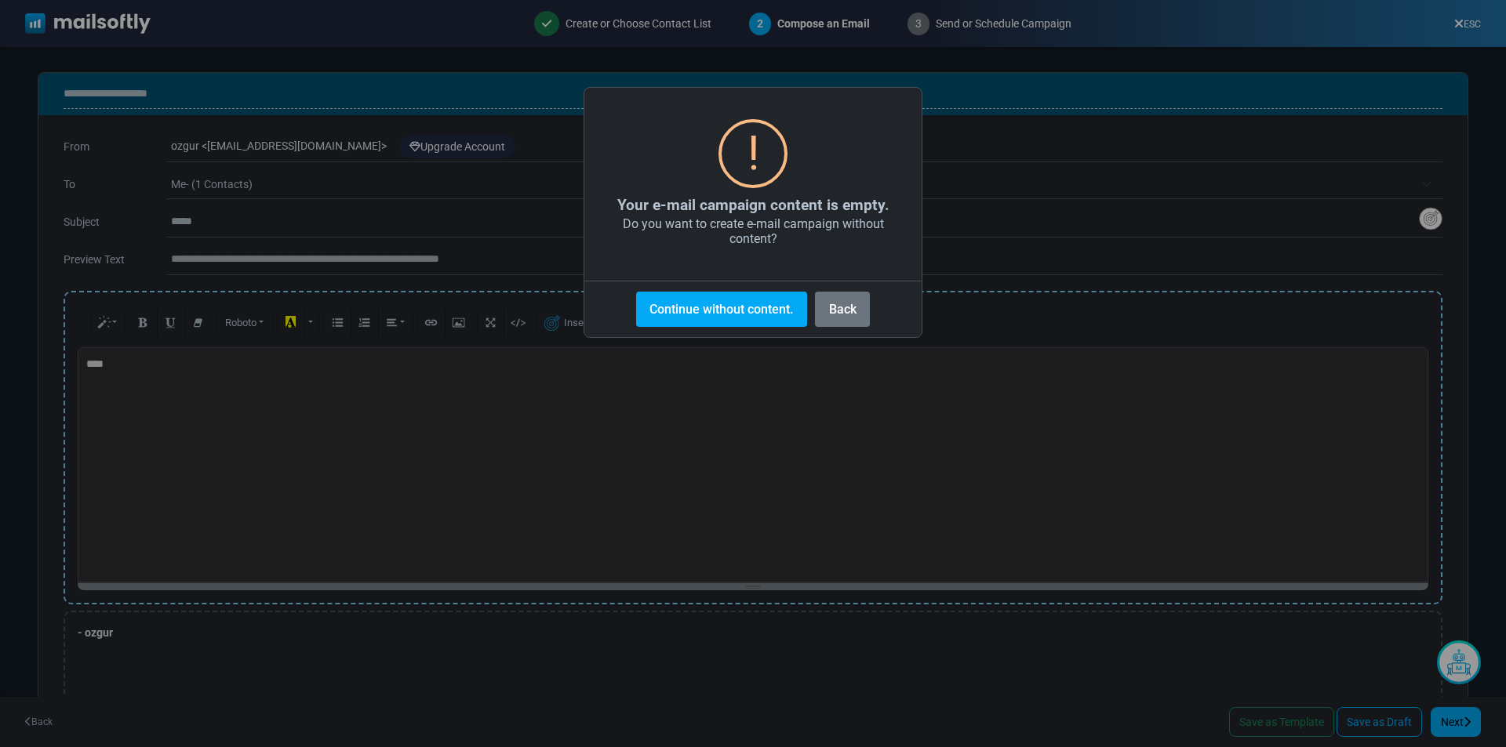
click at [775, 314] on button "Continue without content." at bounding box center [721, 309] width 171 height 35
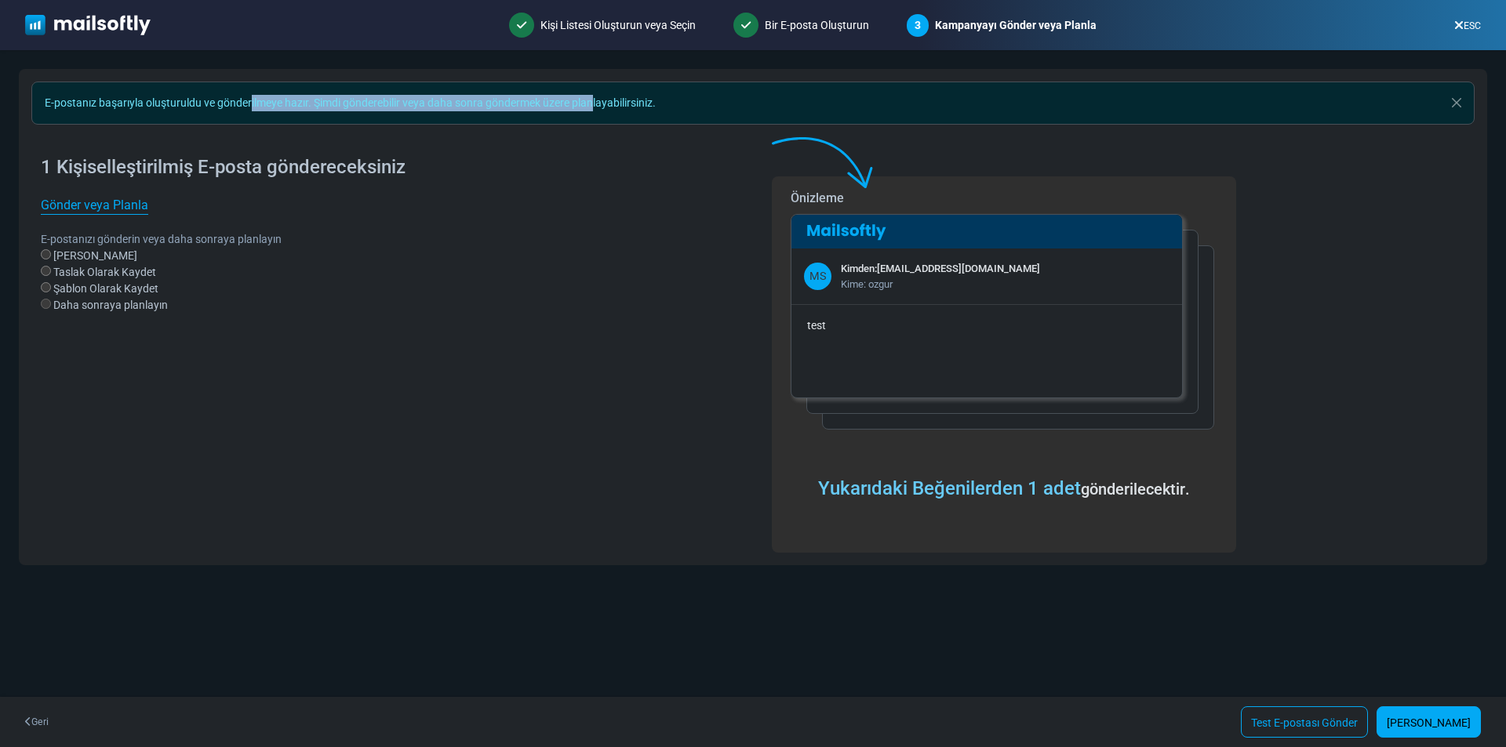
drag, startPoint x: 214, startPoint y: 99, endPoint x: 548, endPoint y: 110, distance: 334.2
click at [550, 107] on font "E-postanız başarıyla oluşturuldu ve gönderilmeye hazır. Şimdi gönderebilir veya…" at bounding box center [350, 102] width 611 height 13
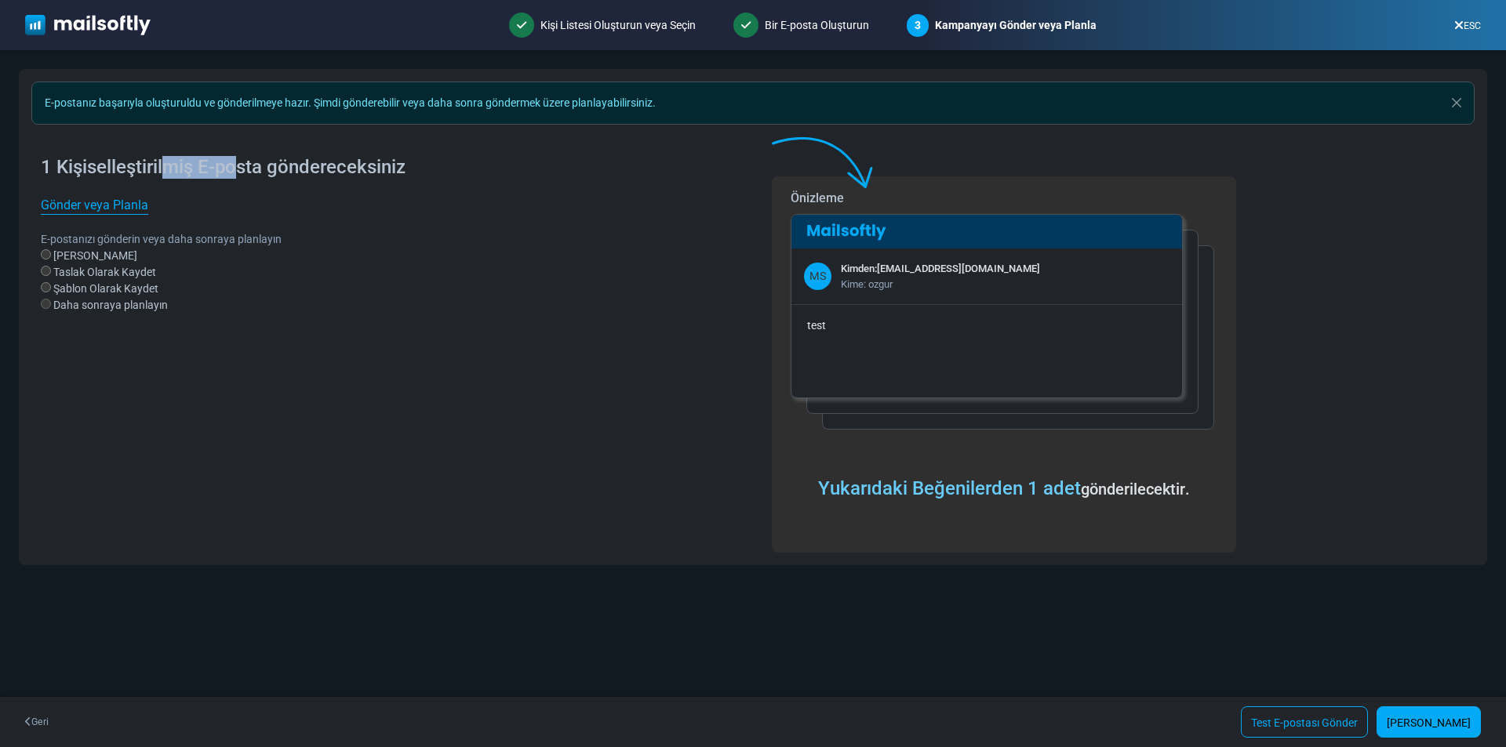
drag, startPoint x: 166, startPoint y: 165, endPoint x: 238, endPoint y: 160, distance: 72.3
click at [238, 160] on font "1 Kişiselleştirilmiş E-posta göndereceksiniz" at bounding box center [223, 167] width 365 height 22
click at [1426, 724] on font "[PERSON_NAME]" at bounding box center [1428, 723] width 84 height 13
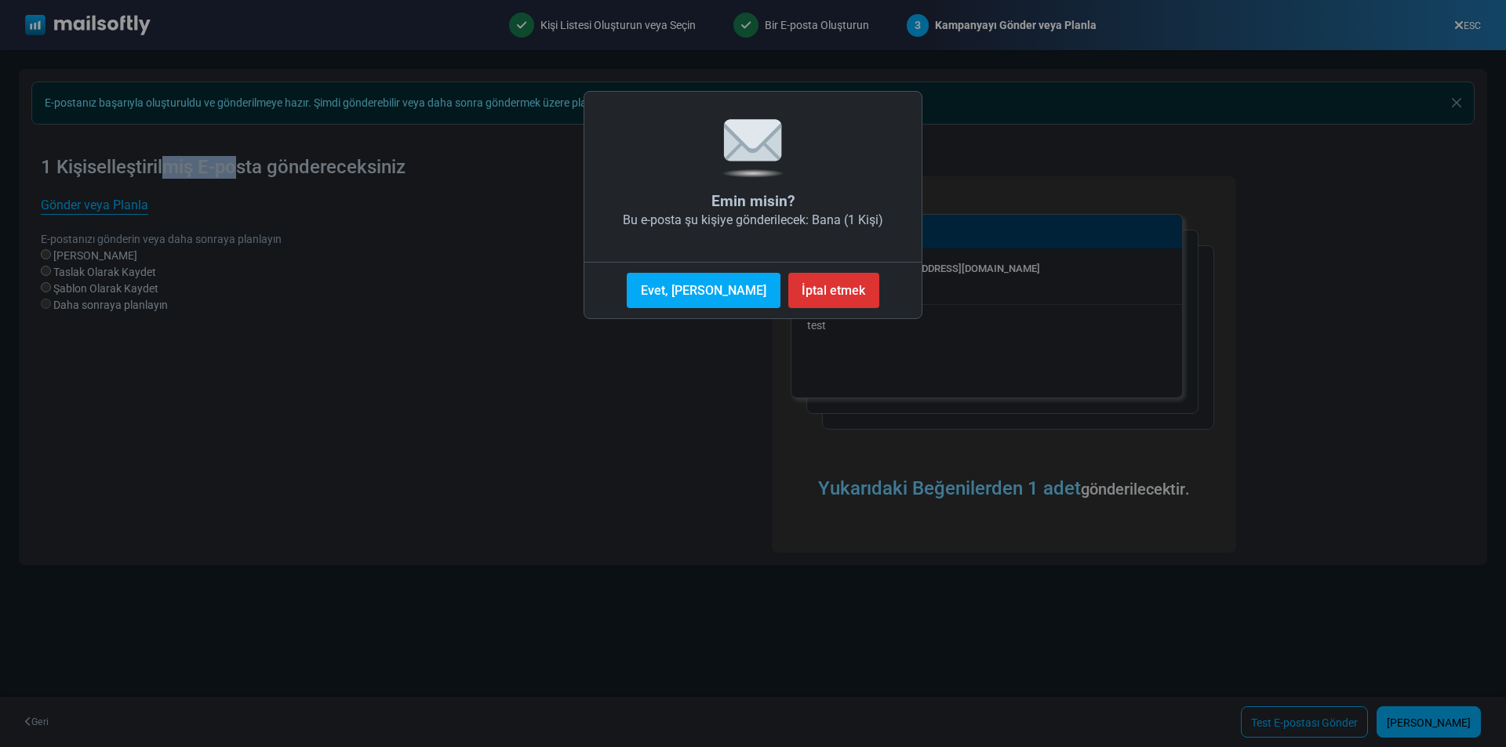
click at [705, 290] on font "Evet, [PERSON_NAME]" at bounding box center [703, 290] width 125 height 15
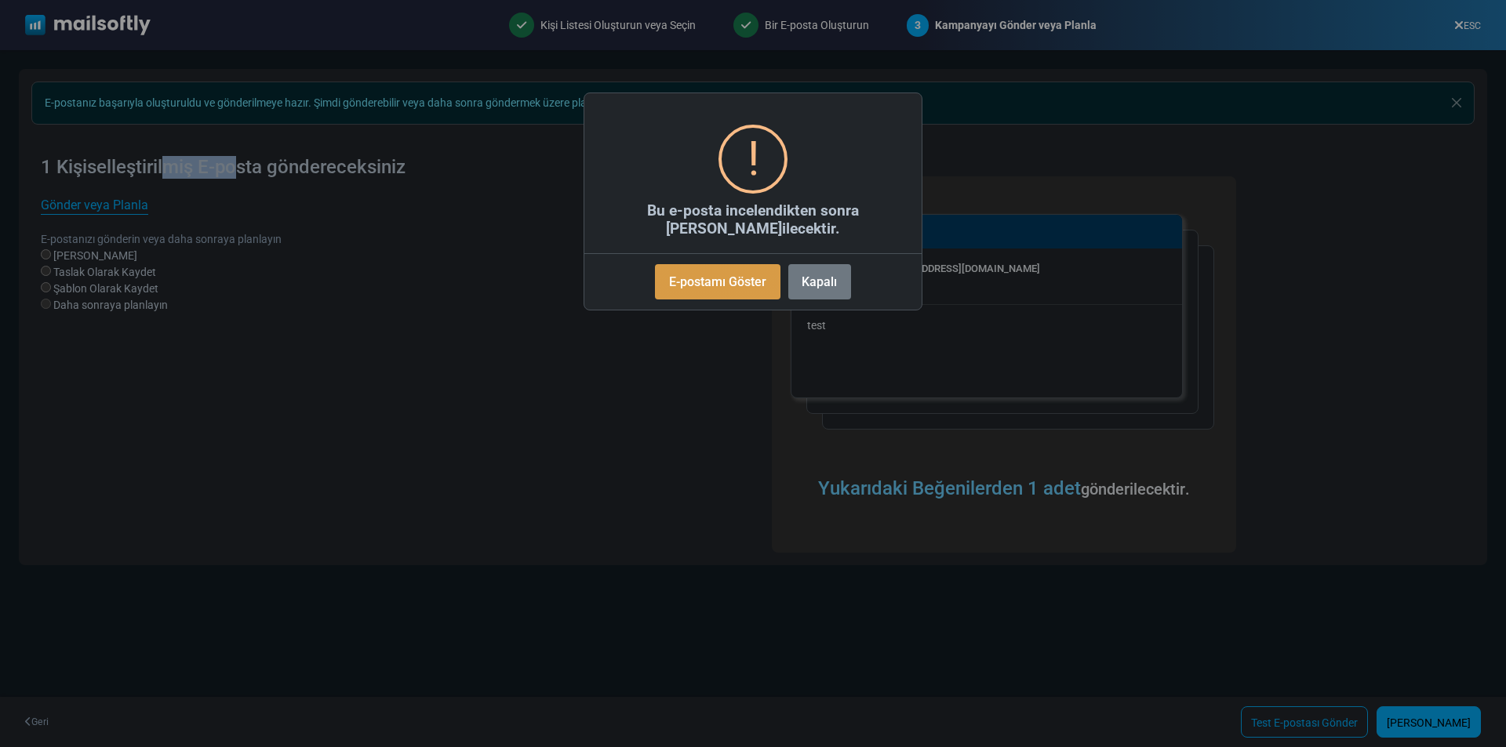
click at [732, 285] on font "E-postamı Göster" at bounding box center [717, 281] width 97 height 15
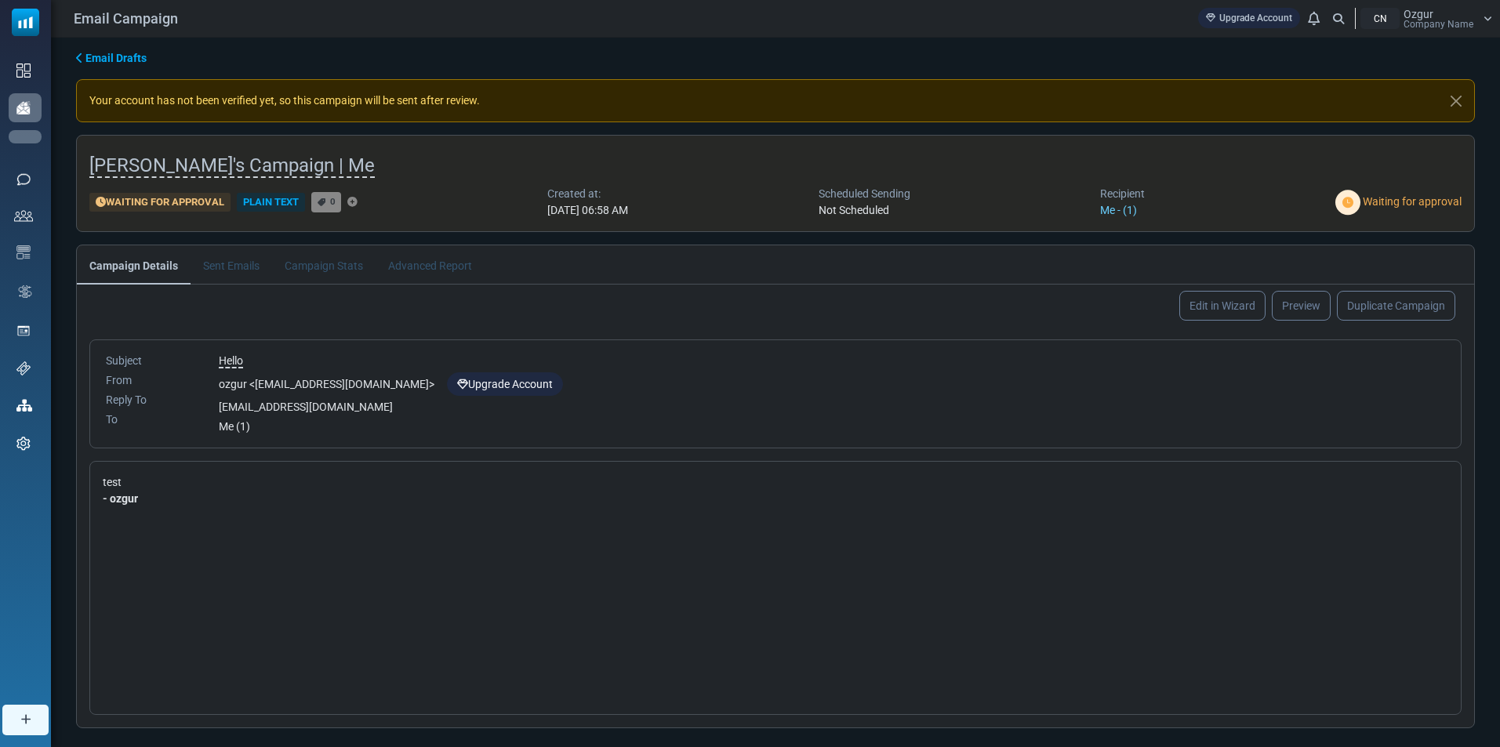
click at [0, 0] on link "Campaigns" at bounding box center [0, 0] width 0 height 0
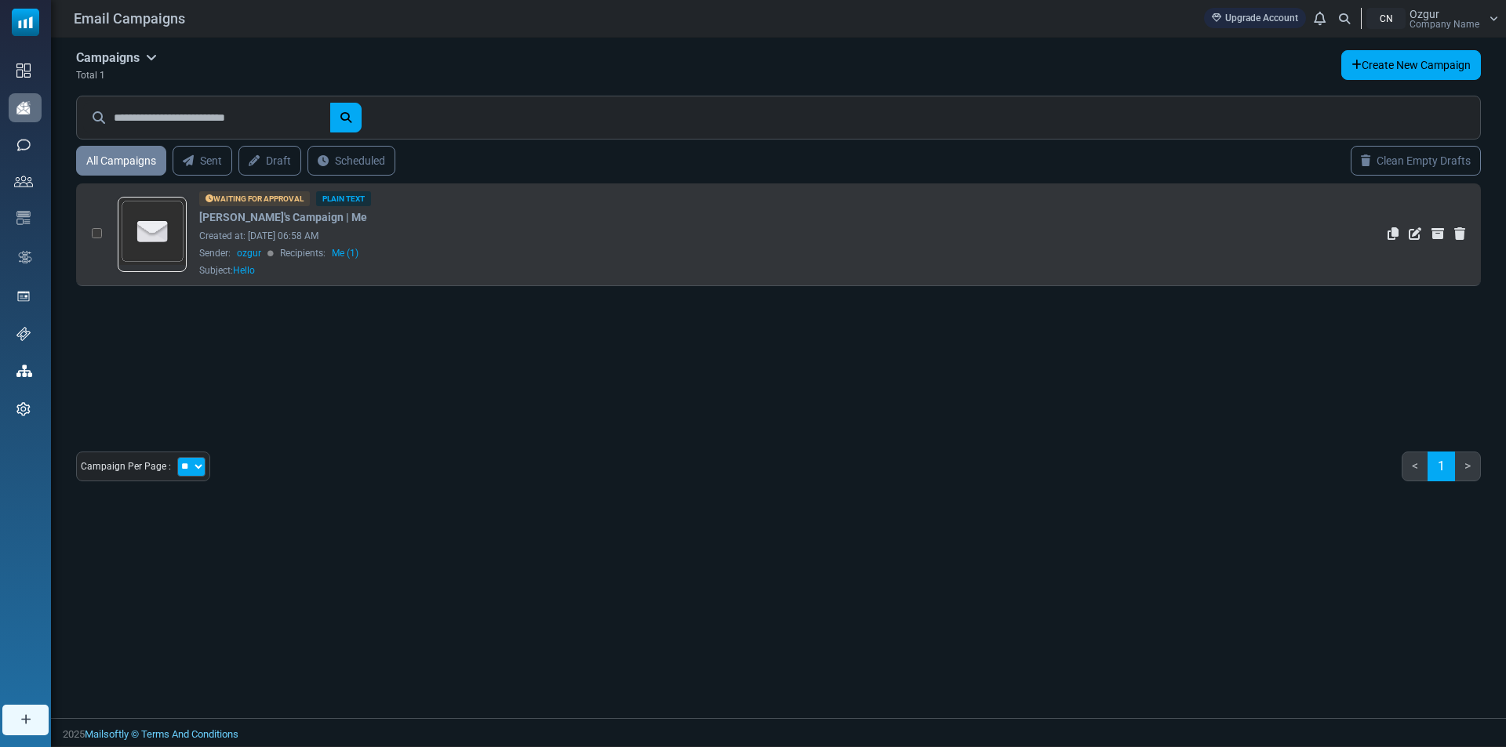
click at [104, 232] on td at bounding box center [93, 234] width 34 height 103
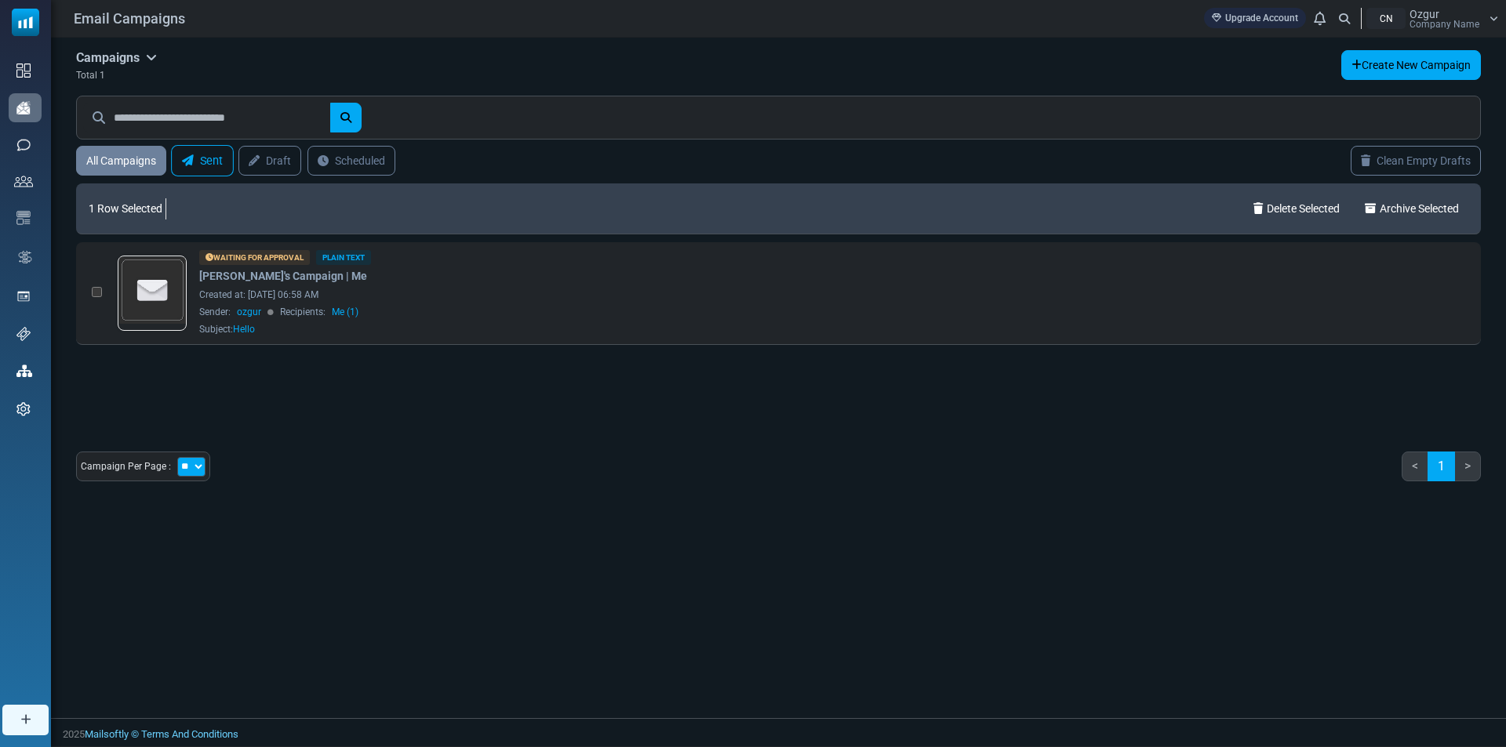
click at [216, 160] on link "Sent" at bounding box center [202, 160] width 63 height 31
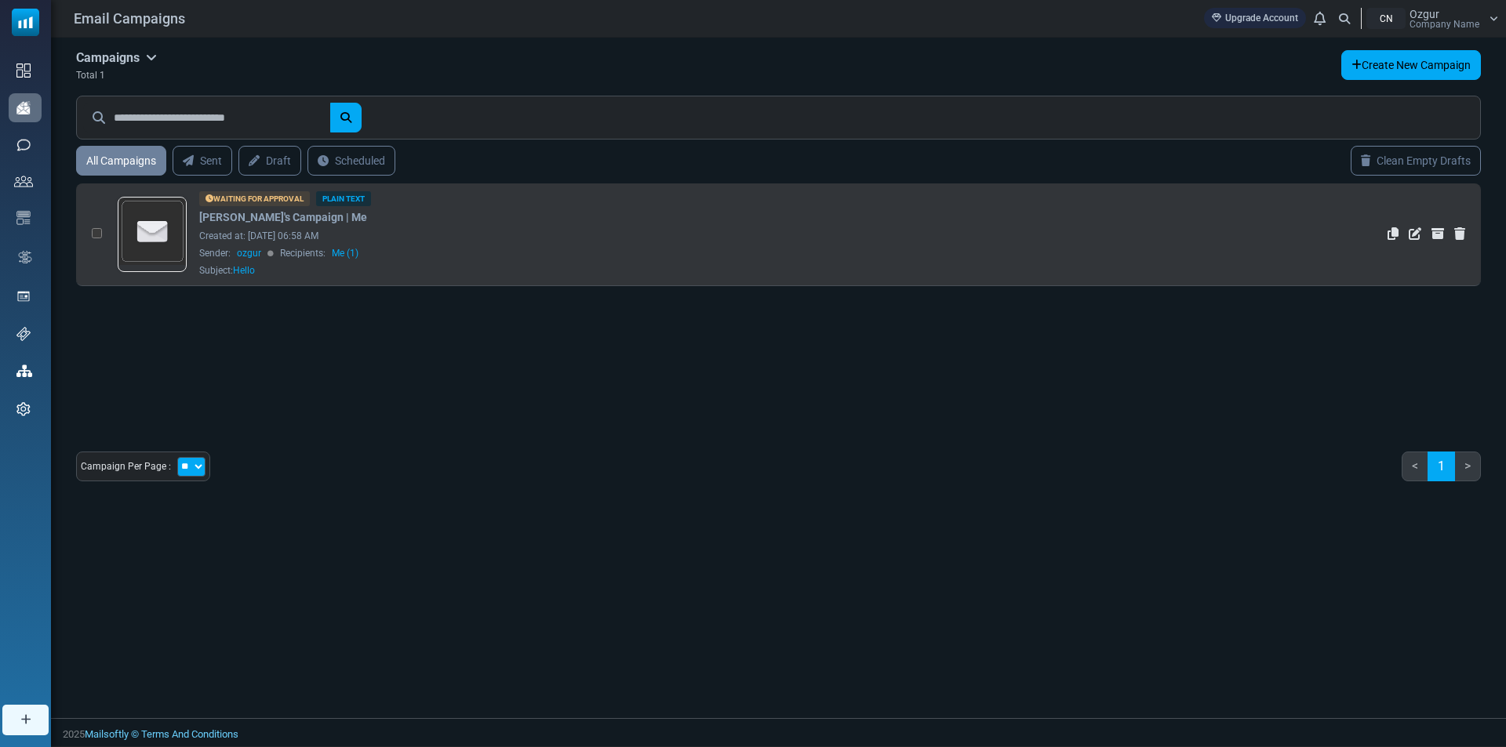
click at [586, 260] on div "Waiting for Approval Plain Text Ozgur's Campaign | Me Created at: [DATE] 06:58 …" at bounding box center [651, 234] width 905 height 86
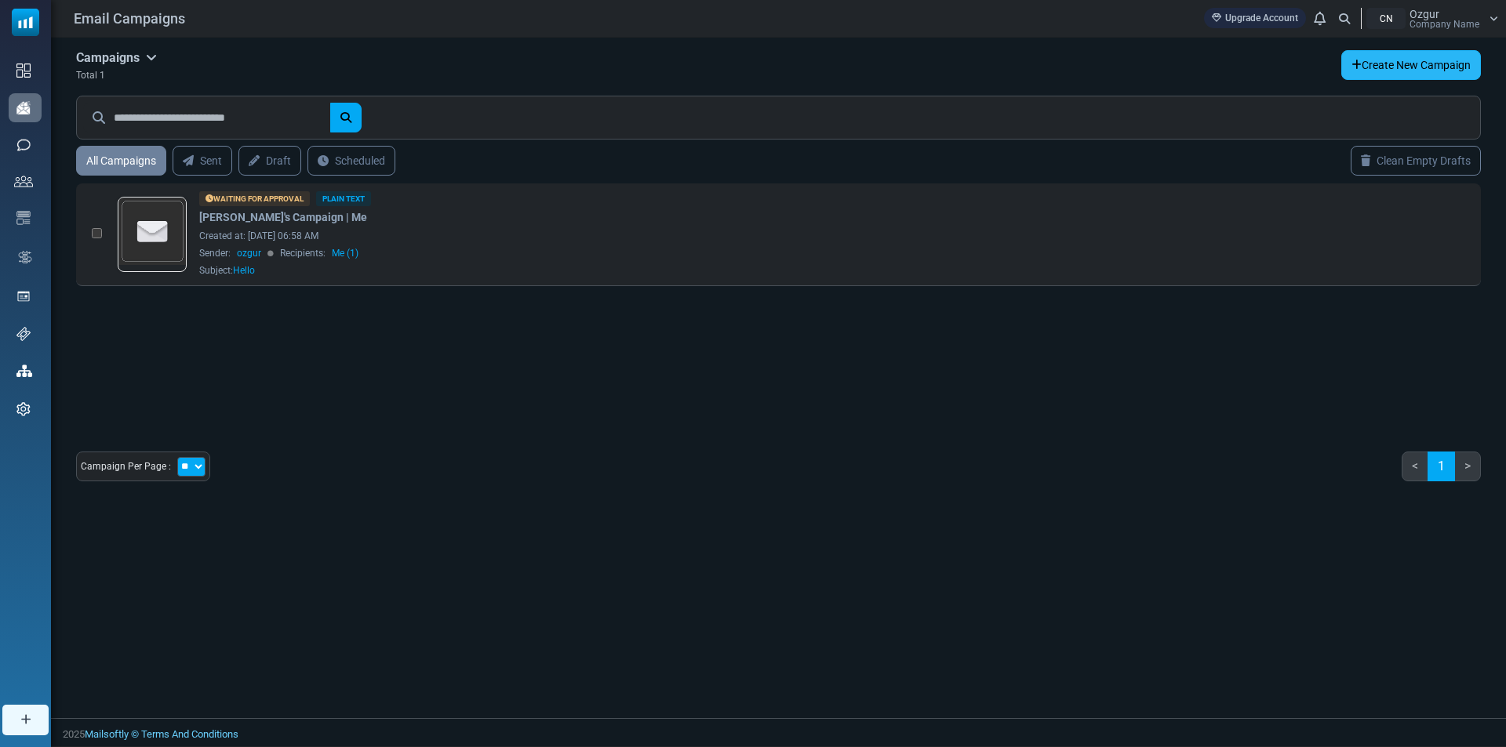
drag, startPoint x: 1399, startPoint y: 45, endPoint x: 1407, endPoint y: 57, distance: 14.8
click at [1400, 46] on div "Campaigns Campaigns Email Templates Archived Total 1 Create New Campaign All Ca…" at bounding box center [778, 272] width 1455 height 469
click at [1407, 56] on link "Create New Campaign" at bounding box center [1411, 65] width 140 height 30
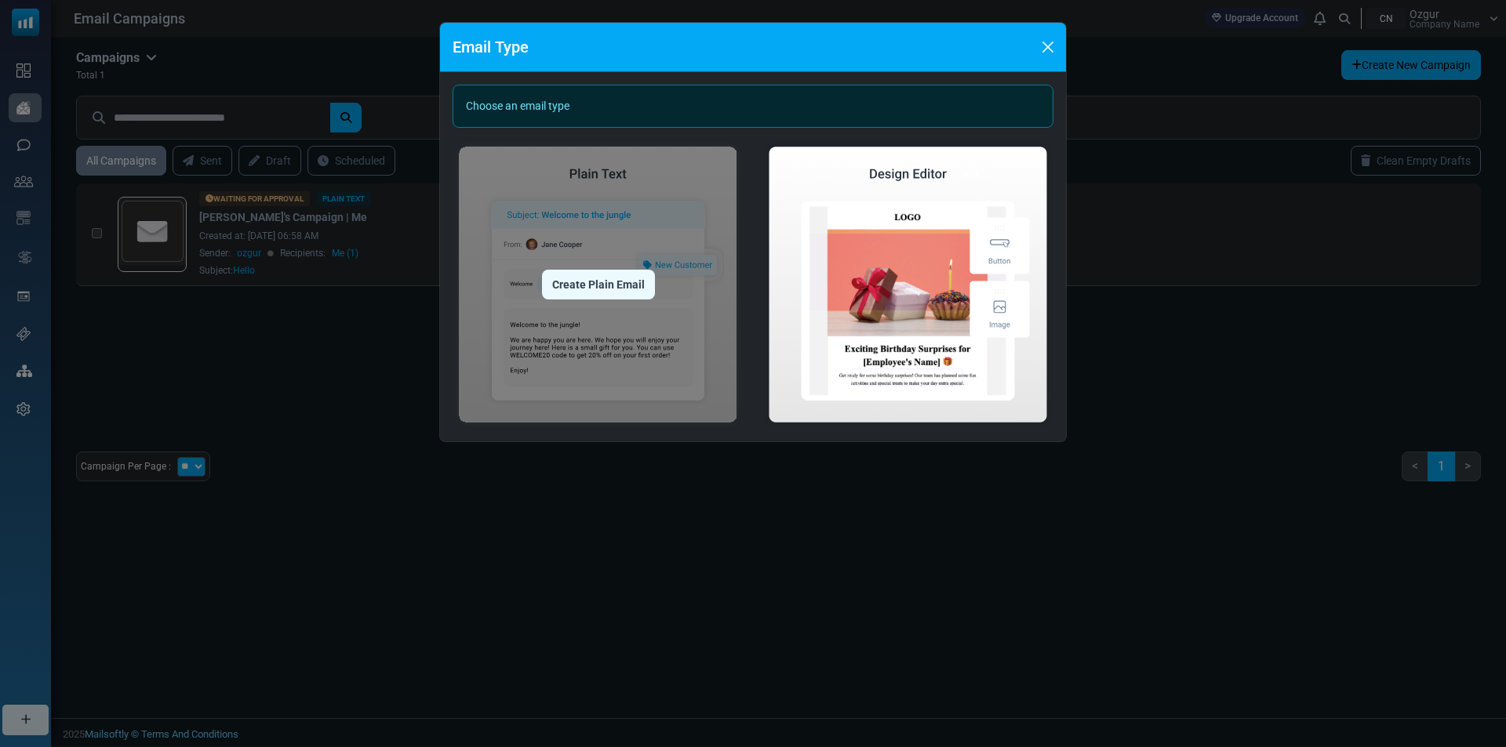
click at [615, 265] on img at bounding box center [597, 284] width 291 height 289
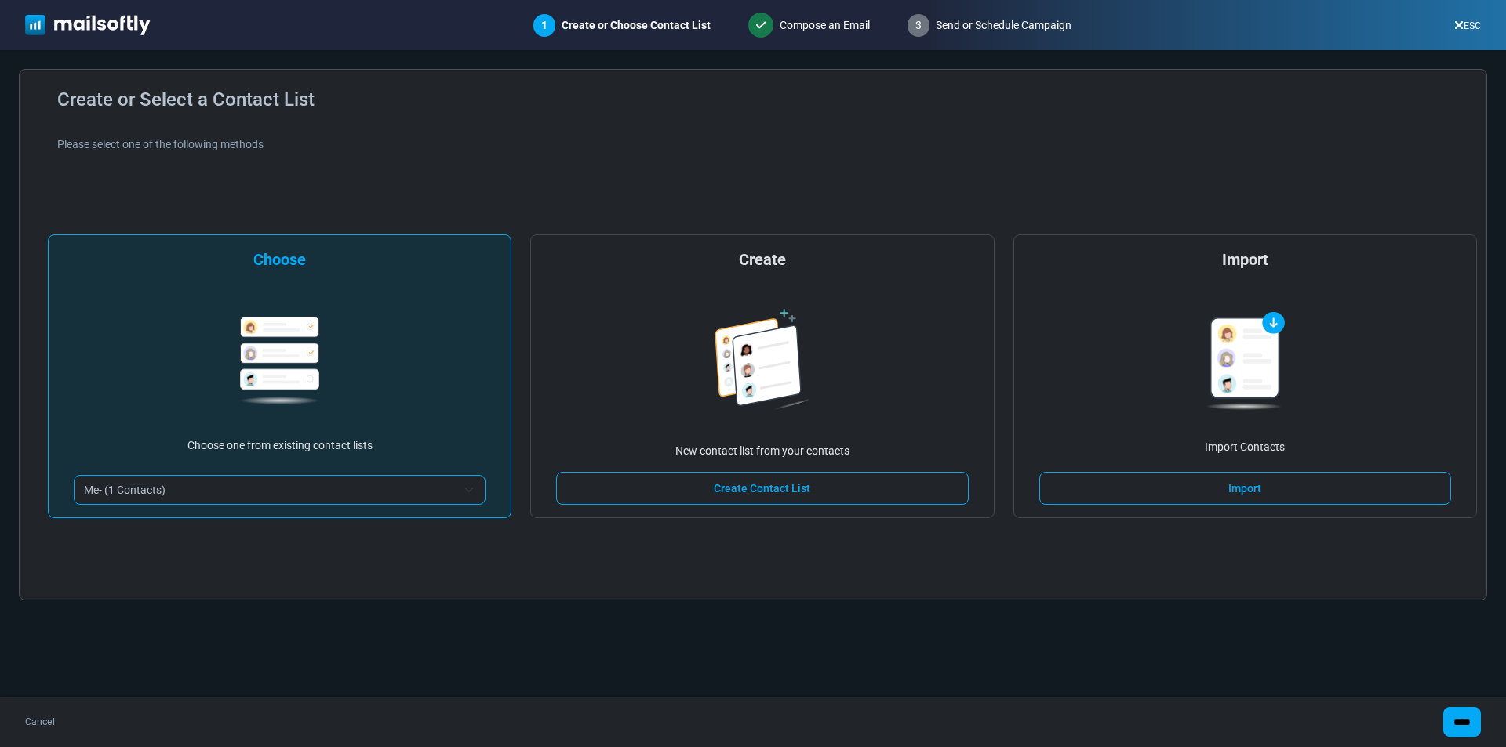
click at [182, 493] on span "Me- (1 Contacts)" at bounding box center [270, 490] width 372 height 19
drag, startPoint x: 143, startPoint y: 553, endPoint x: 111, endPoint y: 528, distance: 39.7
click at [104, 558] on div "**********" at bounding box center [752, 335] width 1429 height 492
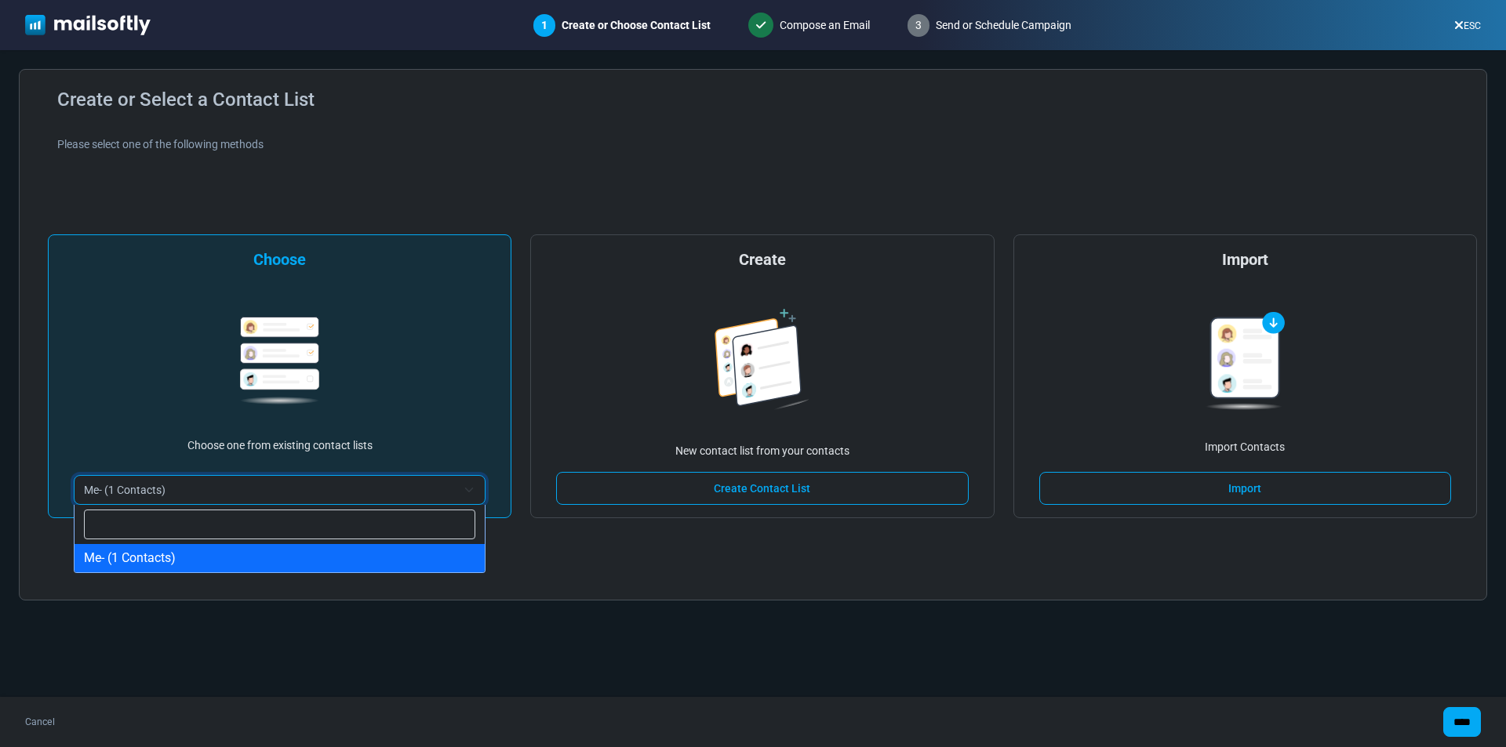
drag, startPoint x: 121, startPoint y: 499, endPoint x: 123, endPoint y: 515, distance: 16.6
click at [121, 498] on span "Me- (1 Contacts)" at bounding box center [270, 490] width 372 height 19
click at [122, 527] on input "Search" at bounding box center [279, 525] width 391 height 30
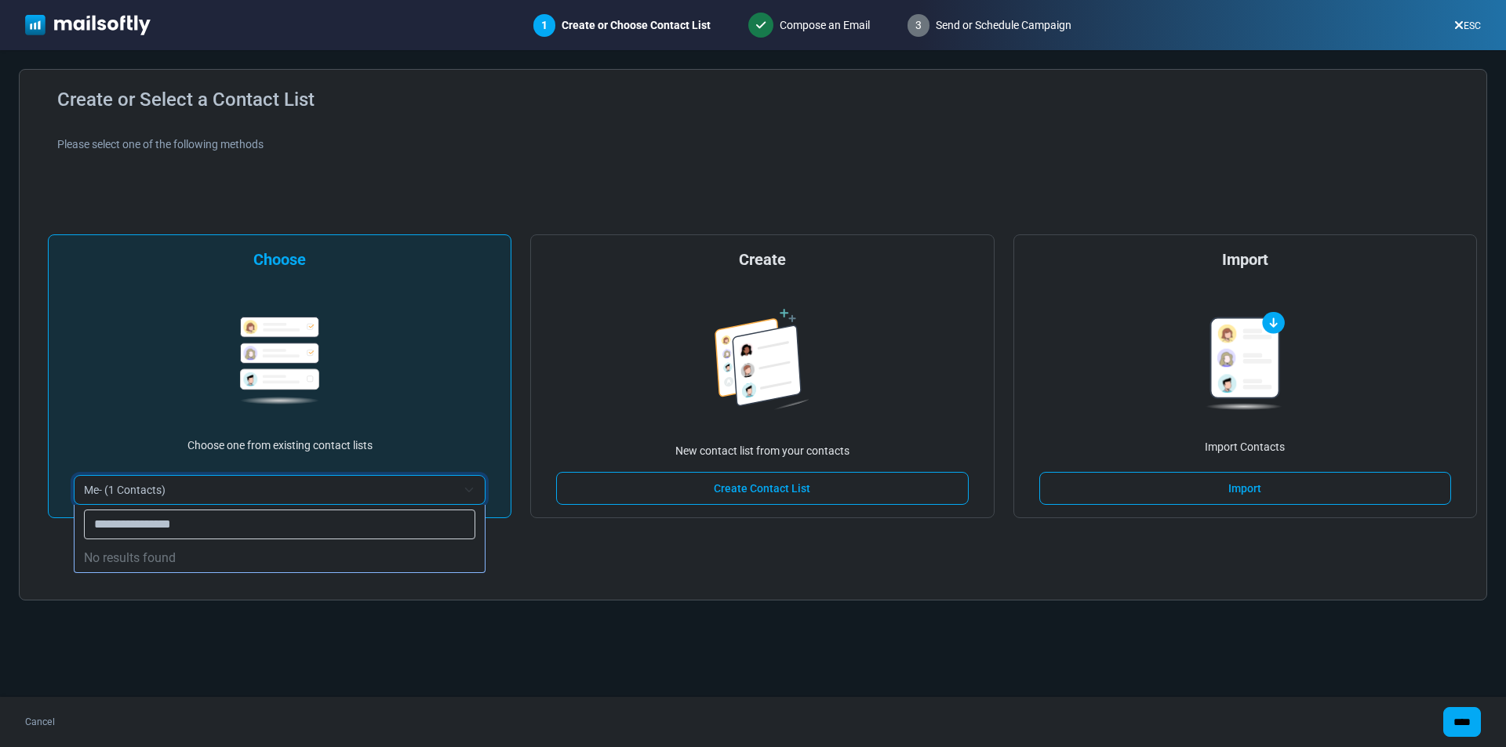
type input "**********"
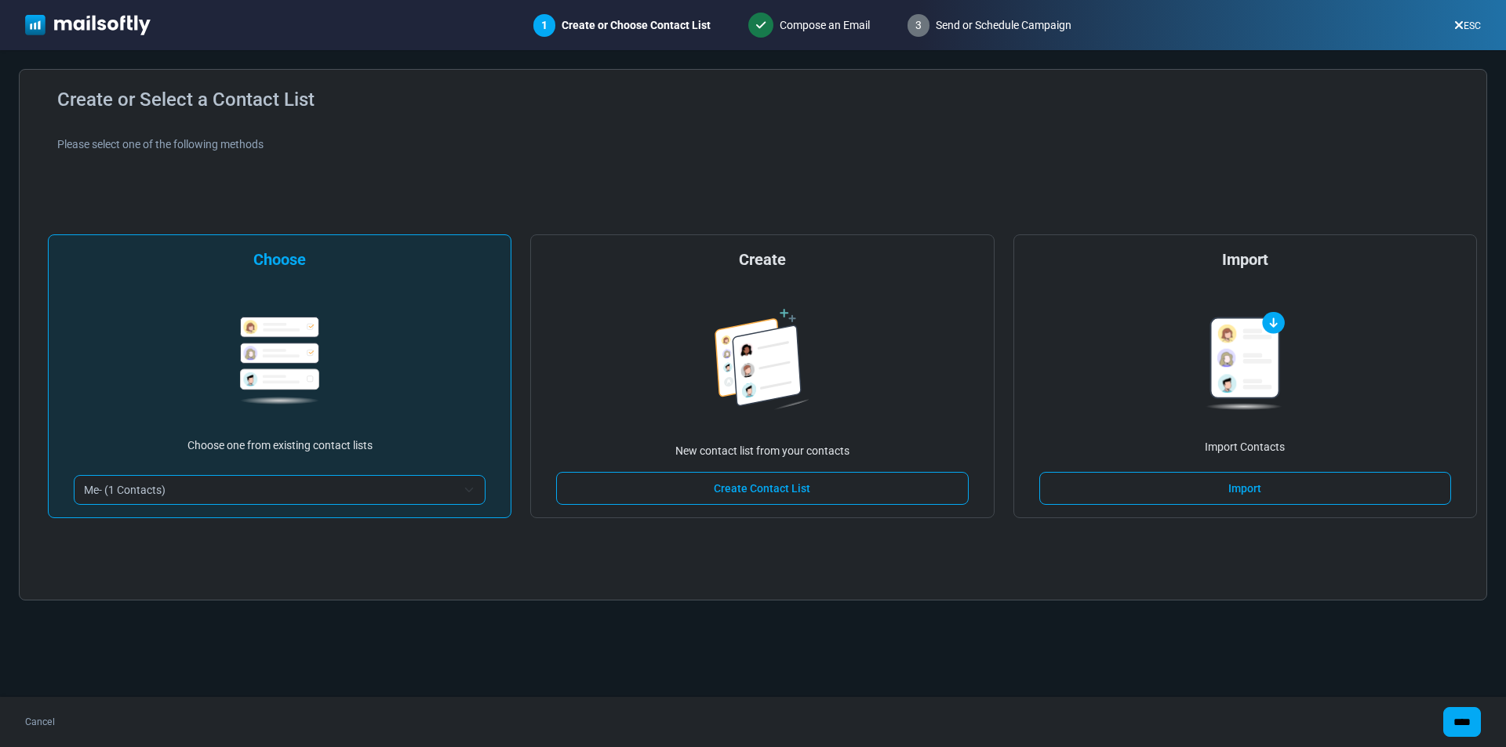
click at [672, 584] on div "**********" at bounding box center [753, 335] width 1468 height 532
drag, startPoint x: 248, startPoint y: 468, endPoint x: 239, endPoint y: 488, distance: 21.4
click at [247, 470] on div "**********" at bounding box center [279, 376] width 463 height 284
click at [238, 489] on span "Me- (1 Contacts)" at bounding box center [270, 490] width 372 height 19
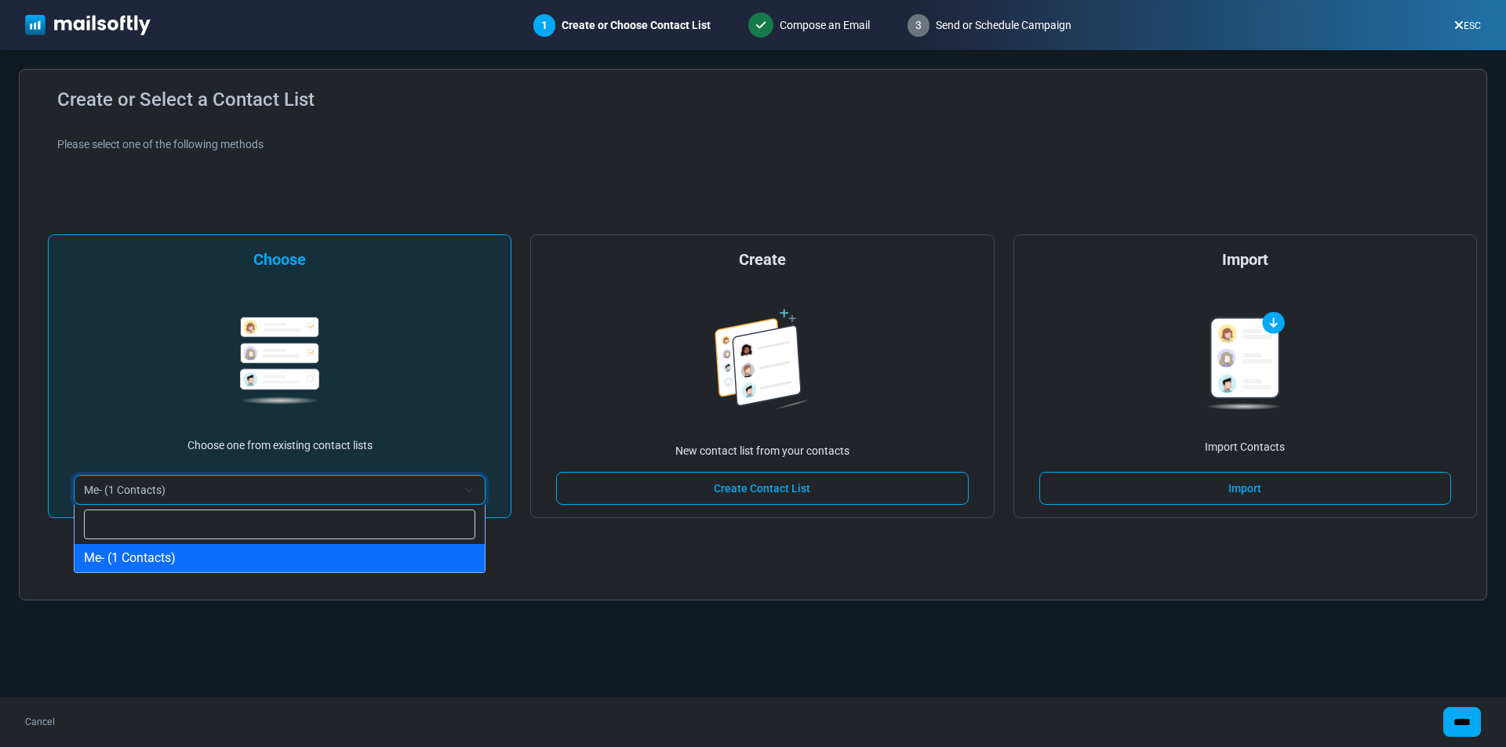
click at [198, 528] on input "Search" at bounding box center [279, 525] width 391 height 30
click at [627, 579] on div "**********" at bounding box center [752, 335] width 1429 height 492
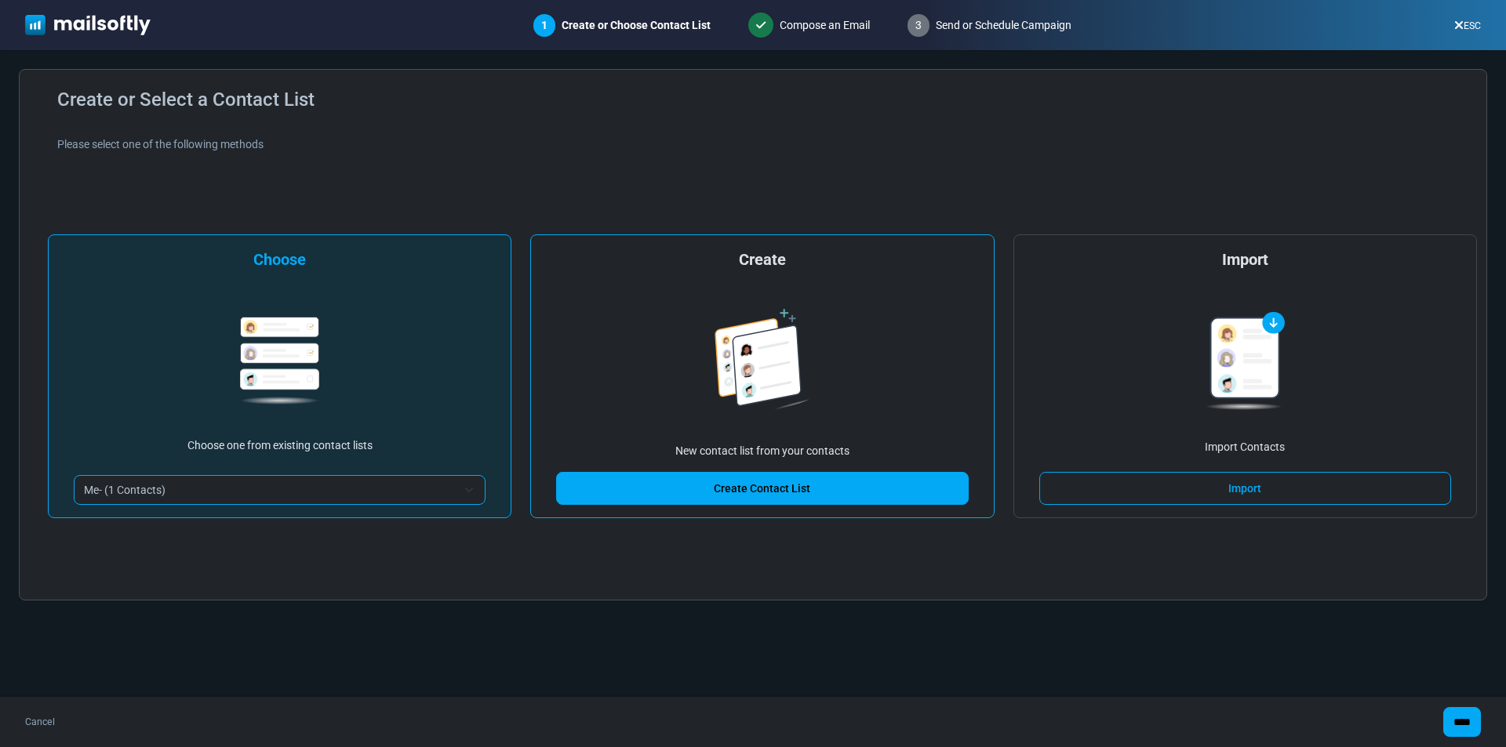
click at [682, 494] on link "Create Contact List" at bounding box center [762, 488] width 412 height 33
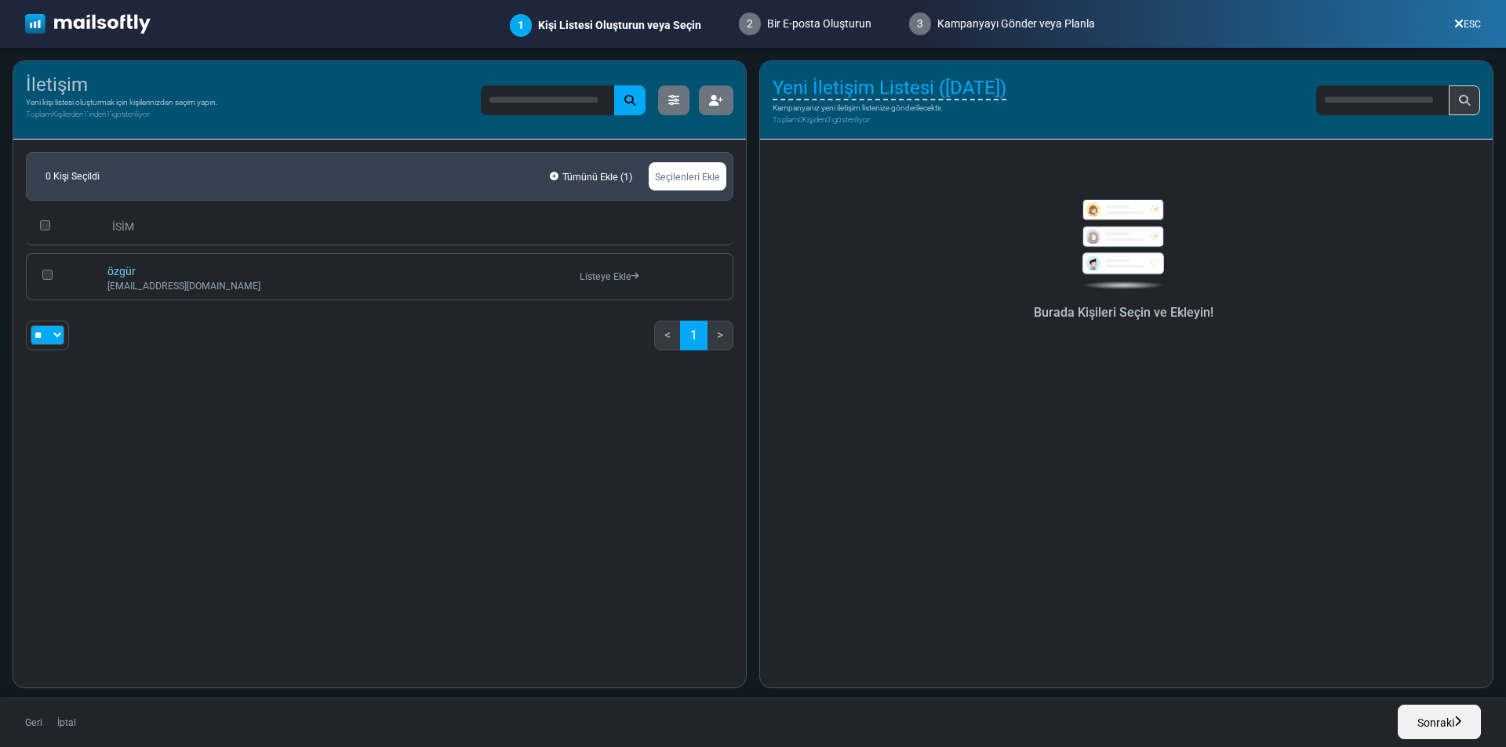
click at [1117, 304] on div "Burada Kişileri Seçin ve Ekleyin!" at bounding box center [1123, 251] width 688 height 143
click at [193, 370] on div "0 Kişi Seçildi Tümünü Ekle ( 1 ) Seçilenleri Ekle İSİM özgür [EMAIL_ADDRESS][DO…" at bounding box center [379, 258] width 732 height 236
click at [613, 274] on font "Listeye Ekle" at bounding box center [605, 276] width 52 height 11
click at [1083, 320] on font "Burada Kişileri Seçin ve Ekleyin!" at bounding box center [1123, 312] width 180 height 15
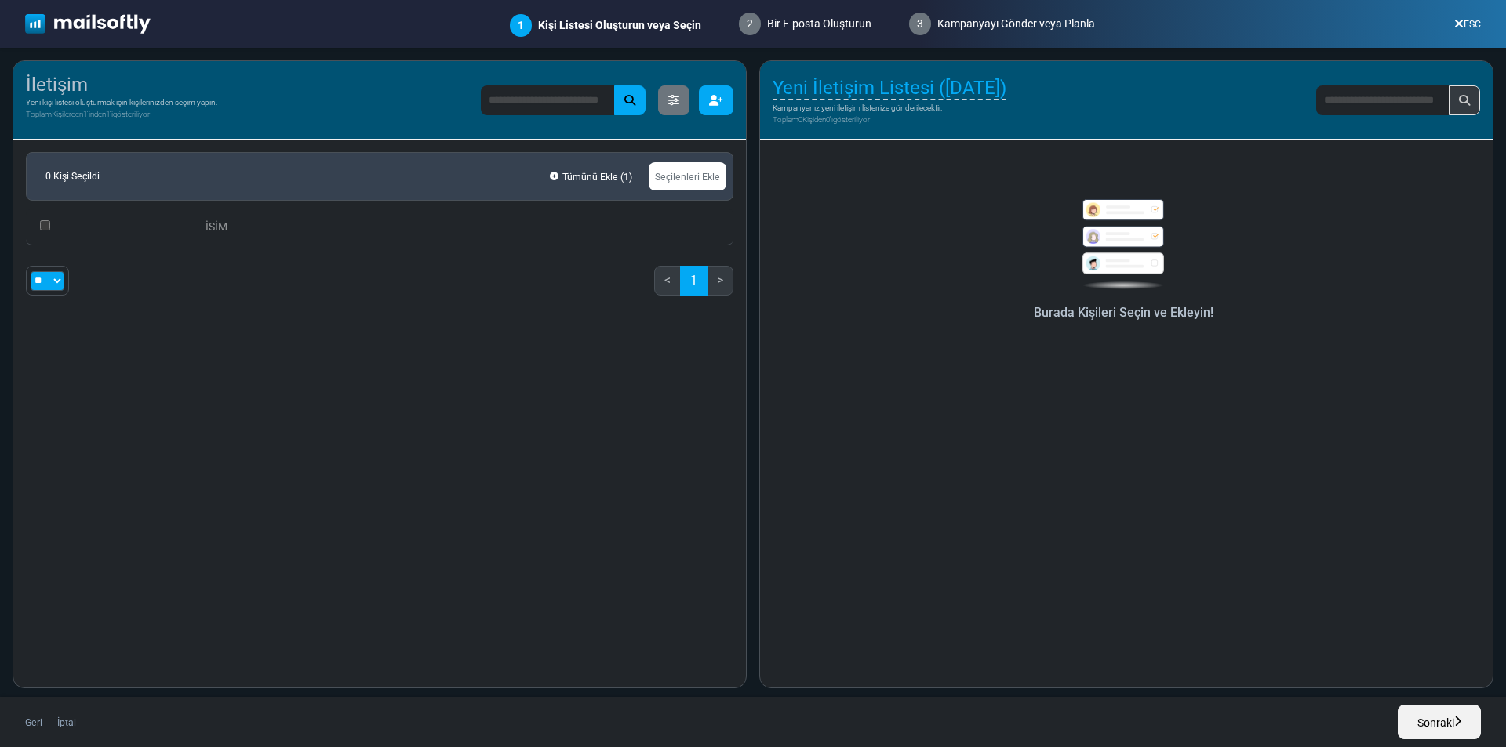
click at [708, 96] on button "button" at bounding box center [716, 100] width 35 height 30
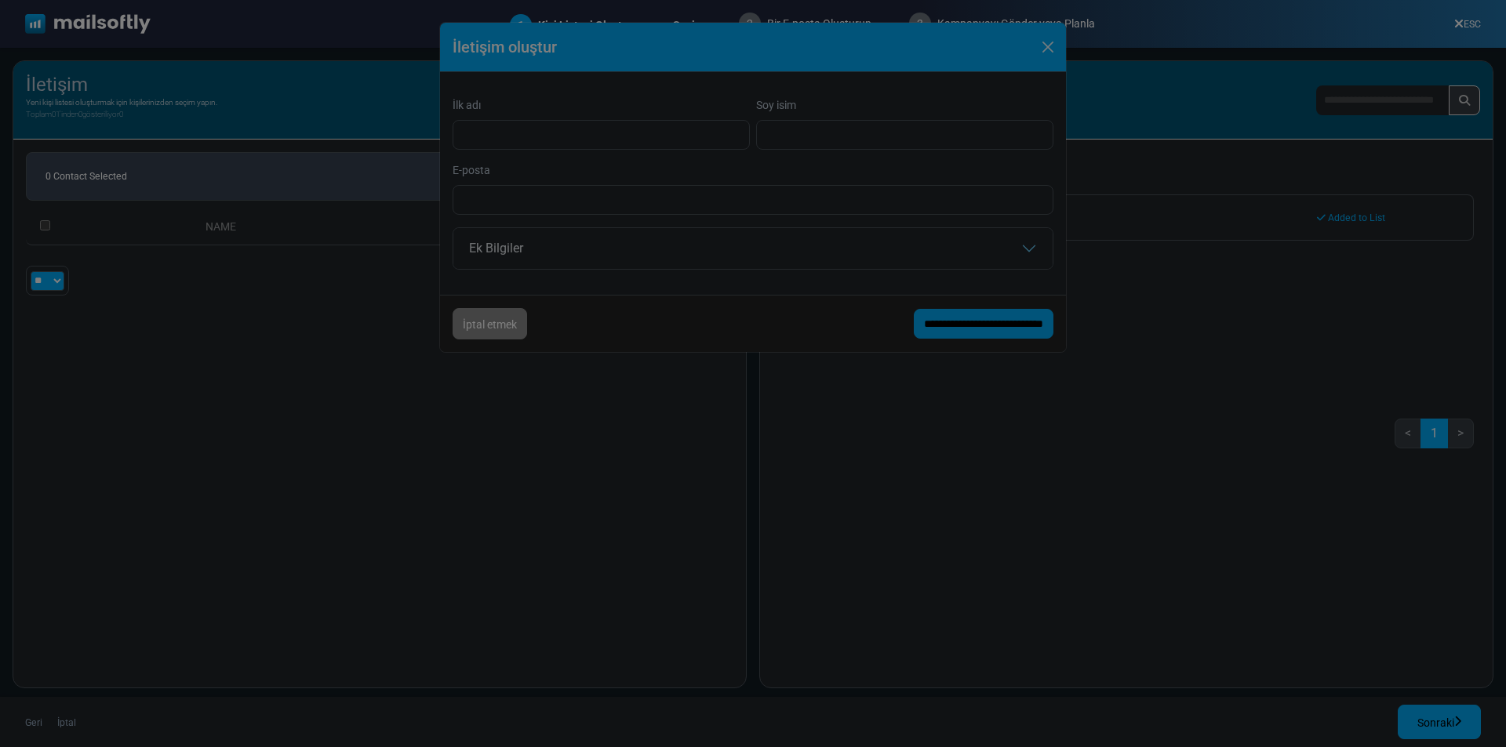
click at [625, 133] on div at bounding box center [753, 373] width 1506 height 747
click at [581, 227] on div at bounding box center [753, 373] width 1506 height 747
click at [565, 200] on div at bounding box center [753, 373] width 1506 height 747
drag, startPoint x: 924, startPoint y: 318, endPoint x: 904, endPoint y: 257, distance: 63.7
click at [919, 311] on div at bounding box center [753, 373] width 1506 height 747
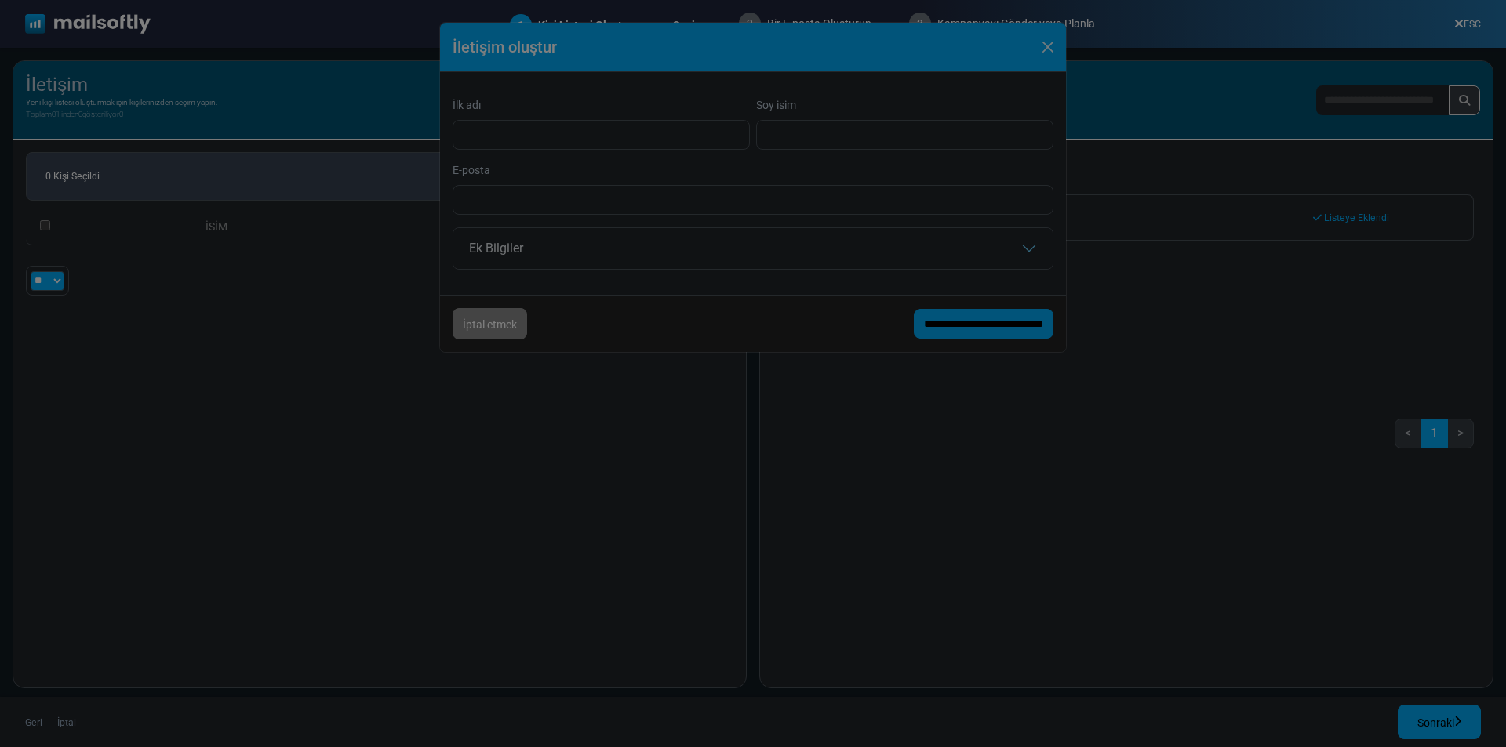
click at [1428, 114] on div at bounding box center [753, 373] width 1506 height 747
drag, startPoint x: 691, startPoint y: 223, endPoint x: 623, endPoint y: 209, distance: 69.8
click at [685, 224] on div at bounding box center [753, 373] width 1506 height 747
drag, startPoint x: 609, startPoint y: 205, endPoint x: 562, endPoint y: 156, distance: 67.7
click at [609, 205] on div at bounding box center [753, 373] width 1506 height 747
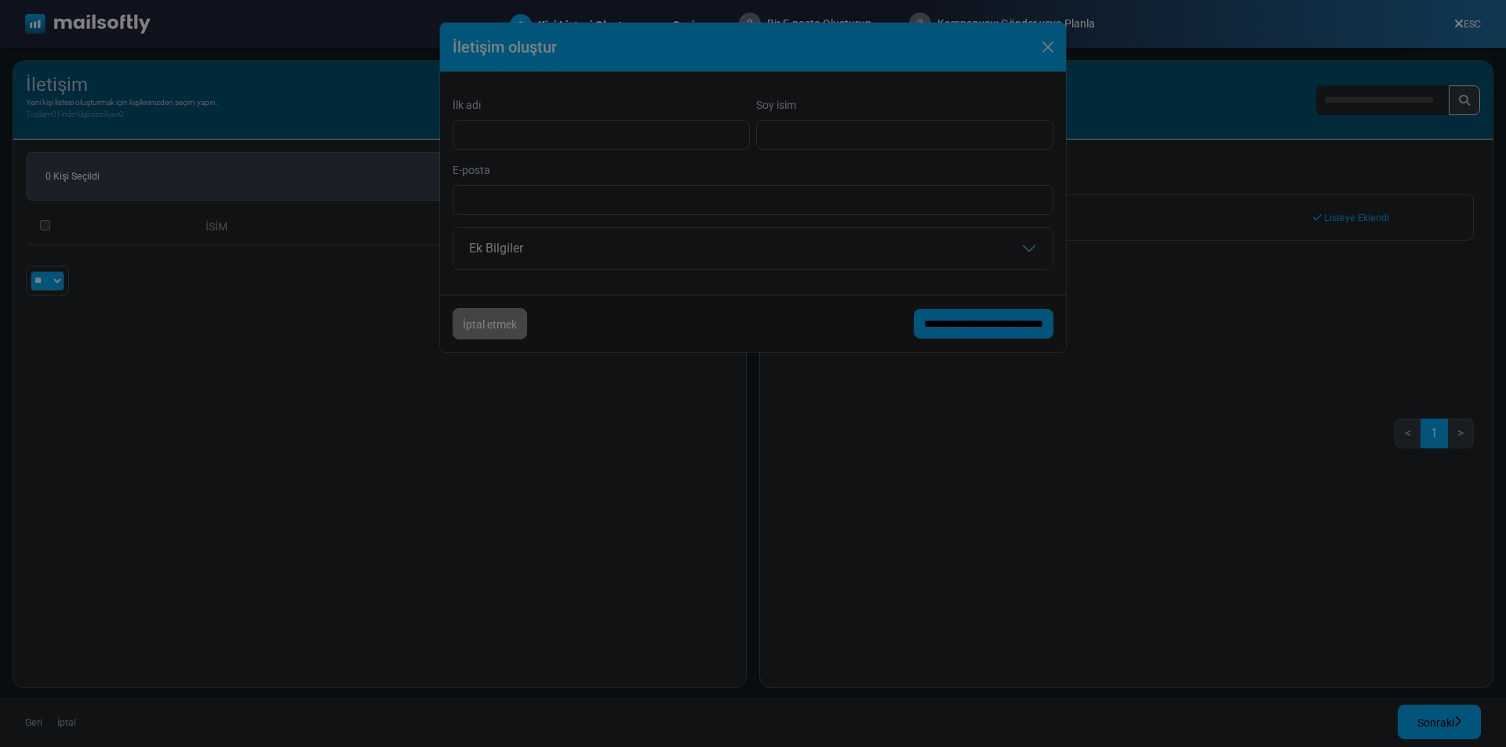
drag, startPoint x: 1434, startPoint y: 709, endPoint x: 1484, endPoint y: 528, distance: 188.0
click at [1436, 703] on div at bounding box center [753, 373] width 1506 height 747
drag, startPoint x: 1450, startPoint y: 110, endPoint x: 1313, endPoint y: 129, distance: 137.8
click at [1450, 110] on div at bounding box center [753, 373] width 1506 height 747
drag, startPoint x: 817, startPoint y: 122, endPoint x: 877, endPoint y: 93, distance: 65.9
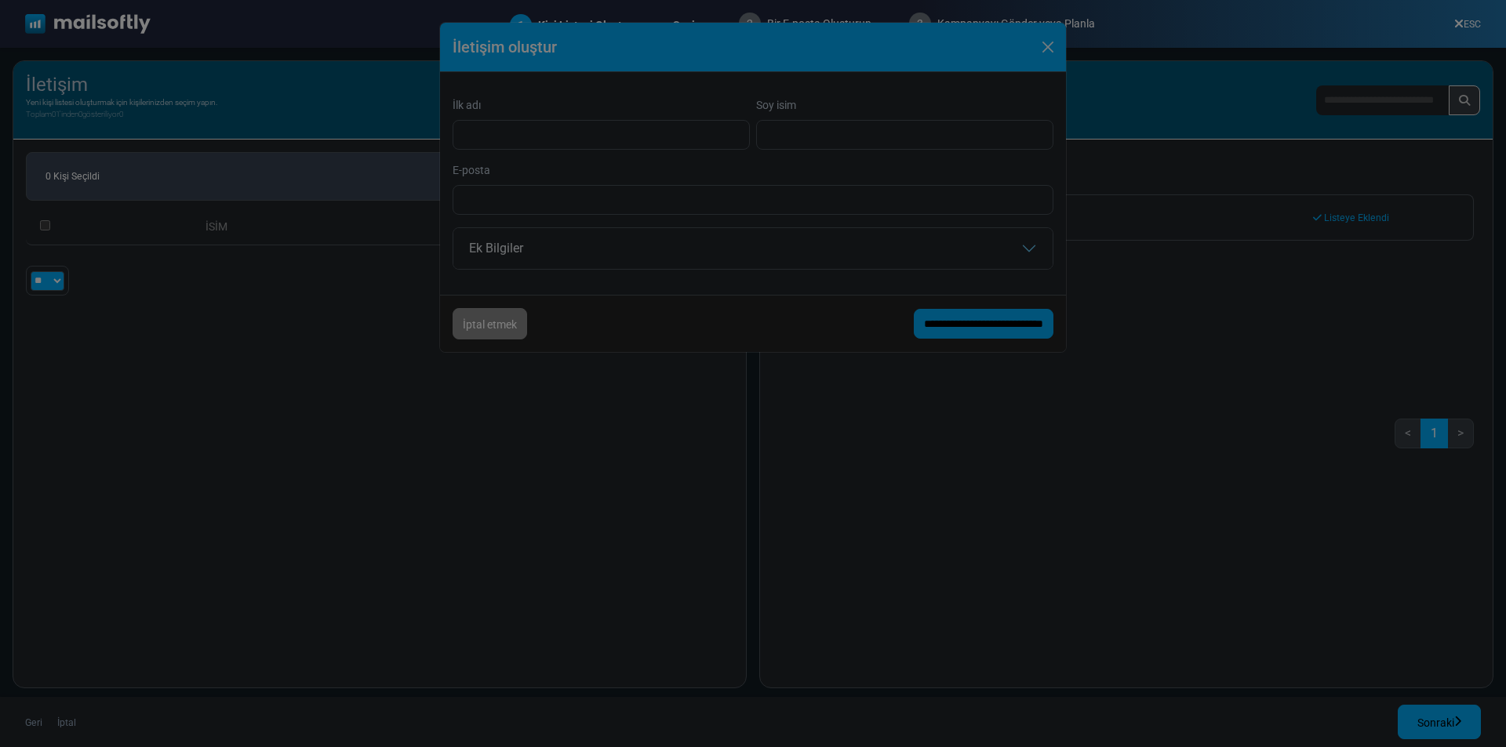
click at [877, 93] on div at bounding box center [753, 373] width 1506 height 747
drag, startPoint x: 1049, startPoint y: 45, endPoint x: 913, endPoint y: 98, distance: 146.5
click at [1048, 46] on div at bounding box center [753, 373] width 1506 height 747
drag, startPoint x: 475, startPoint y: 315, endPoint x: 501, endPoint y: 245, distance: 75.2
click at [474, 317] on div at bounding box center [753, 373] width 1506 height 747
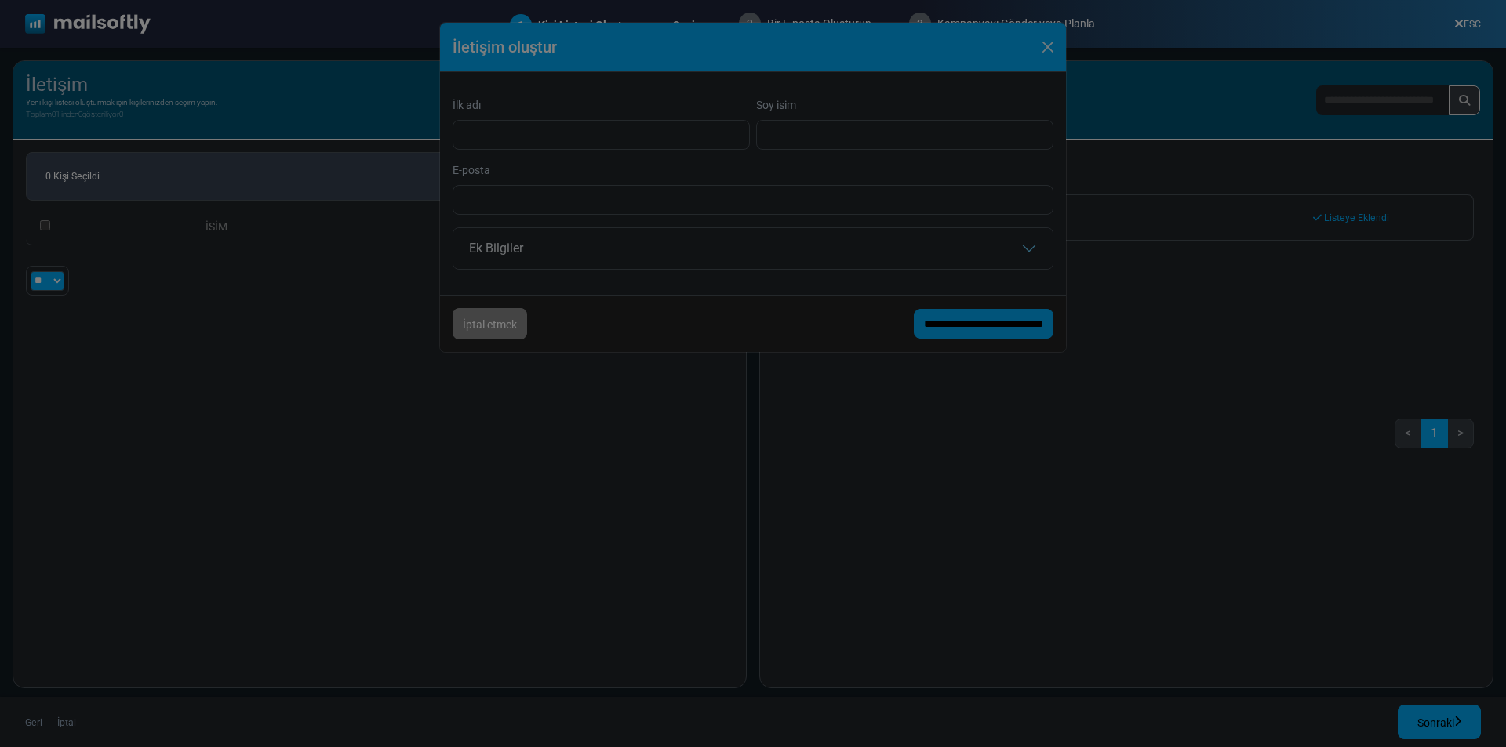
drag, startPoint x: 501, startPoint y: 233, endPoint x: 89, endPoint y: 16, distance: 465.4
click at [505, 225] on div at bounding box center [753, 373] width 1506 height 747
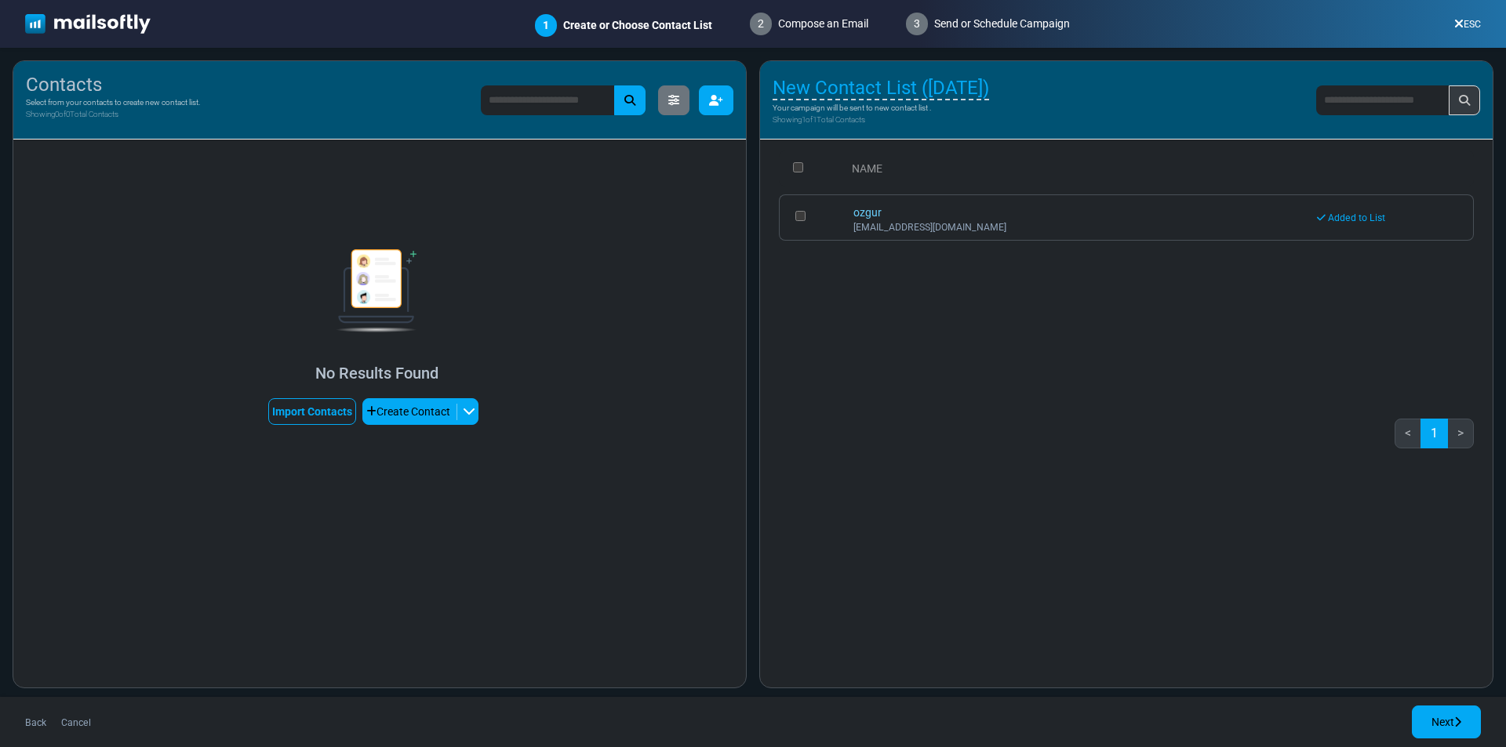
click at [729, 92] on button "button" at bounding box center [716, 100] width 35 height 30
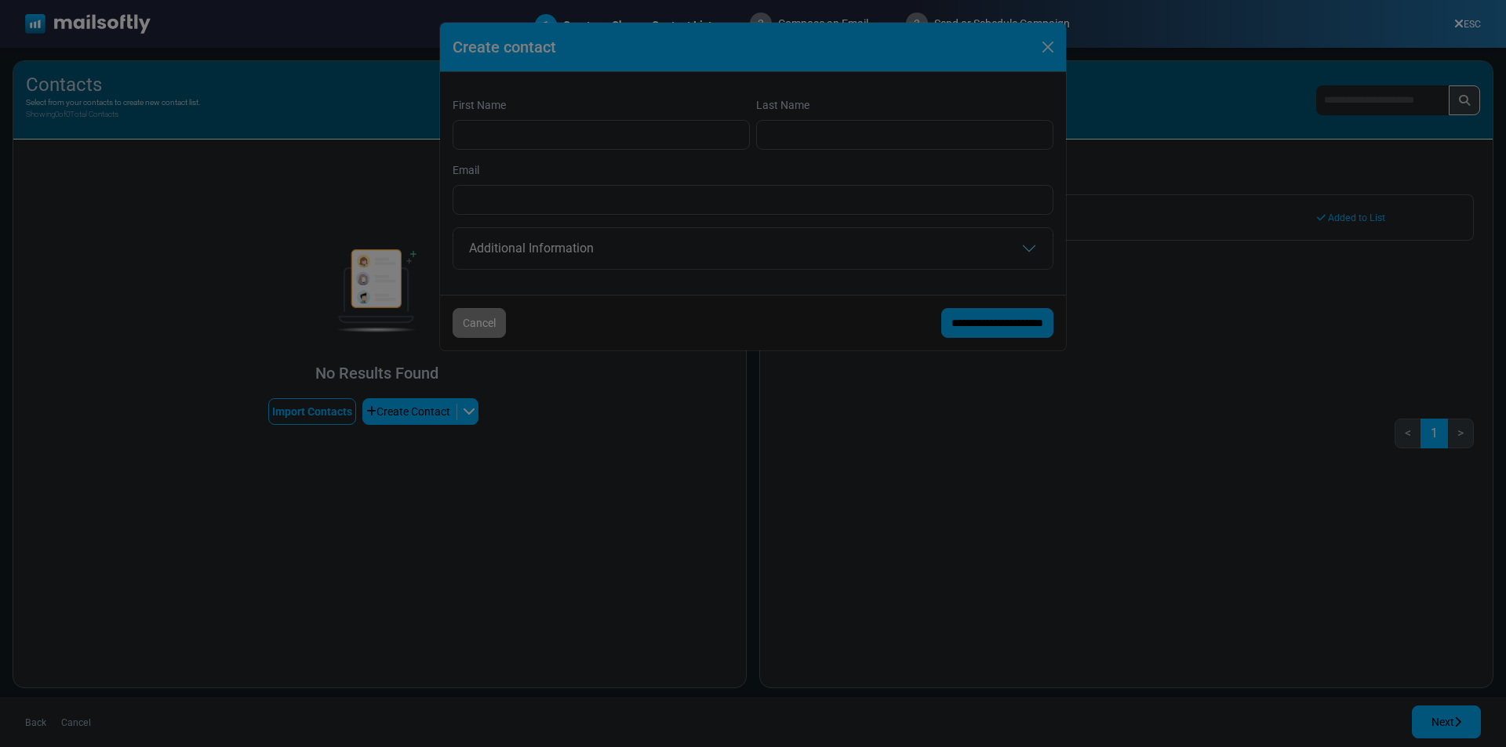
click at [551, 139] on div at bounding box center [753, 373] width 1506 height 747
click at [551, 140] on div at bounding box center [753, 373] width 1506 height 747
click at [551, 138] on div at bounding box center [753, 373] width 1506 height 747
drag, startPoint x: 587, startPoint y: 226, endPoint x: 579, endPoint y: 236, distance: 12.9
click at [582, 232] on div at bounding box center [753, 373] width 1506 height 747
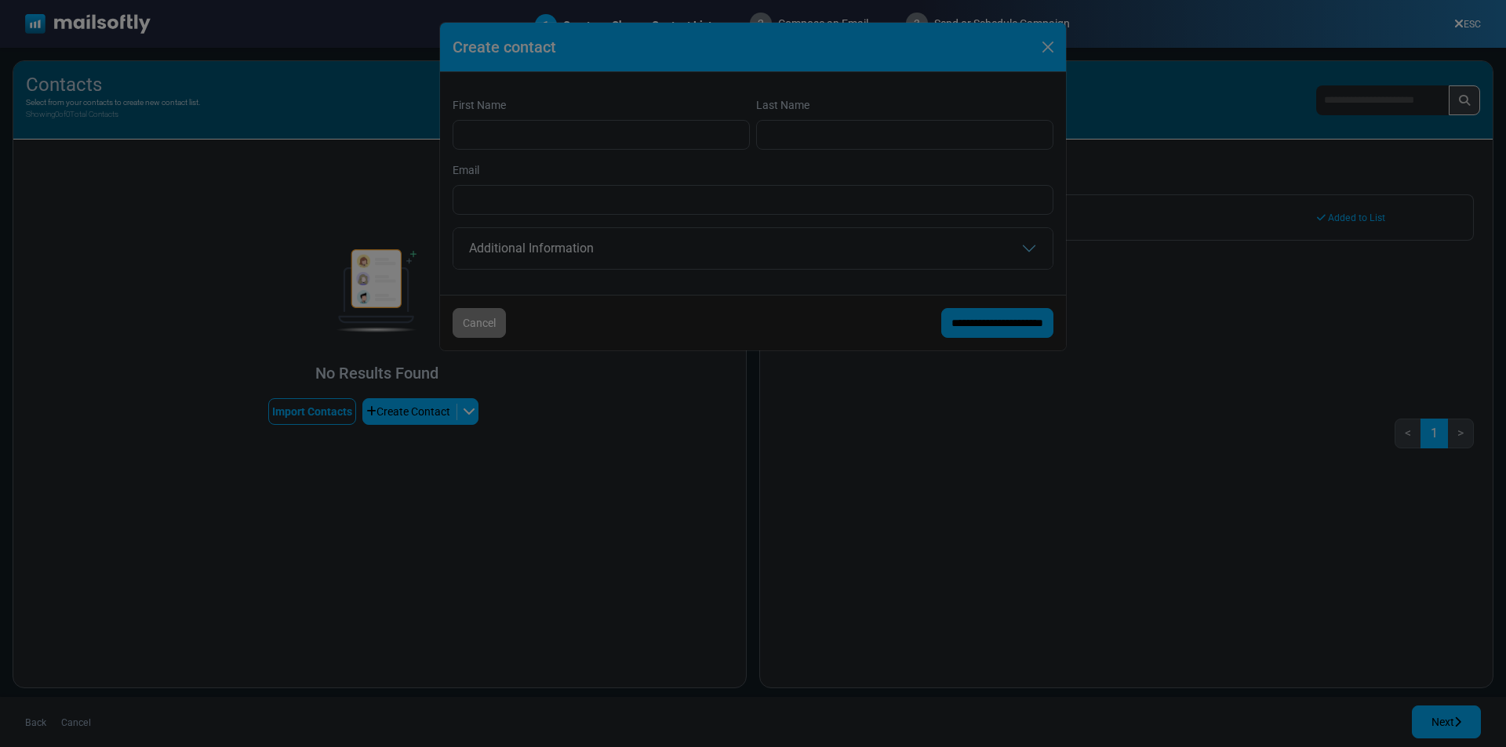
drag, startPoint x: 485, startPoint y: 319, endPoint x: 808, endPoint y: 329, distance: 323.2
click at [486, 318] on div at bounding box center [753, 373] width 1506 height 747
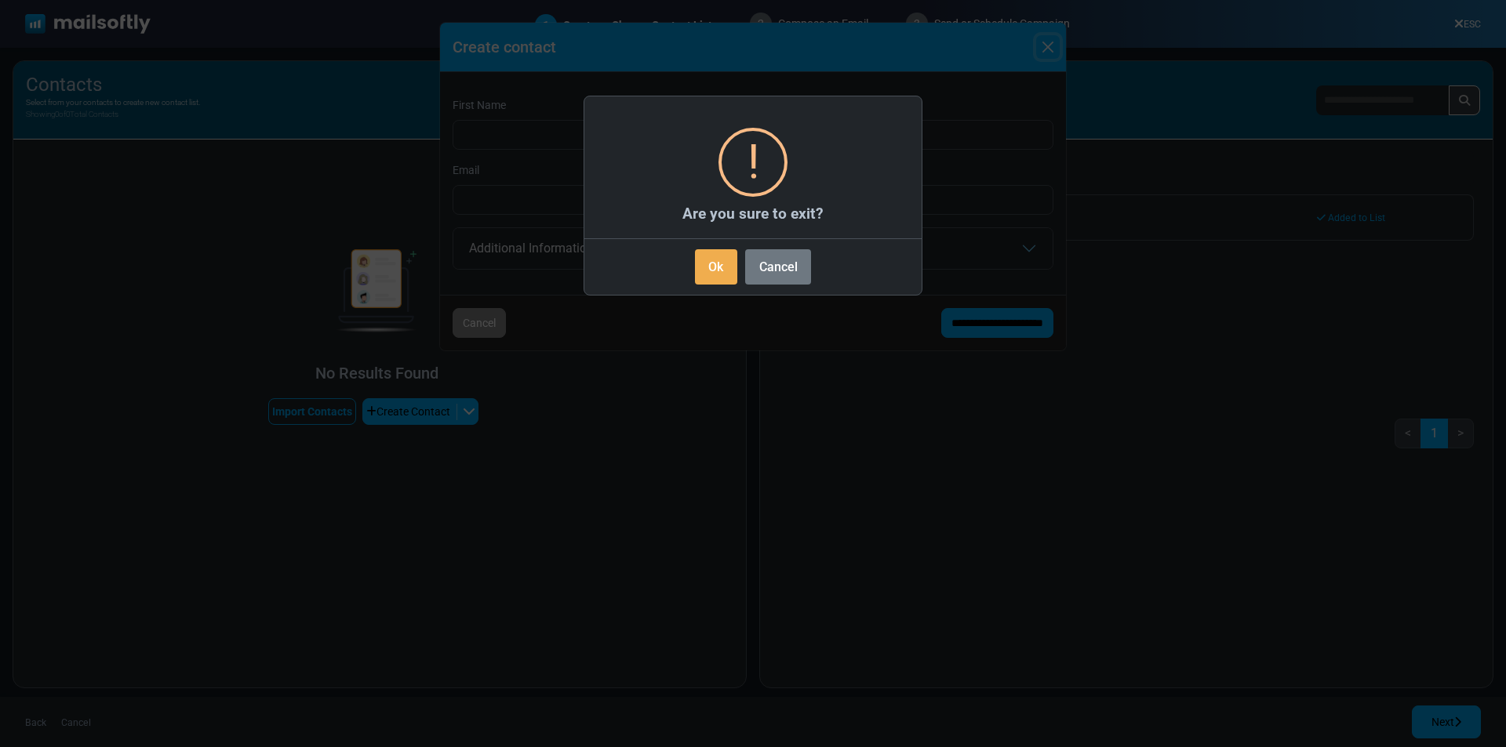
drag, startPoint x: 941, startPoint y: 323, endPoint x: 971, endPoint y: 254, distance: 75.2
click at [946, 311] on body "Mailsoftly Upgrade Account Notifications CN Ozgur Company Name Profile & Prefer…" at bounding box center [753, 373] width 1506 height 746
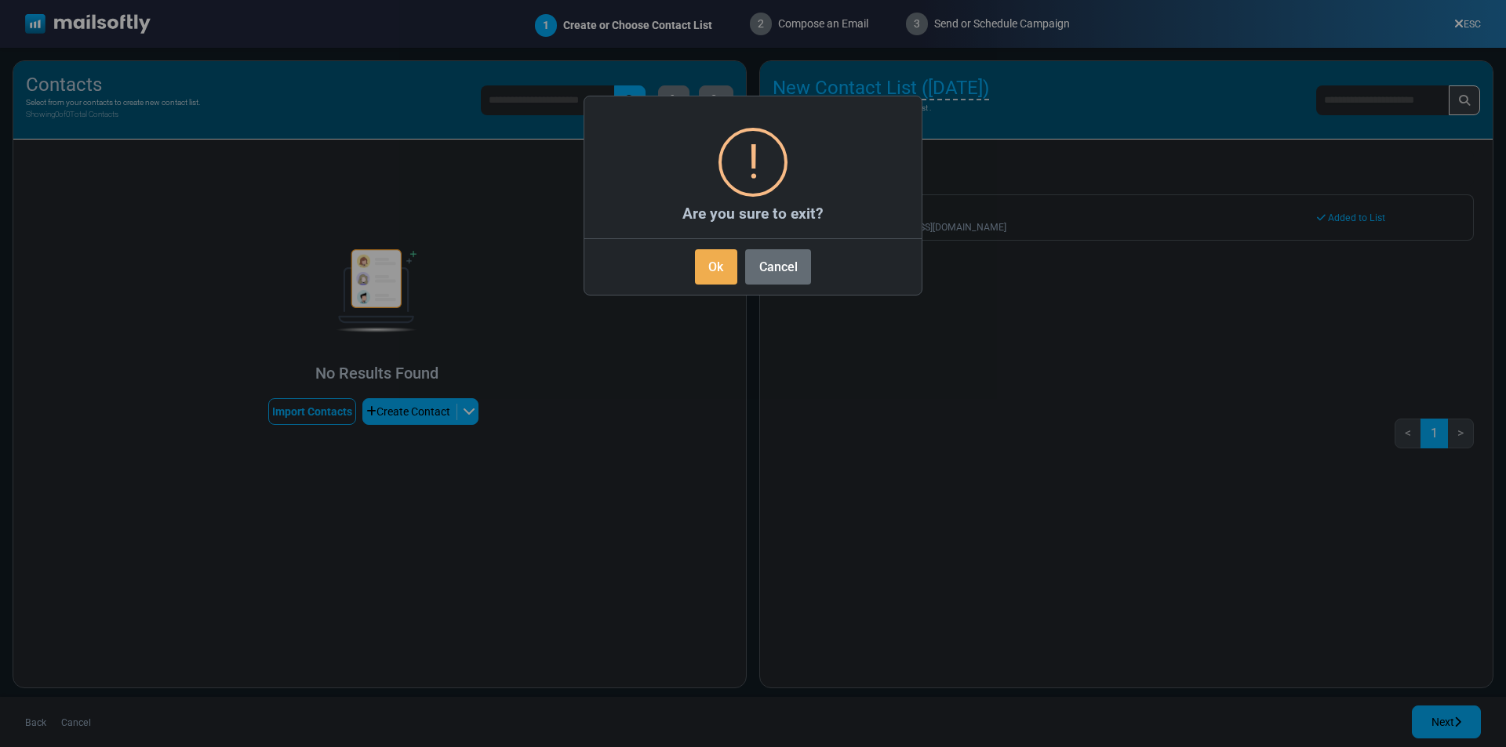
click at [791, 276] on button "Cancel" at bounding box center [778, 266] width 66 height 35
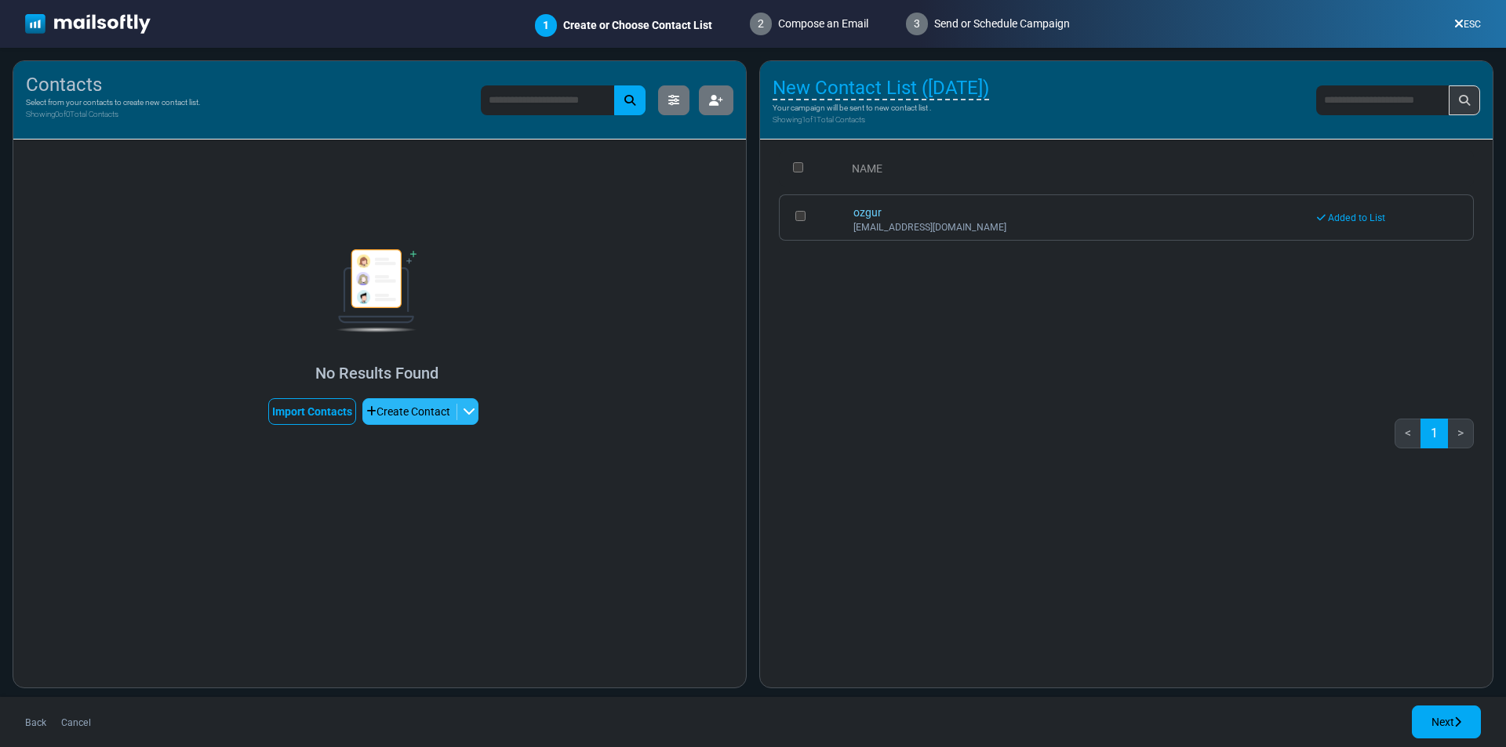
click at [476, 403] on button "Create Contact" at bounding box center [420, 411] width 116 height 27
click at [449, 489] on link "Create Multiple" at bounding box center [437, 488] width 133 height 28
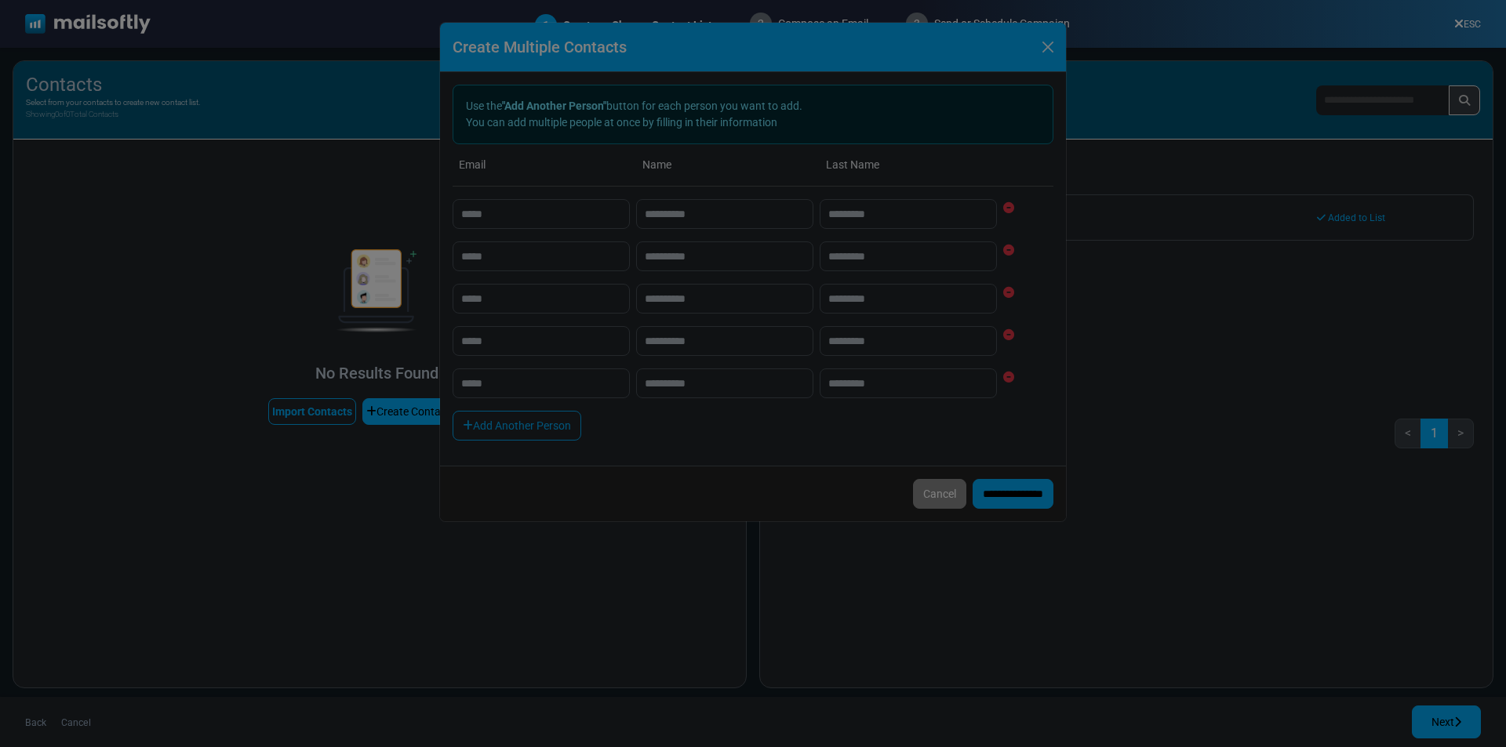
drag, startPoint x: 502, startPoint y: 198, endPoint x: 513, endPoint y: 216, distance: 21.8
click at [503, 204] on div at bounding box center [753, 373] width 1506 height 747
click at [516, 209] on div at bounding box center [753, 373] width 1506 height 747
click at [475, 363] on div at bounding box center [753, 373] width 1506 height 747
drag, startPoint x: 475, startPoint y: 363, endPoint x: 536, endPoint y: 391, distance: 66.6
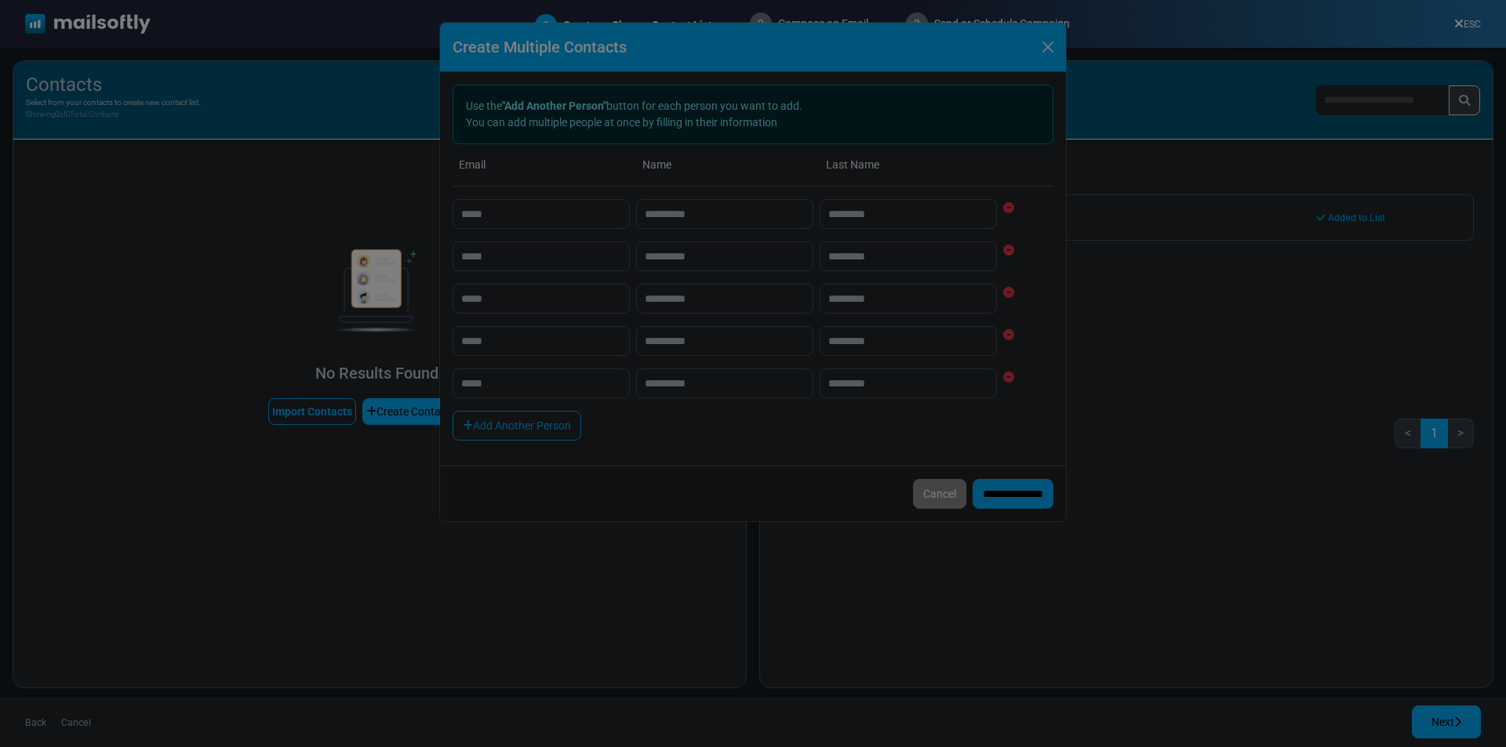
click at [475, 364] on div at bounding box center [753, 373] width 1506 height 747
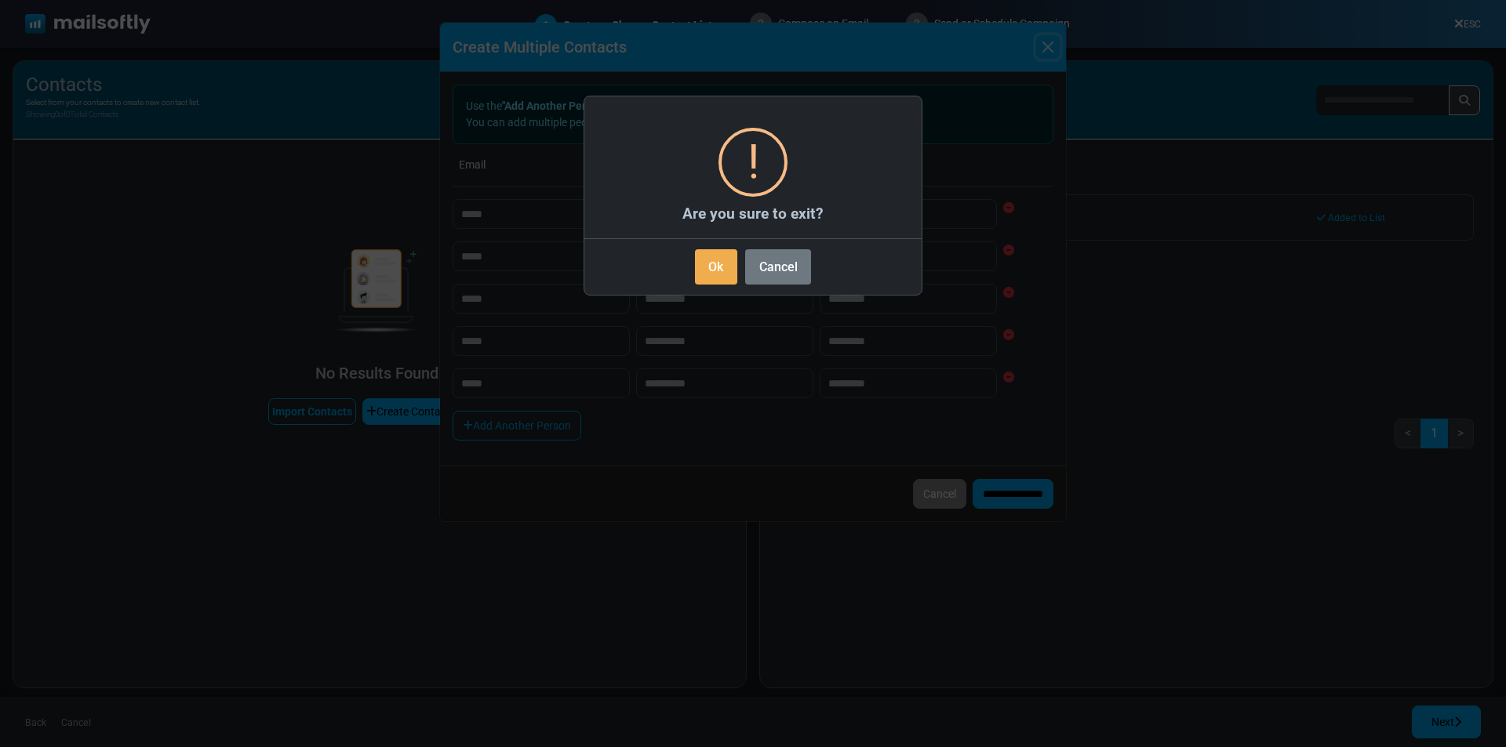
click at [724, 263] on button "Ok" at bounding box center [716, 266] width 42 height 35
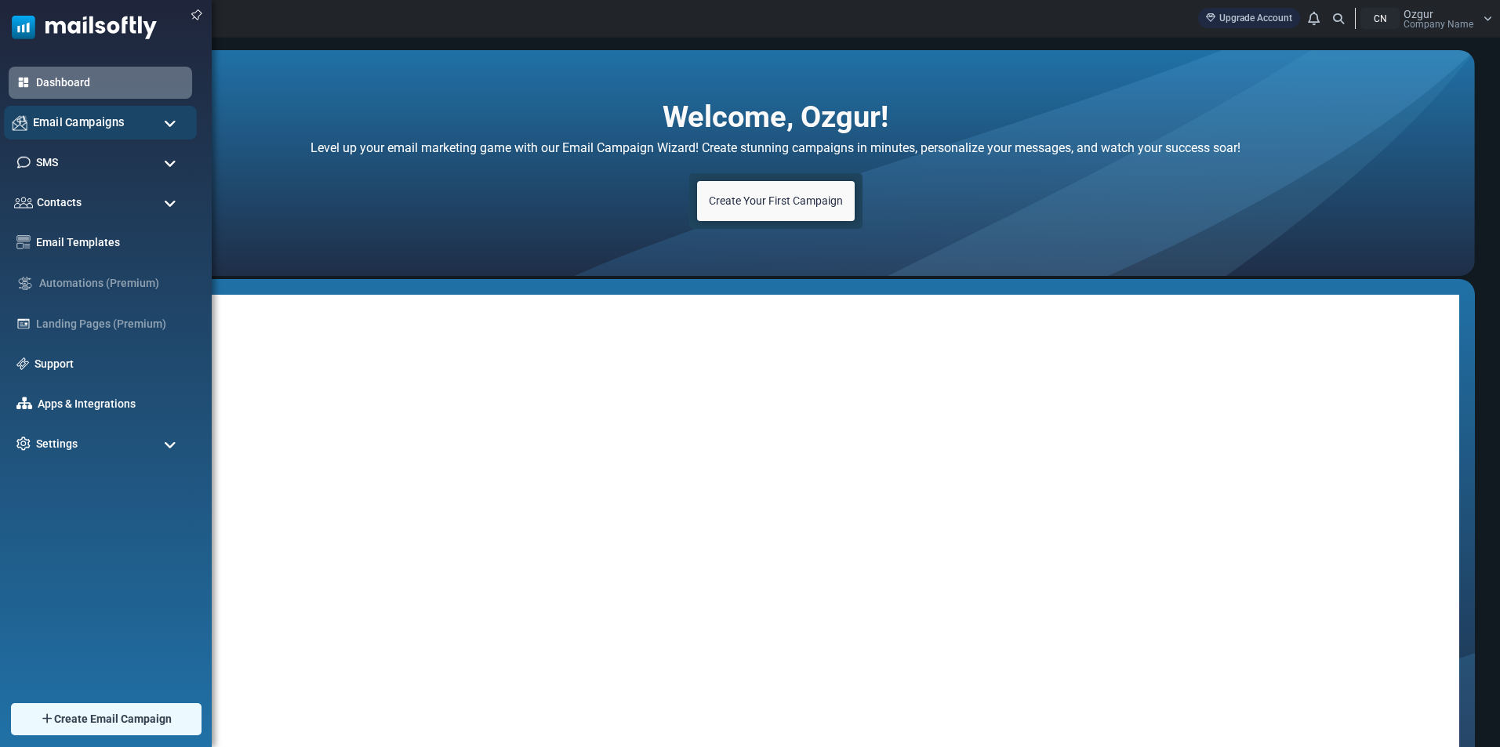
click at [54, 124] on span "Email Campaigns" at bounding box center [79, 122] width 92 height 17
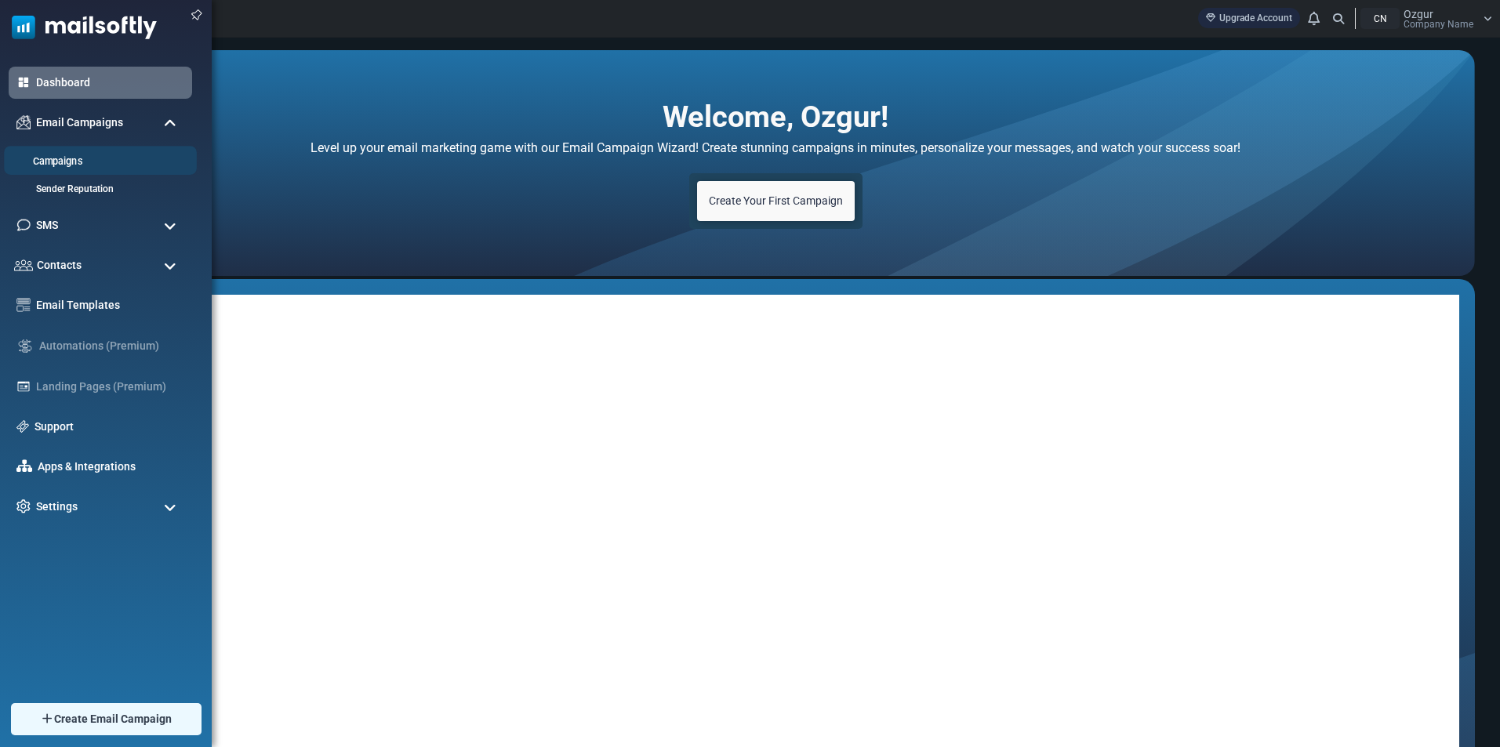
click at [75, 158] on link "Campaigns" at bounding box center [98, 161] width 188 height 15
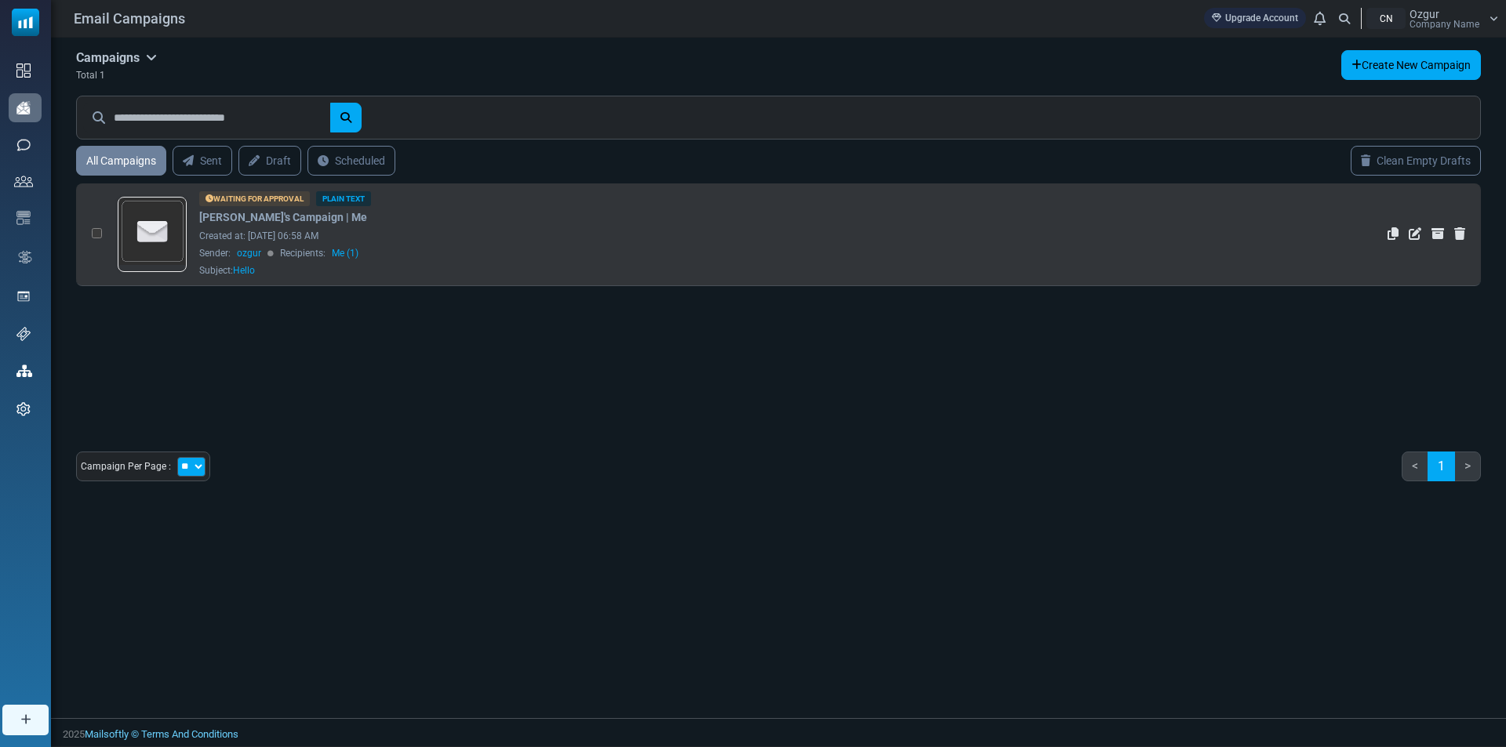
click at [409, 223] on div "Waiting for Approval Plain Text Ozgur's Campaign | Me Created at: October 09, 2…" at bounding box center [651, 234] width 905 height 86
drag, startPoint x: 399, startPoint y: 225, endPoint x: 336, endPoint y: 240, distance: 65.2
click at [336, 239] on div "Created at: October 09, 2025 at 06:58 AM" at bounding box center [651, 236] width 905 height 14
click at [137, 239] on img at bounding box center [152, 231] width 67 height 67
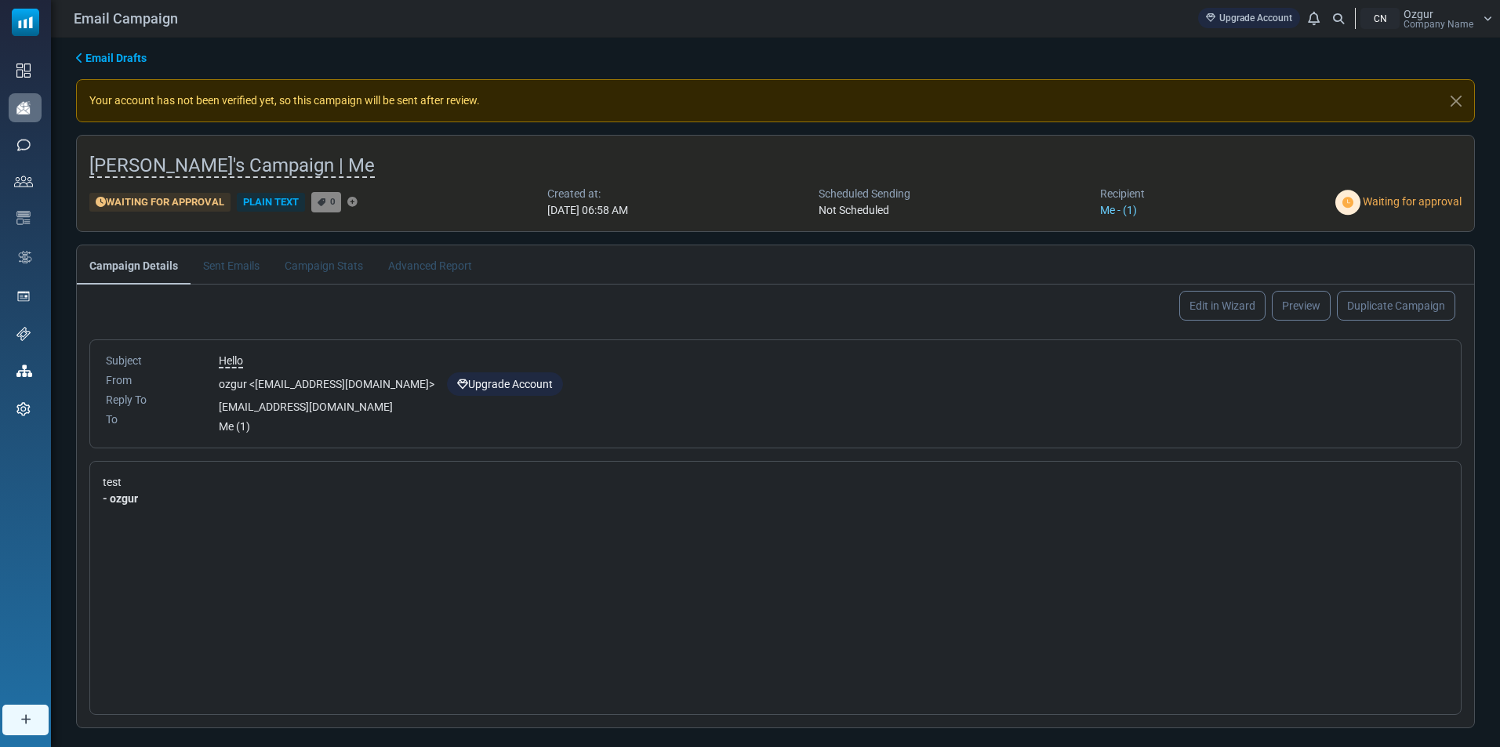
click at [398, 385] on div "ozgur < [EMAIL_ADDRESS][DOMAIN_NAME] > Upgrade Account" at bounding box center [832, 384] width 1226 height 24
click at [1310, 309] on link "Preview" at bounding box center [1301, 305] width 62 height 31
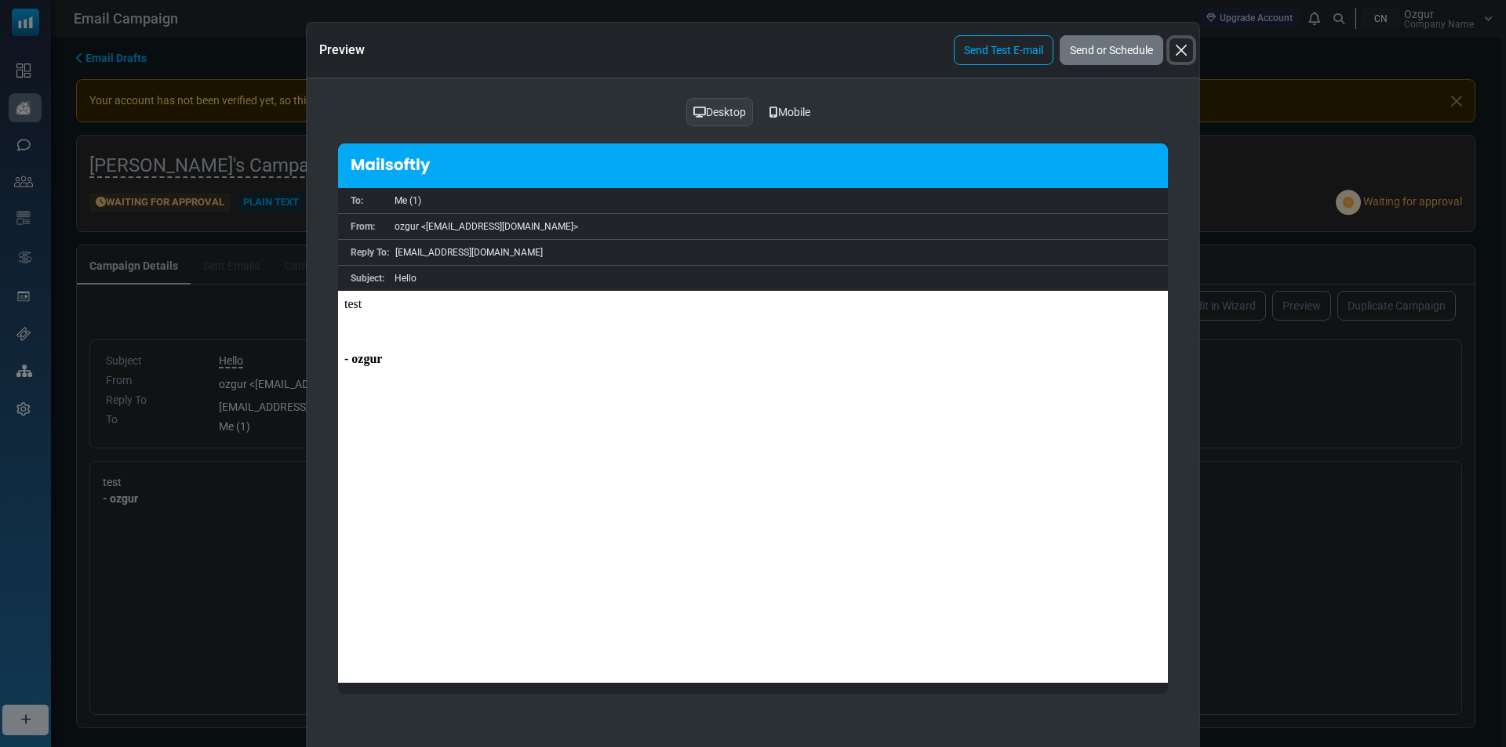
click at [1180, 48] on button "Close" at bounding box center [1181, 50] width 24 height 24
